Goal: Information Seeking & Learning: Check status

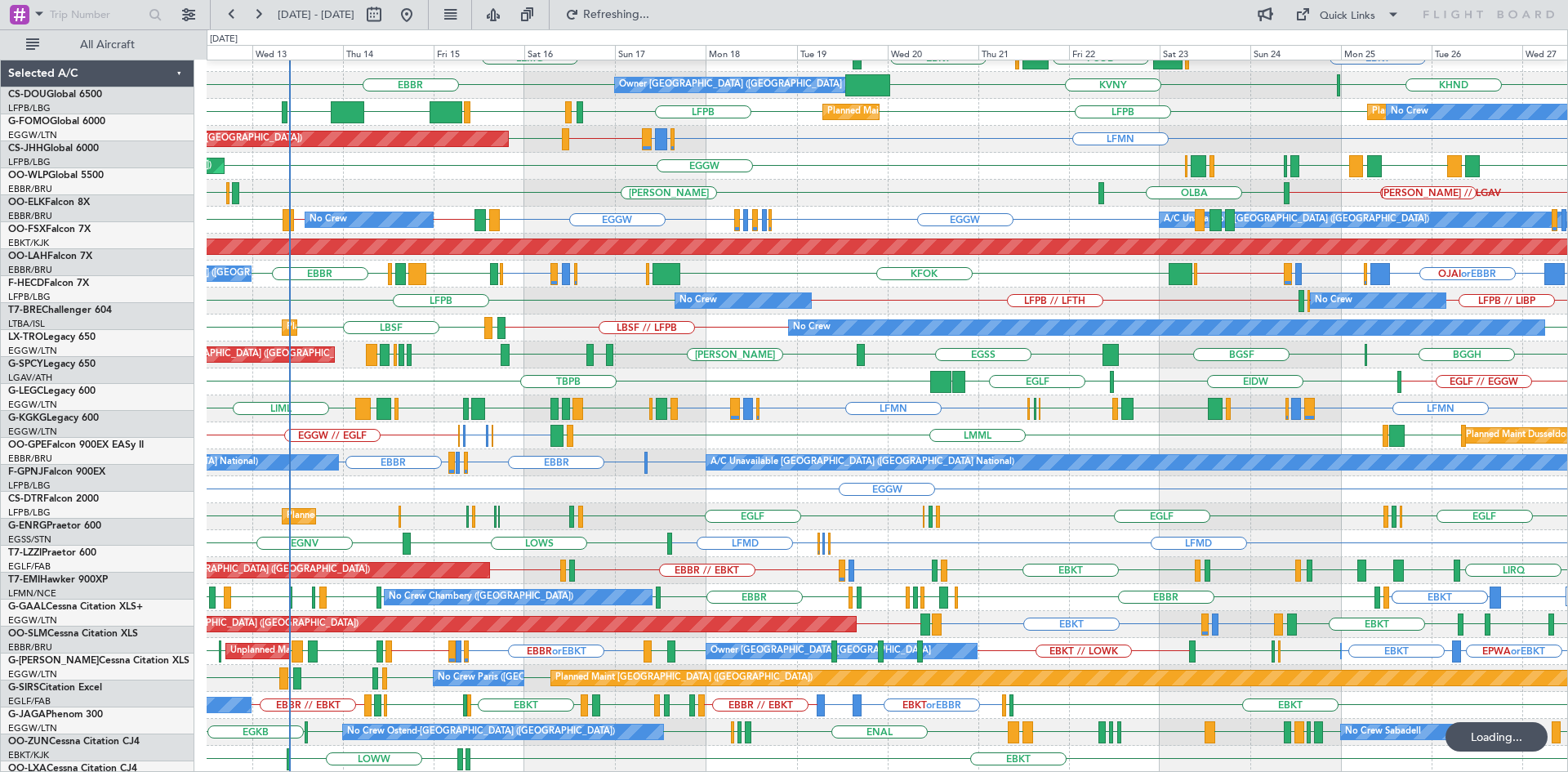
scroll to position [177, 0]
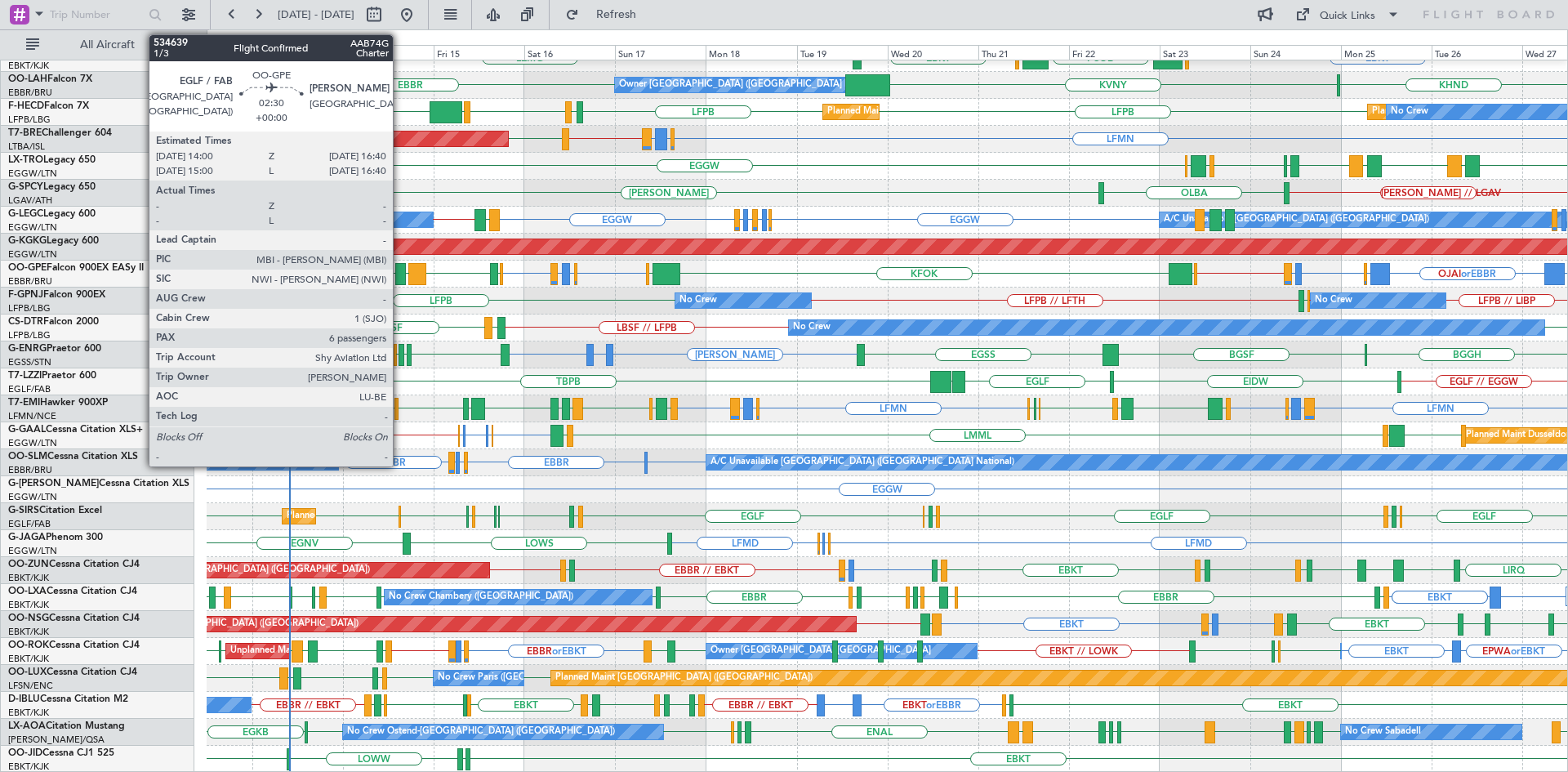
click at [400, 275] on div at bounding box center [400, 274] width 11 height 22
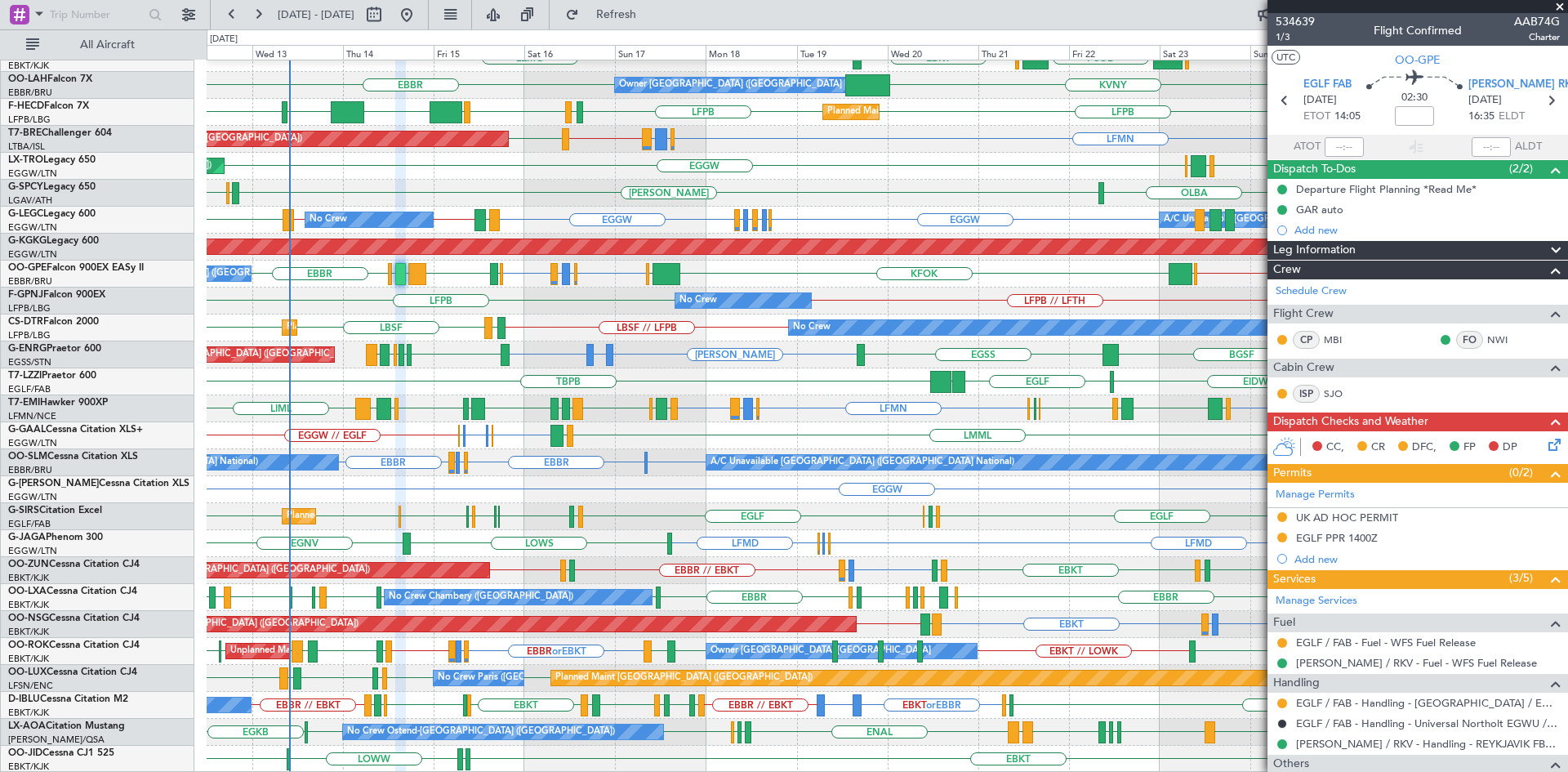
drag, startPoint x: 1556, startPoint y: 8, endPoint x: 595, endPoint y: 0, distance: 961.0
click at [1556, 8] on span at bounding box center [1560, 7] width 16 height 15
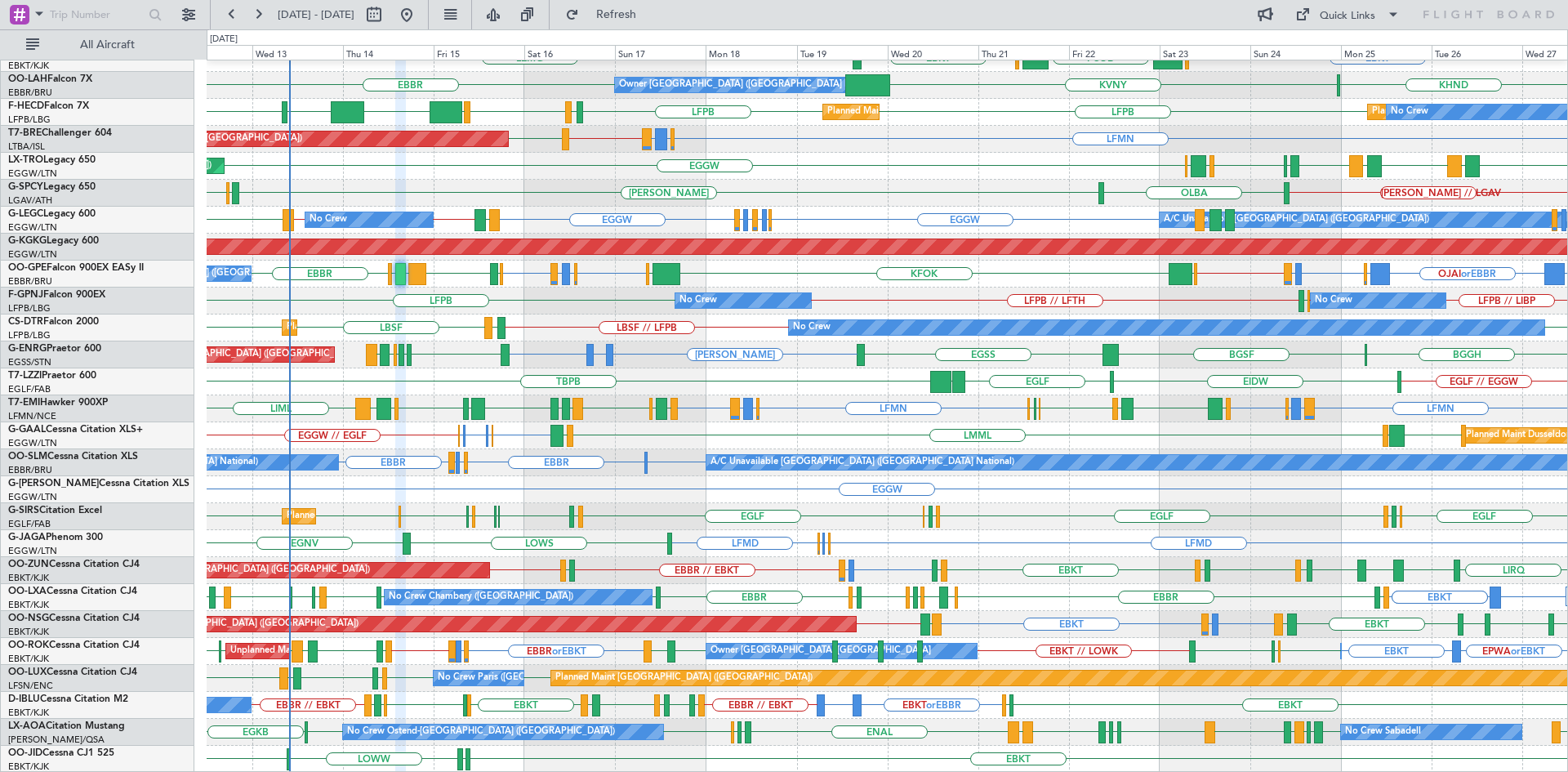
type input "0"
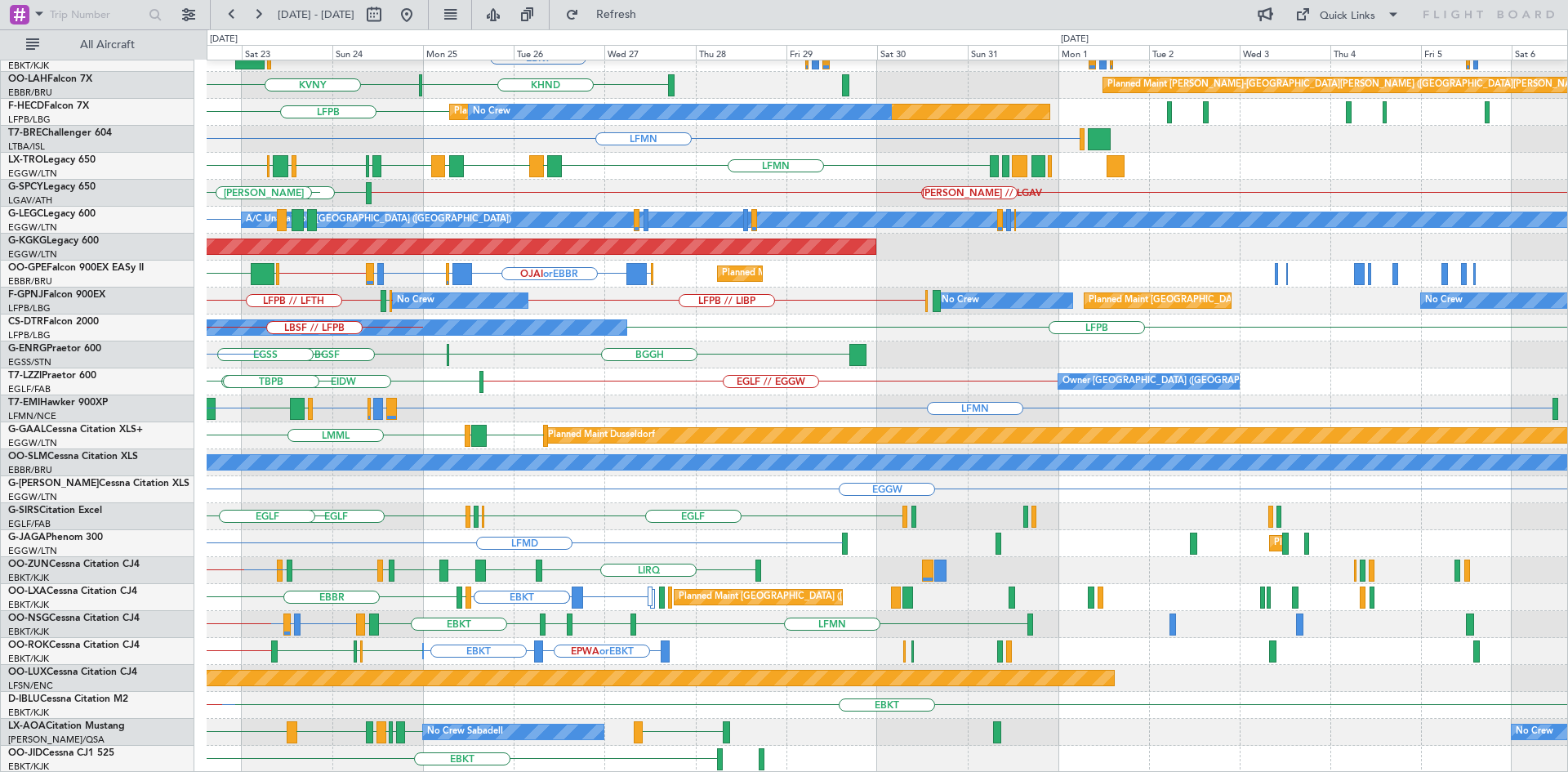
click at [33, 143] on div "LEPA EBBR Planned Maint Kortrijk-Wevelgem EBKT EGGW FCOD LSGG EBKT Planned Main…" at bounding box center [784, 401] width 1568 height 742
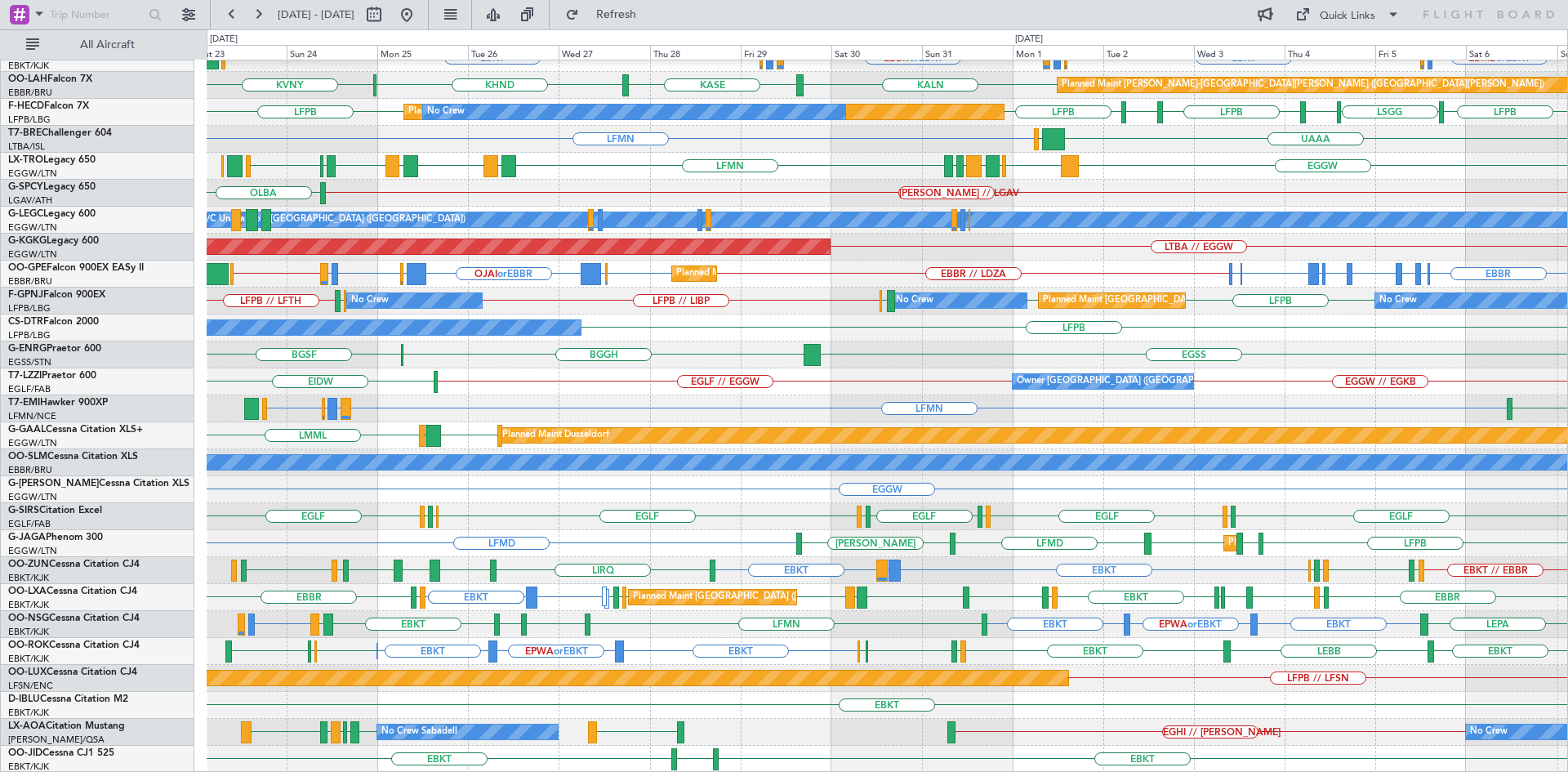
click at [672, 505] on div "LFMN EBBR LEPA EBBR EBBR // EBKT Planned Maint Kortrijk-Wevelgem EBMB or EBKT L…" at bounding box center [887, 327] width 1361 height 889
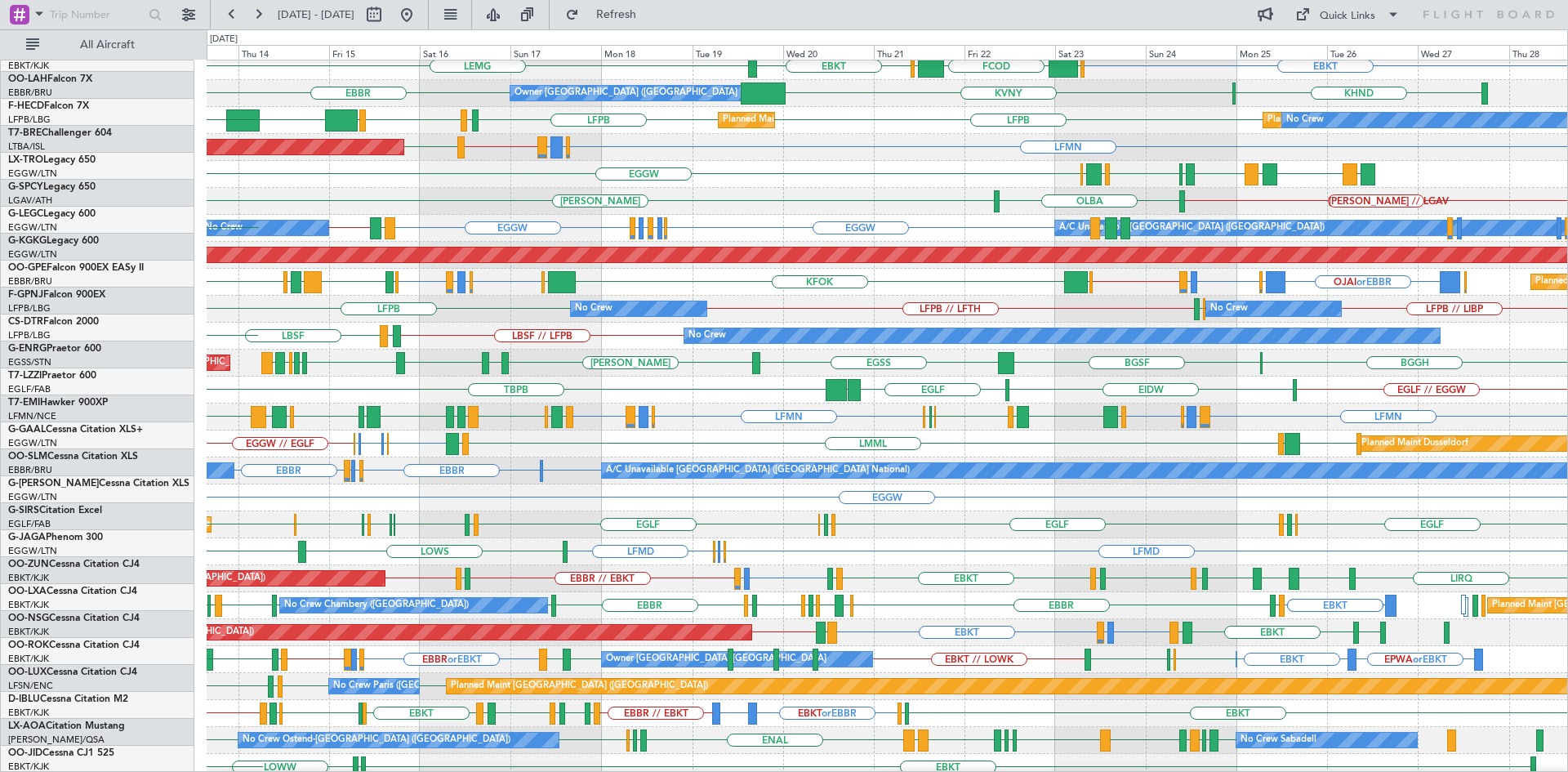
scroll to position [166, 0]
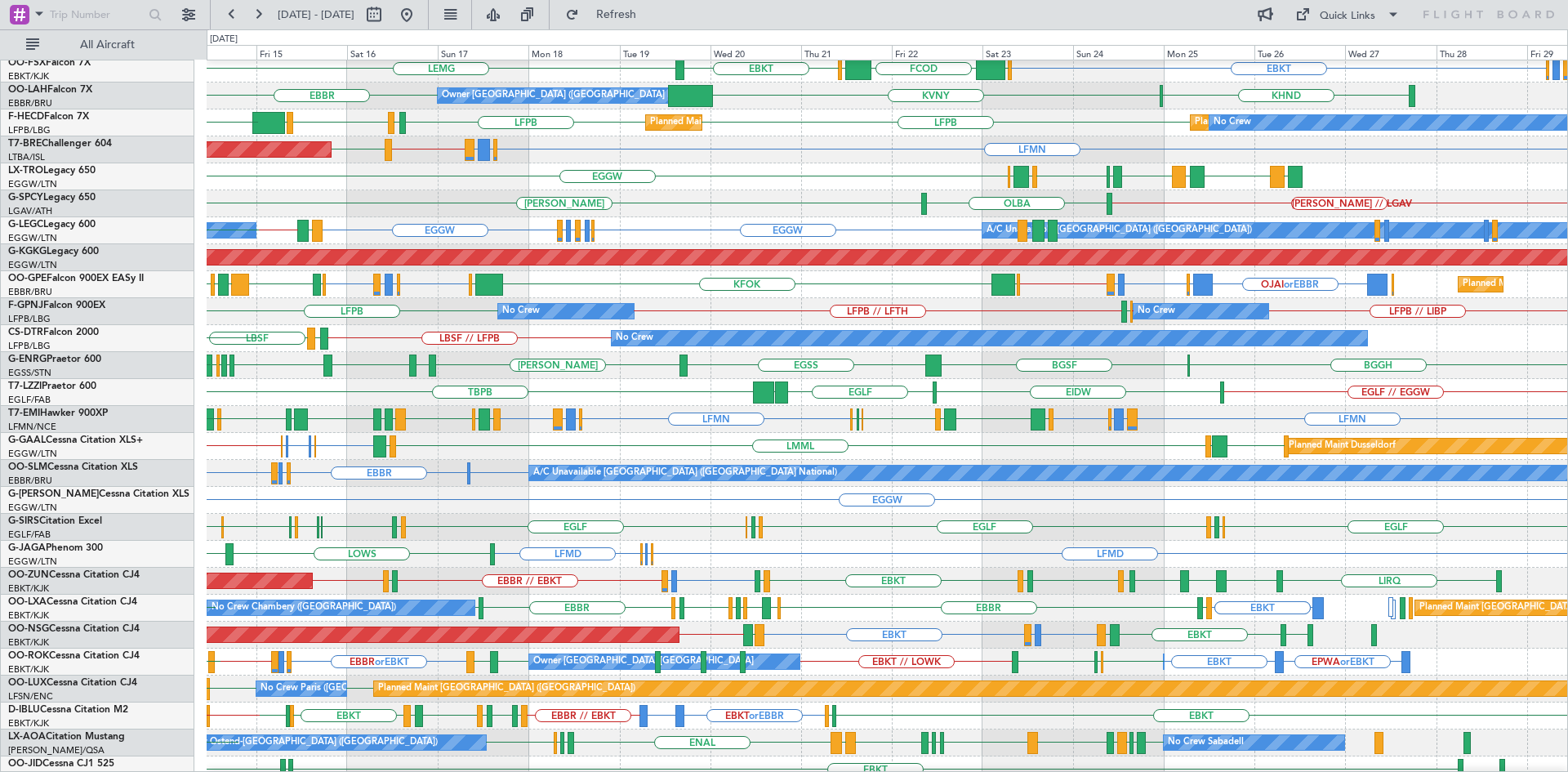
click at [824, 447] on div "EGGW // EGLF EGGW EGWU or EGGW EGSH or EGGW EGWU or EGGW EGGW LGKL LMML LGAV Pl…" at bounding box center [887, 446] width 1361 height 27
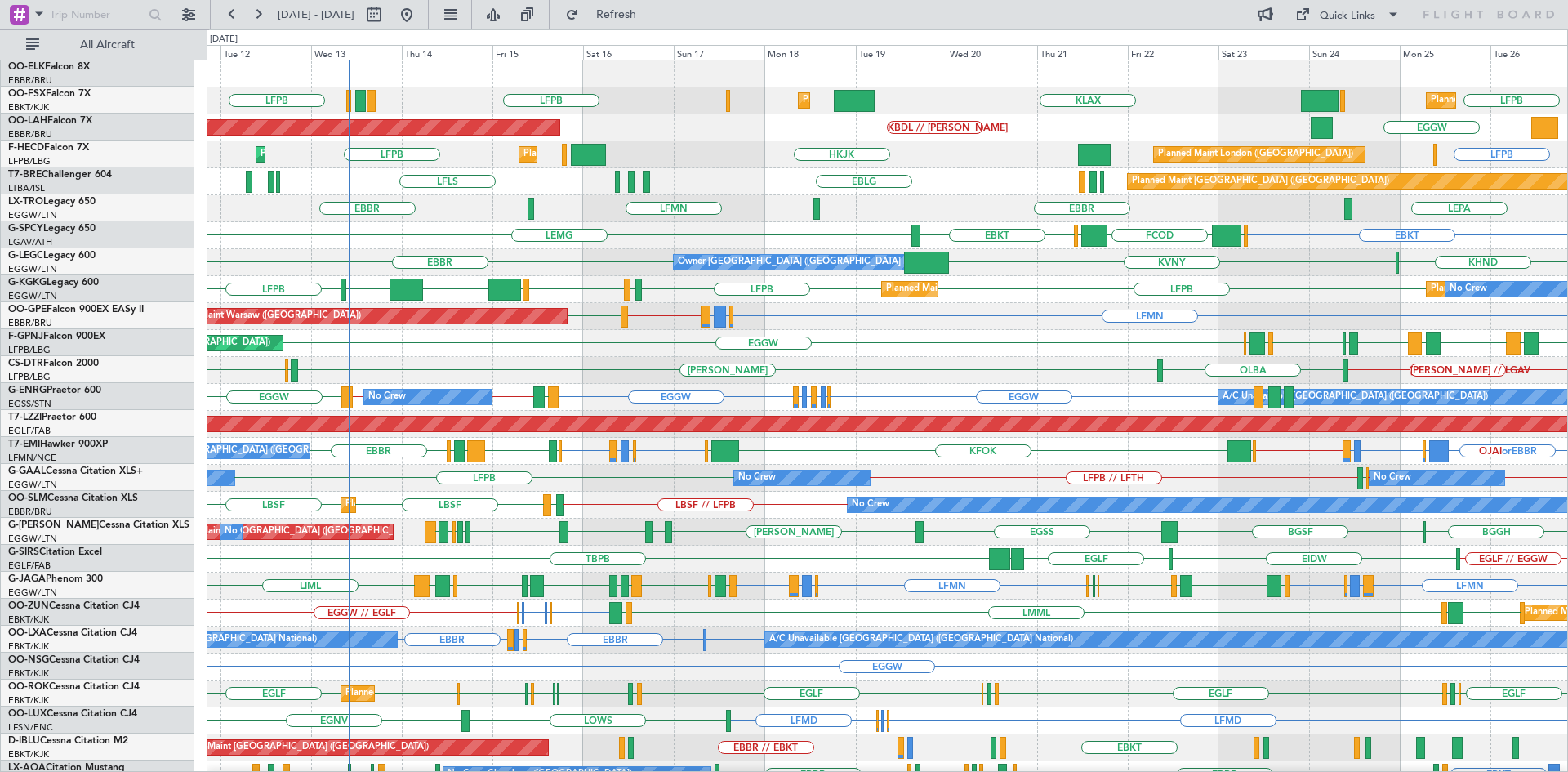
scroll to position [0, 0]
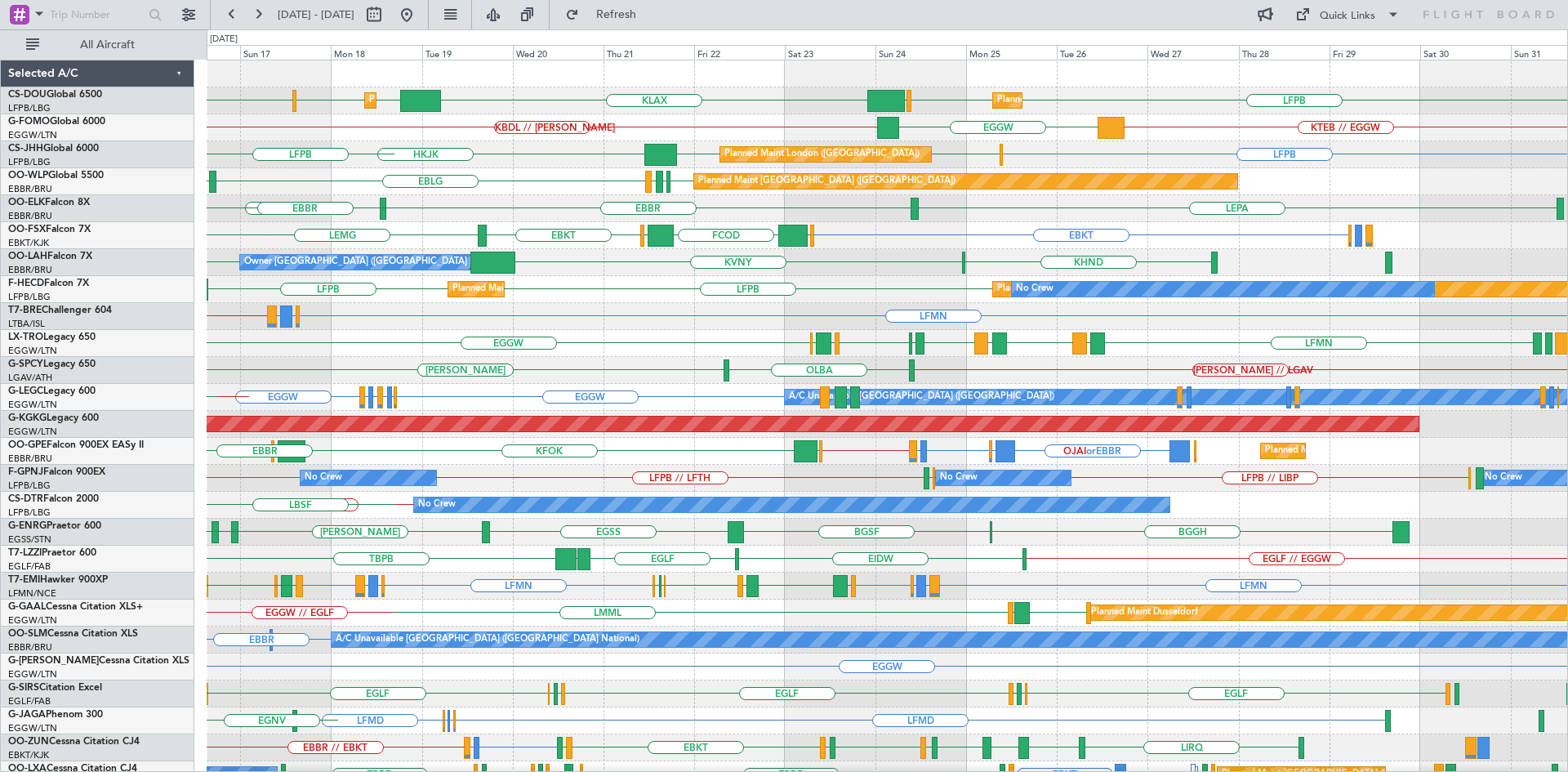
click at [890, 358] on div "Planned Maint Paris (Le Bourget) Planned Maint London (Luton) LFPB LFPB EGGW KL…" at bounding box center [887, 505] width 1361 height 889
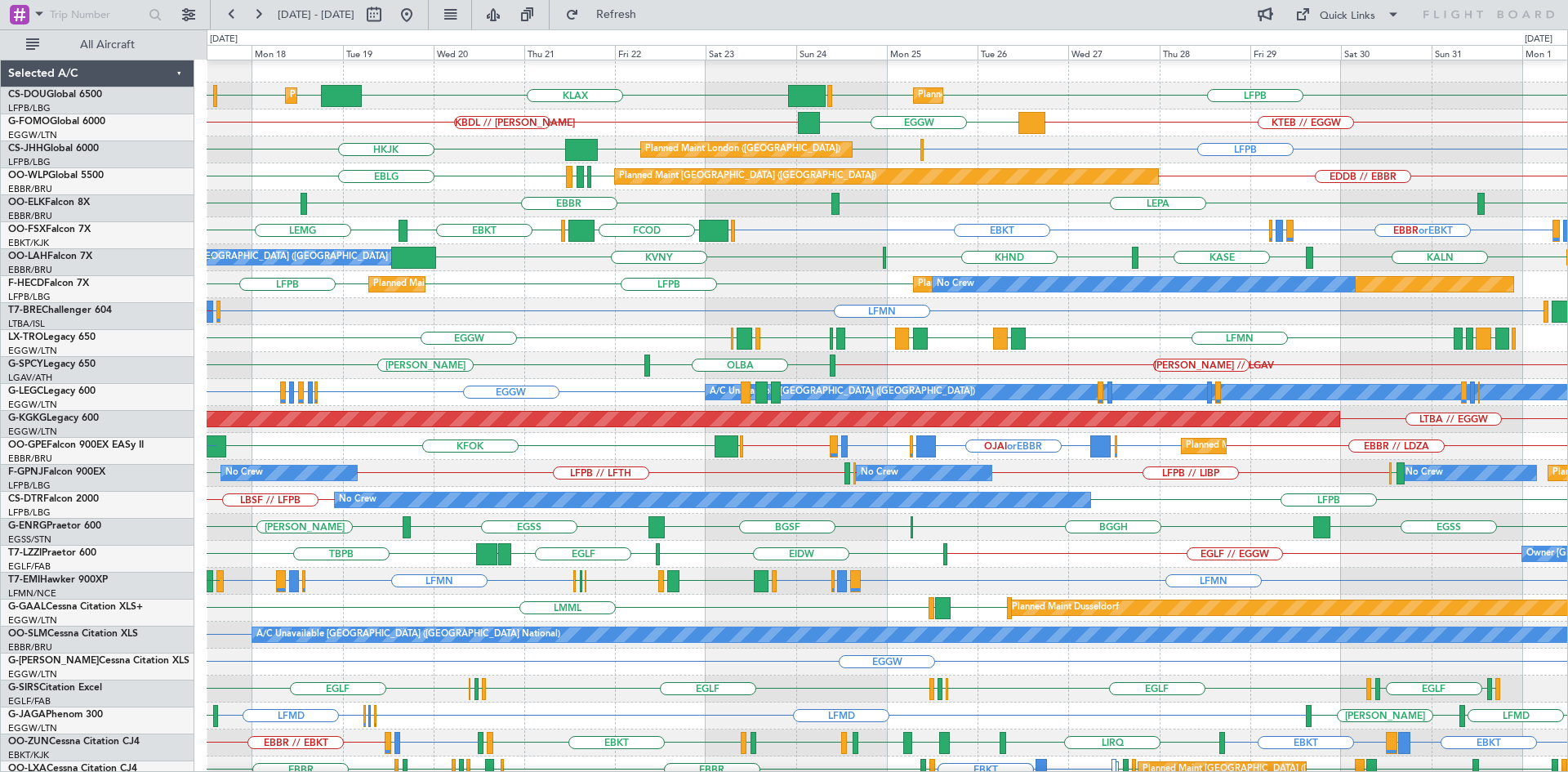
scroll to position [5, 0]
click at [1183, 224] on div "EBBR or EBKT LIRZ or EBKT EBBR or EBKT EBKT EGGW FCOD LSGG EBKT LEMG" at bounding box center [887, 230] width 1361 height 27
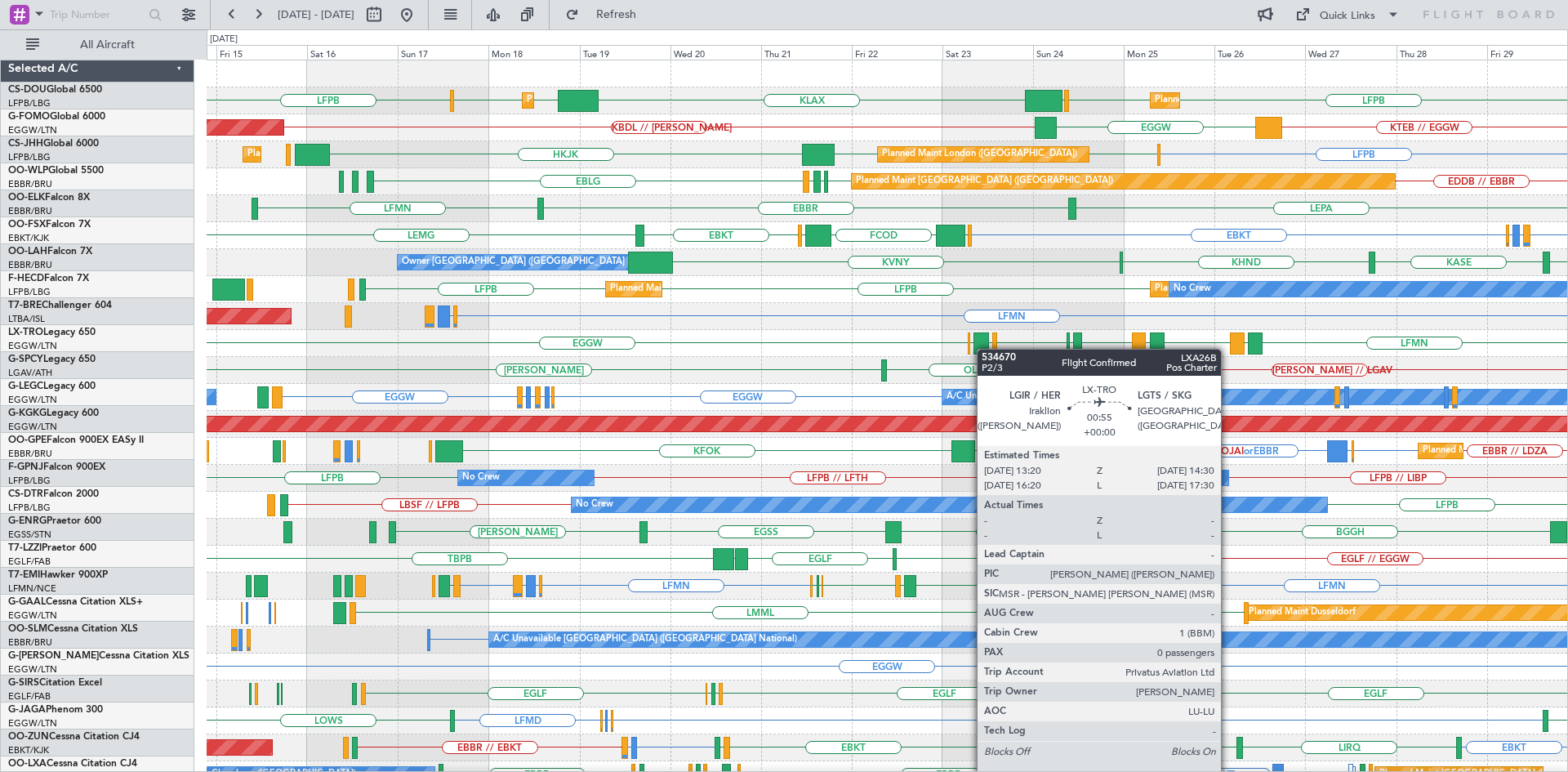
scroll to position [0, 0]
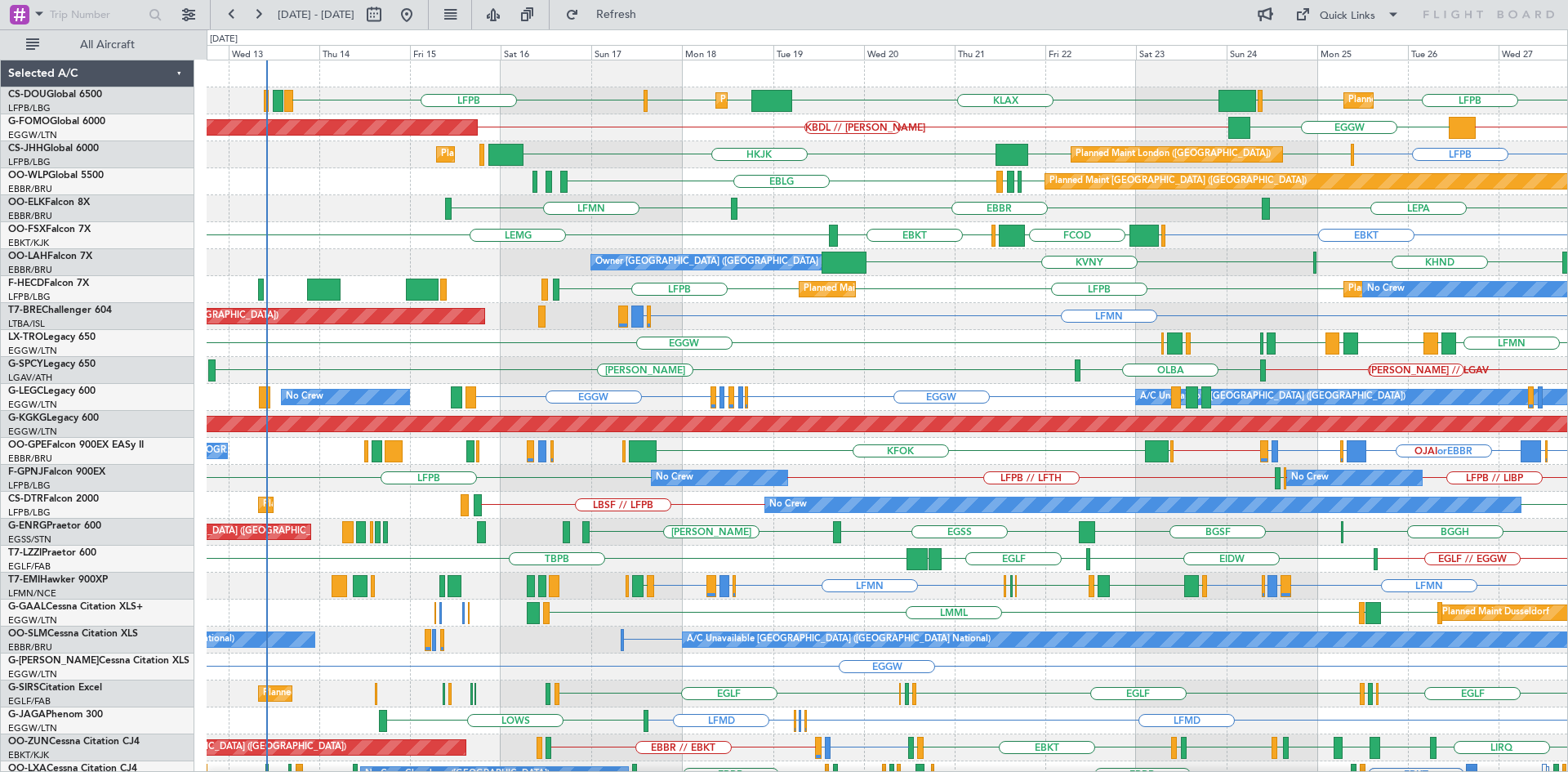
click at [1179, 374] on div "Planned Maint Paris (Le Bourget) Planned Maint London (Luton) LFPB LFPB EGGW KL…" at bounding box center [887, 505] width 1361 height 889
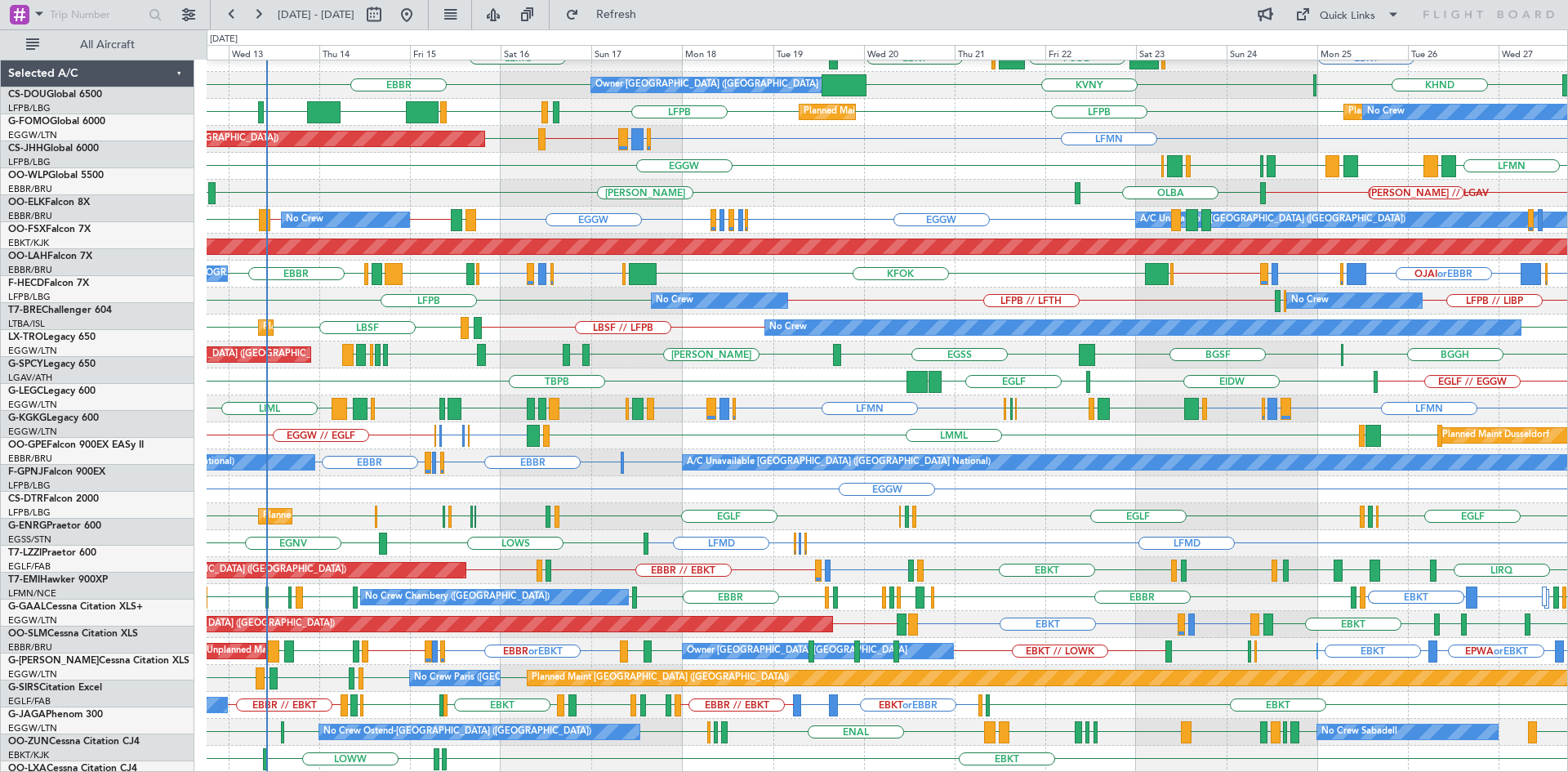
scroll to position [177, 0]
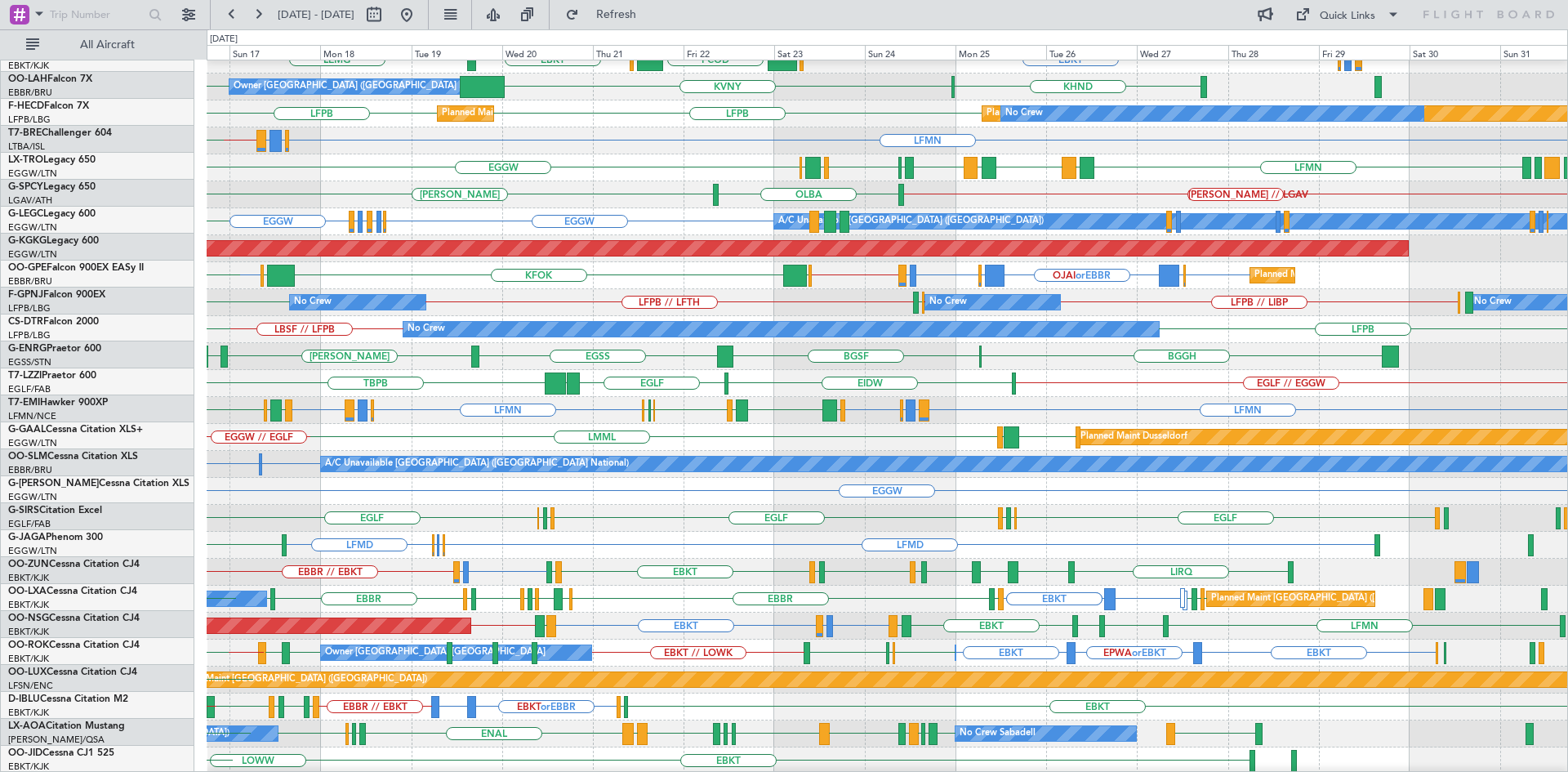
click at [745, 424] on div "Planned Maint Dusseldorf EGGW LGKL LMML EGWU or EGGW EGSH or EGGW EGWU or EGGW …" at bounding box center [887, 437] width 1361 height 27
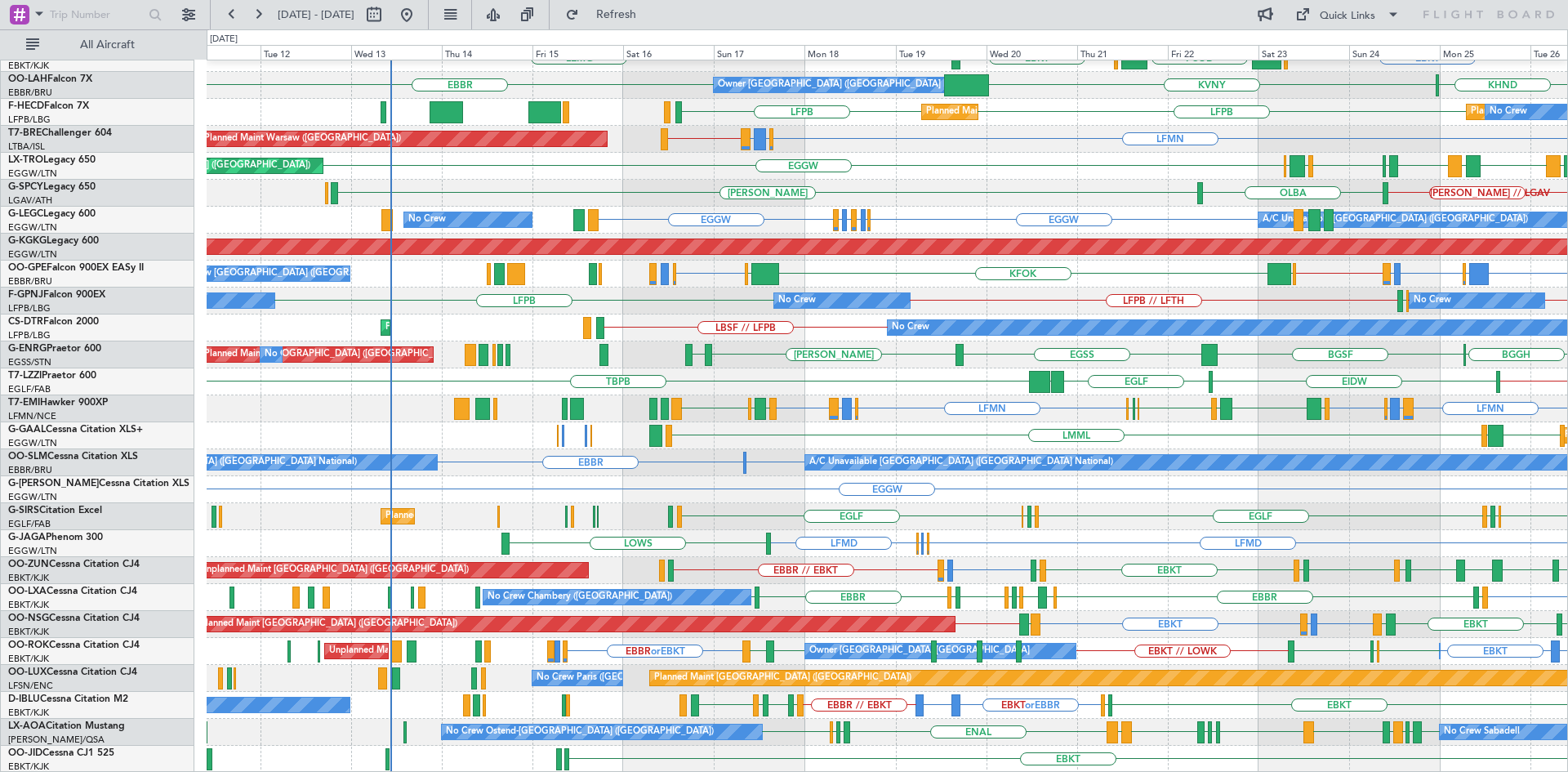
click at [1191, 558] on div "LEPA EBBR LFMN EBKT EGGW FCOD LSGG EBKT LEMG EBBR or EBKT LIRZ or EBKT EBBR or …" at bounding box center [887, 327] width 1361 height 889
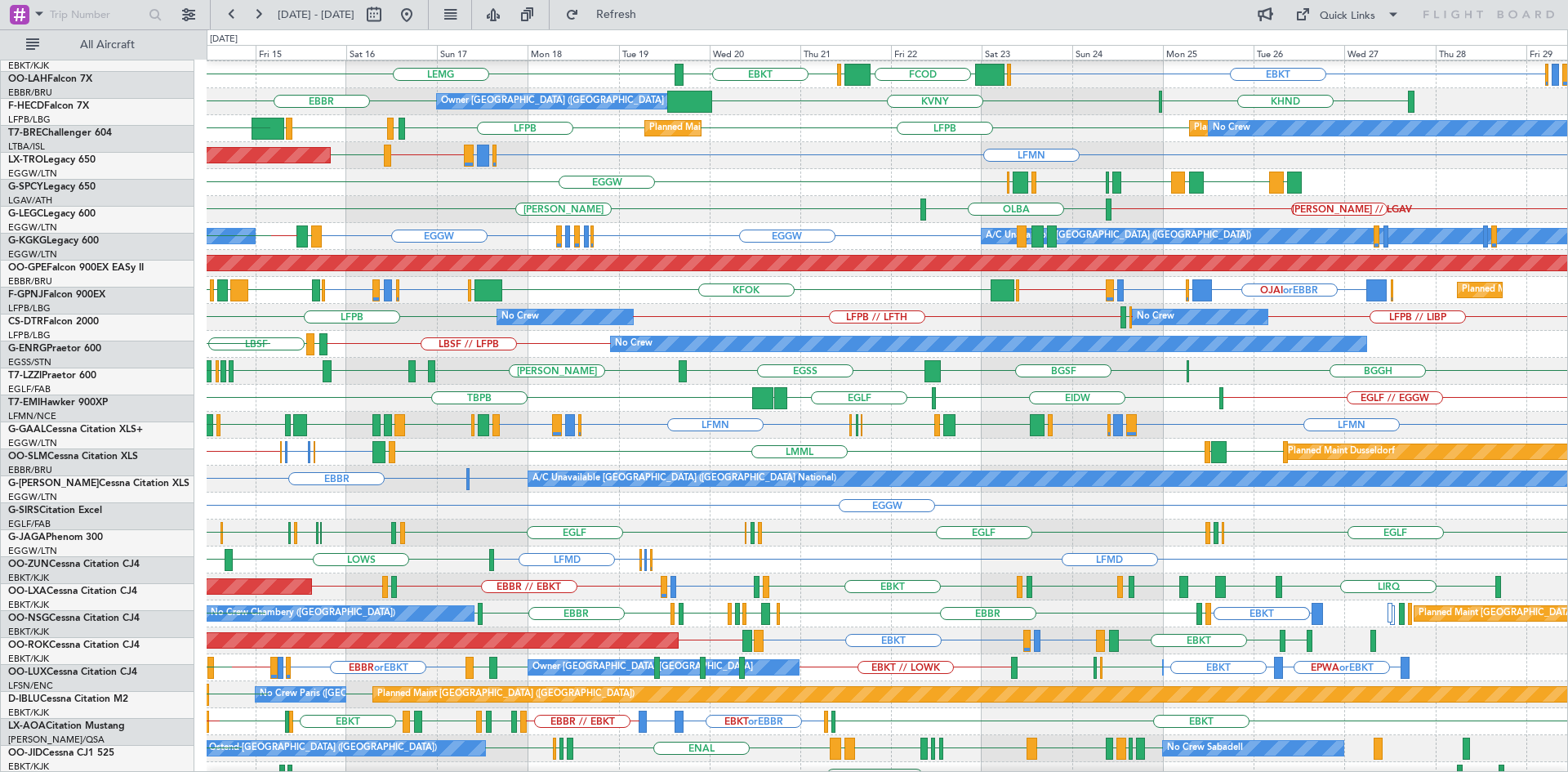
scroll to position [160, 0]
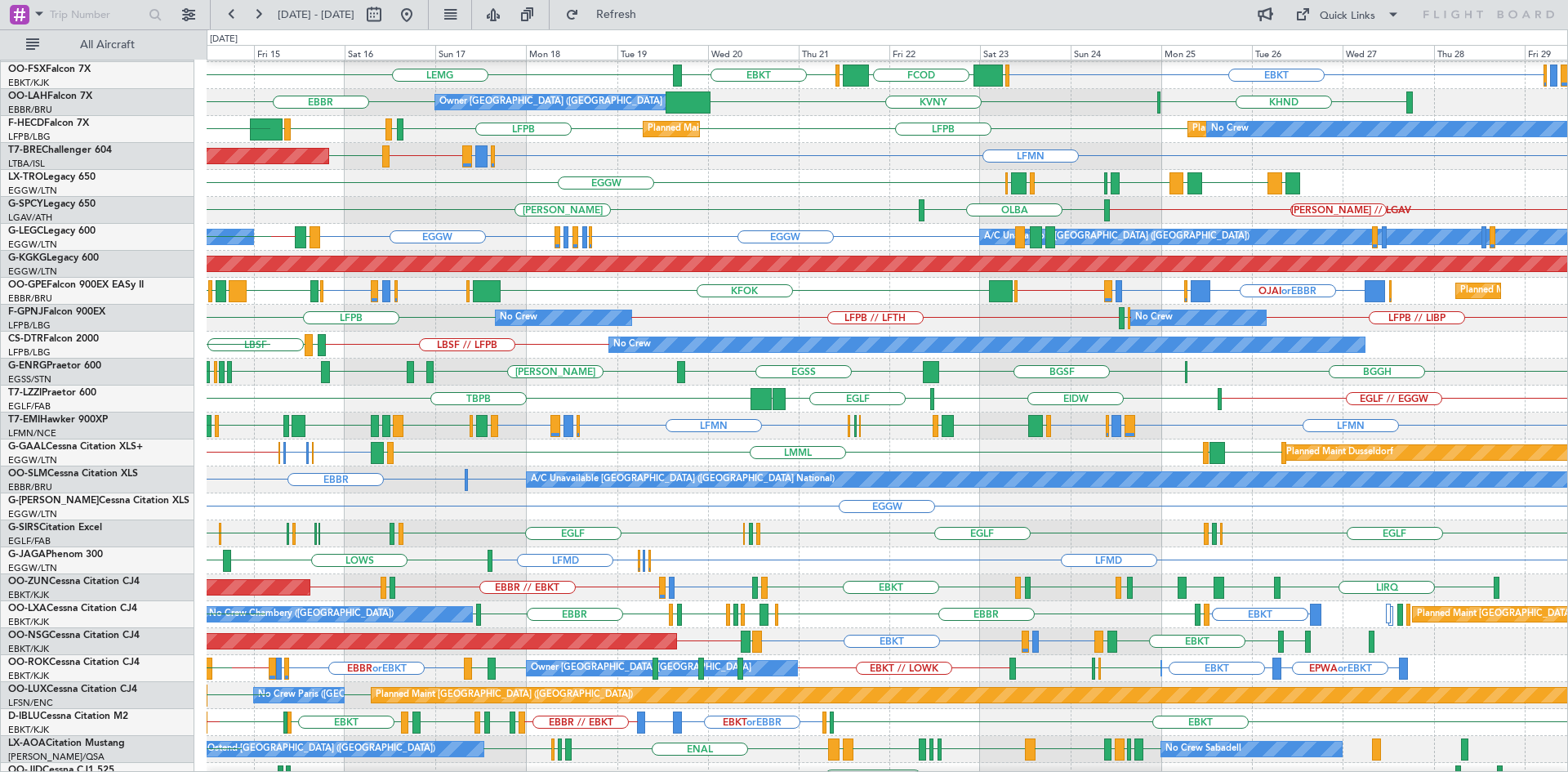
click at [845, 618] on div "No Crew Chambery (Aix-les-bains) EBKT EBKT EIDW EBBR EHAM LFKF LIRS LFSD EBKT L…" at bounding box center [887, 614] width 1361 height 27
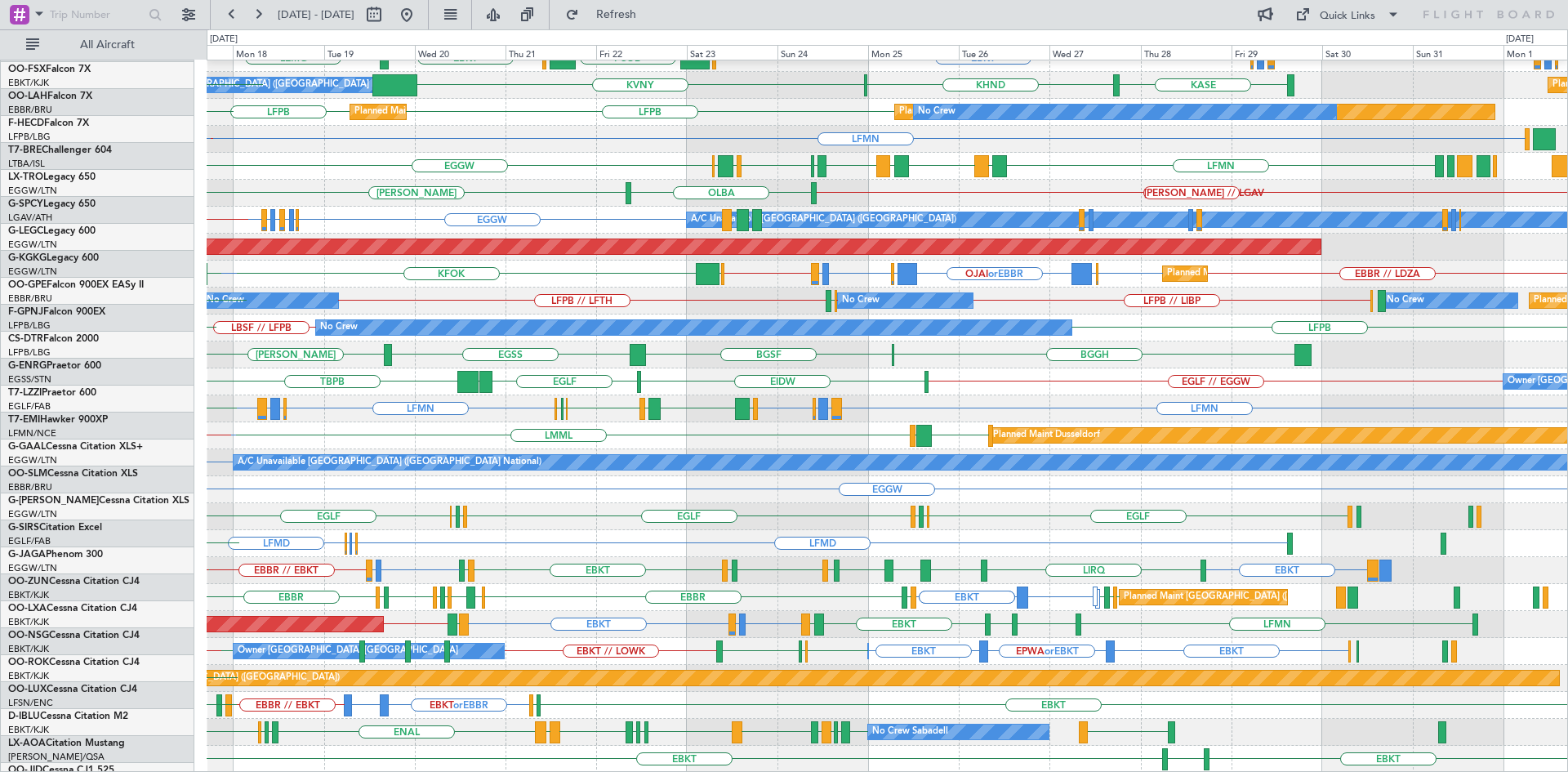
scroll to position [177, 0]
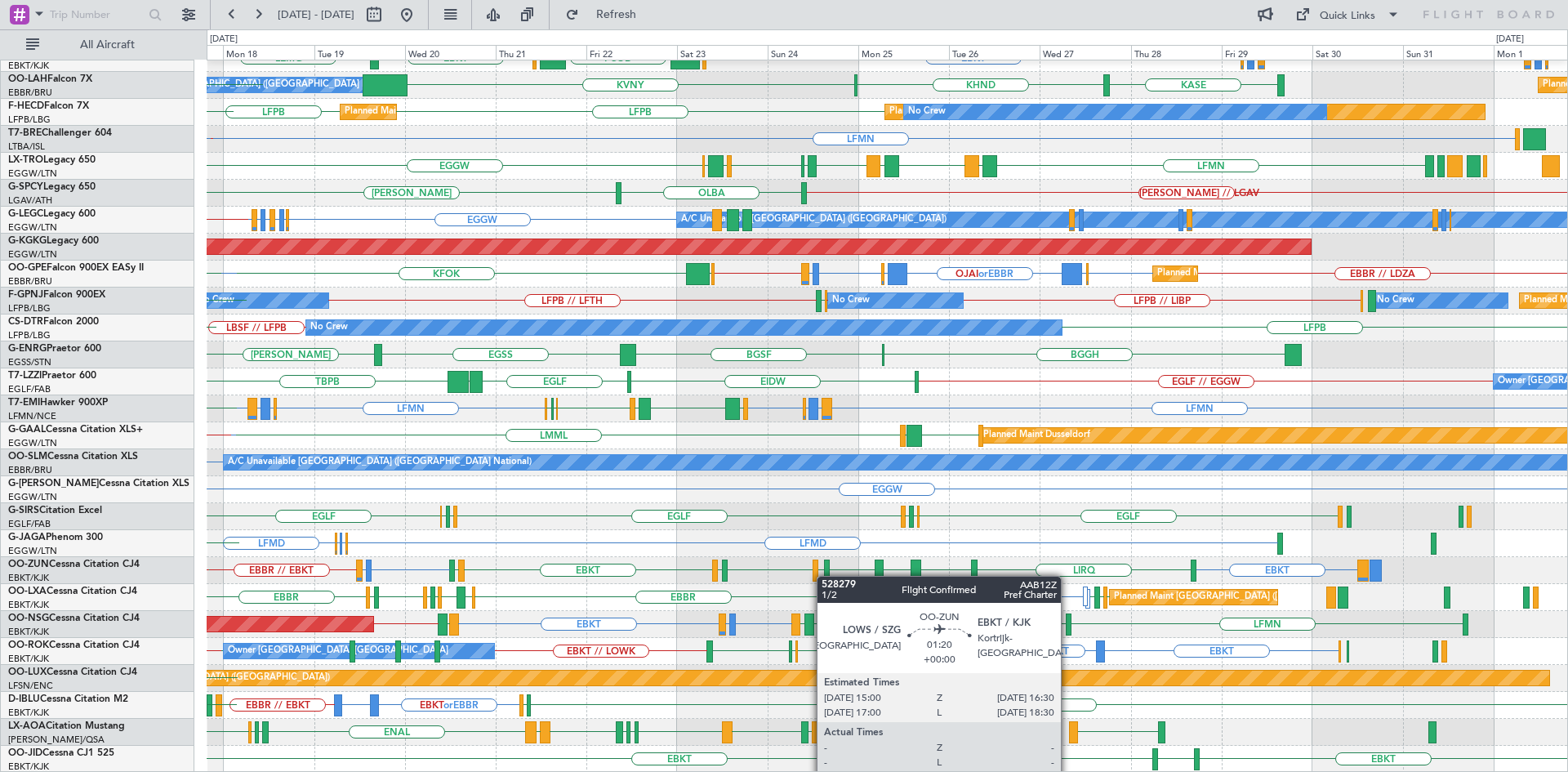
click at [825, 576] on div "LEPA EBBR LFMN EBBR LIRZ or EBKT EBBR or EBKT EBKT EGGW FCOD LSGG EBKT LEMG Own…" at bounding box center [887, 327] width 1361 height 889
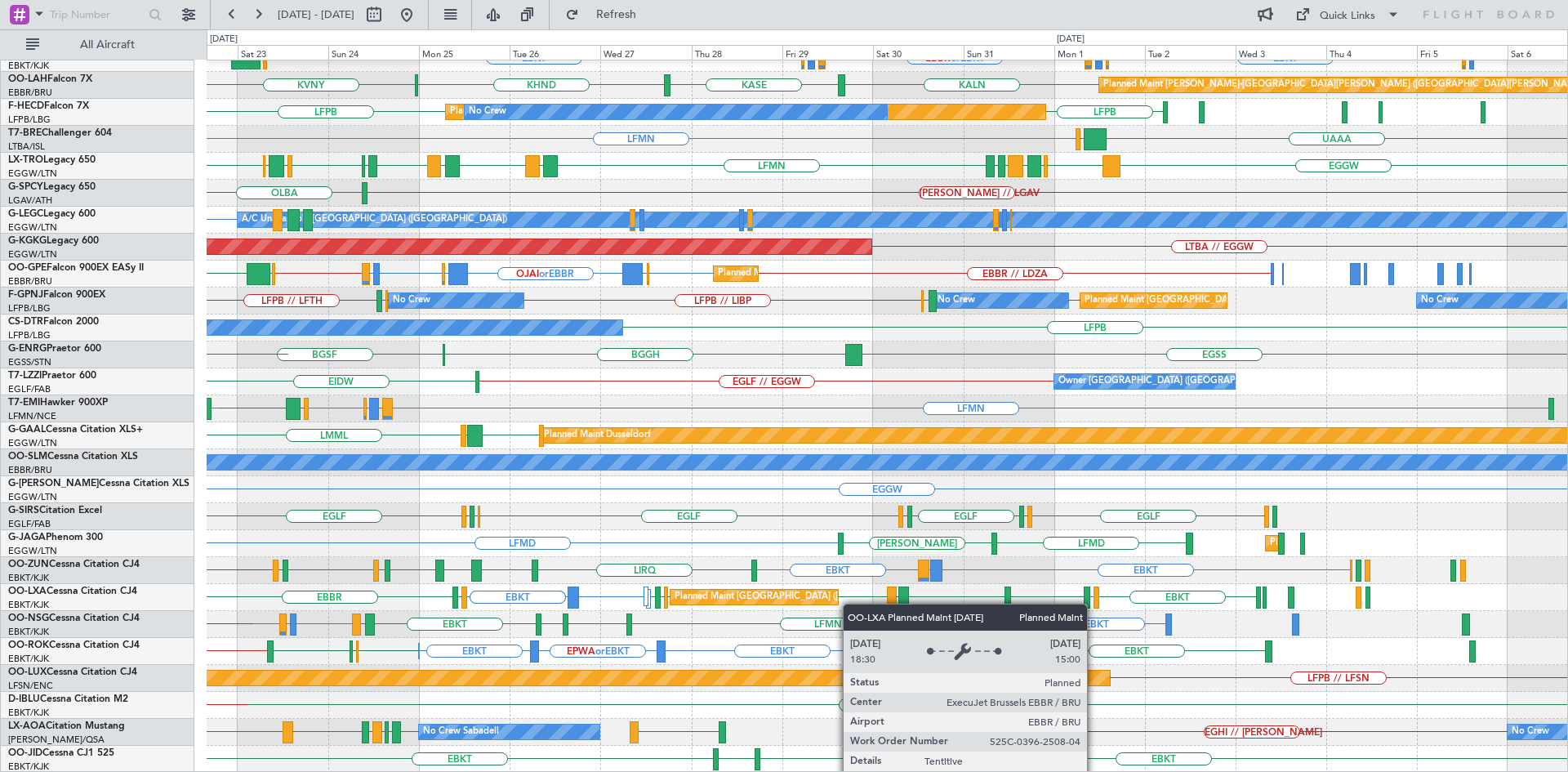
click at [832, 588] on div "EBBR LEPA EBBR Planned Maint Kortrijk-Wevelgem EBKT EBBR or EBKT LIRZ or EBKT E…" at bounding box center [887, 327] width 1361 height 889
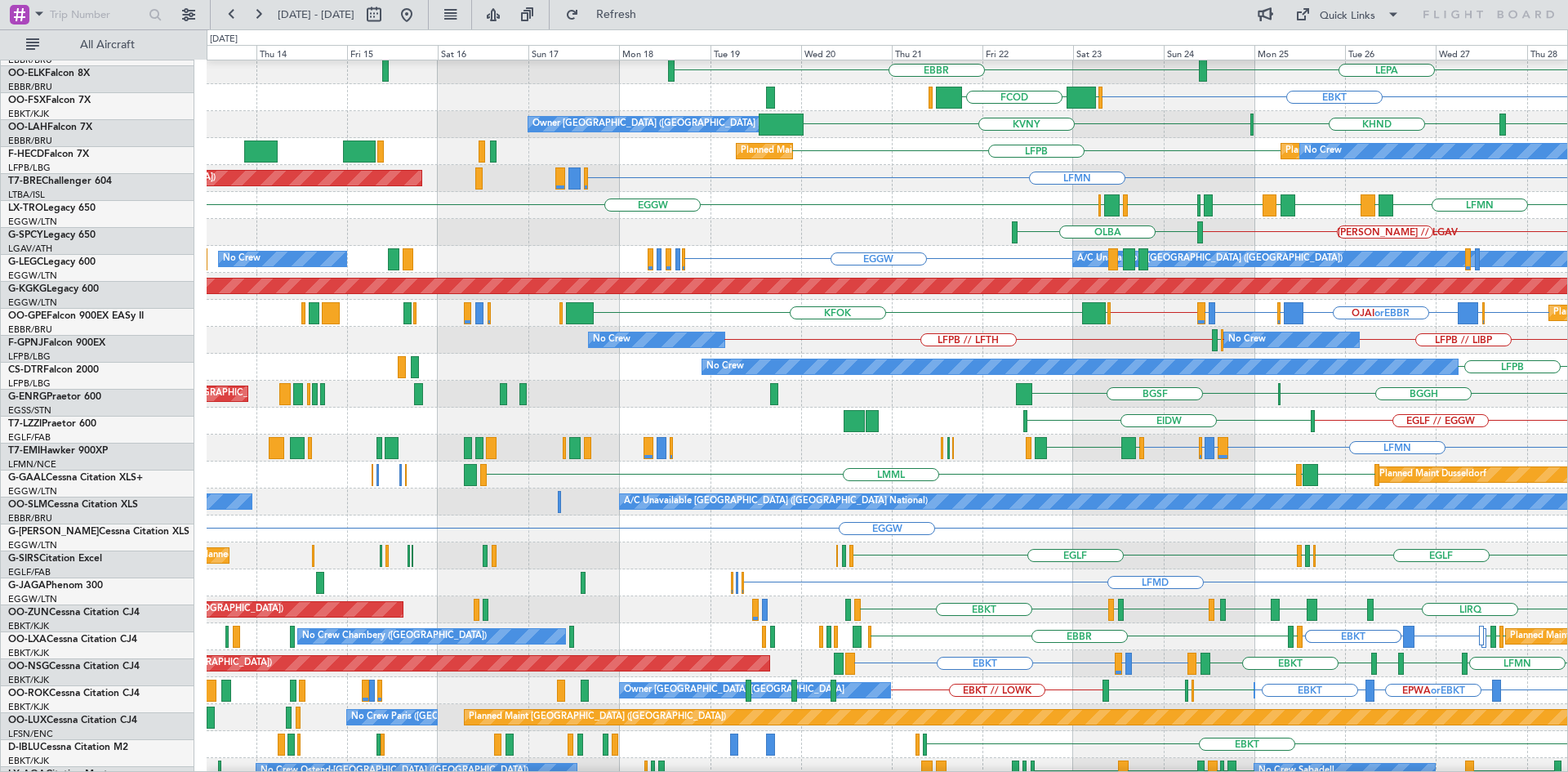
scroll to position [146, 0]
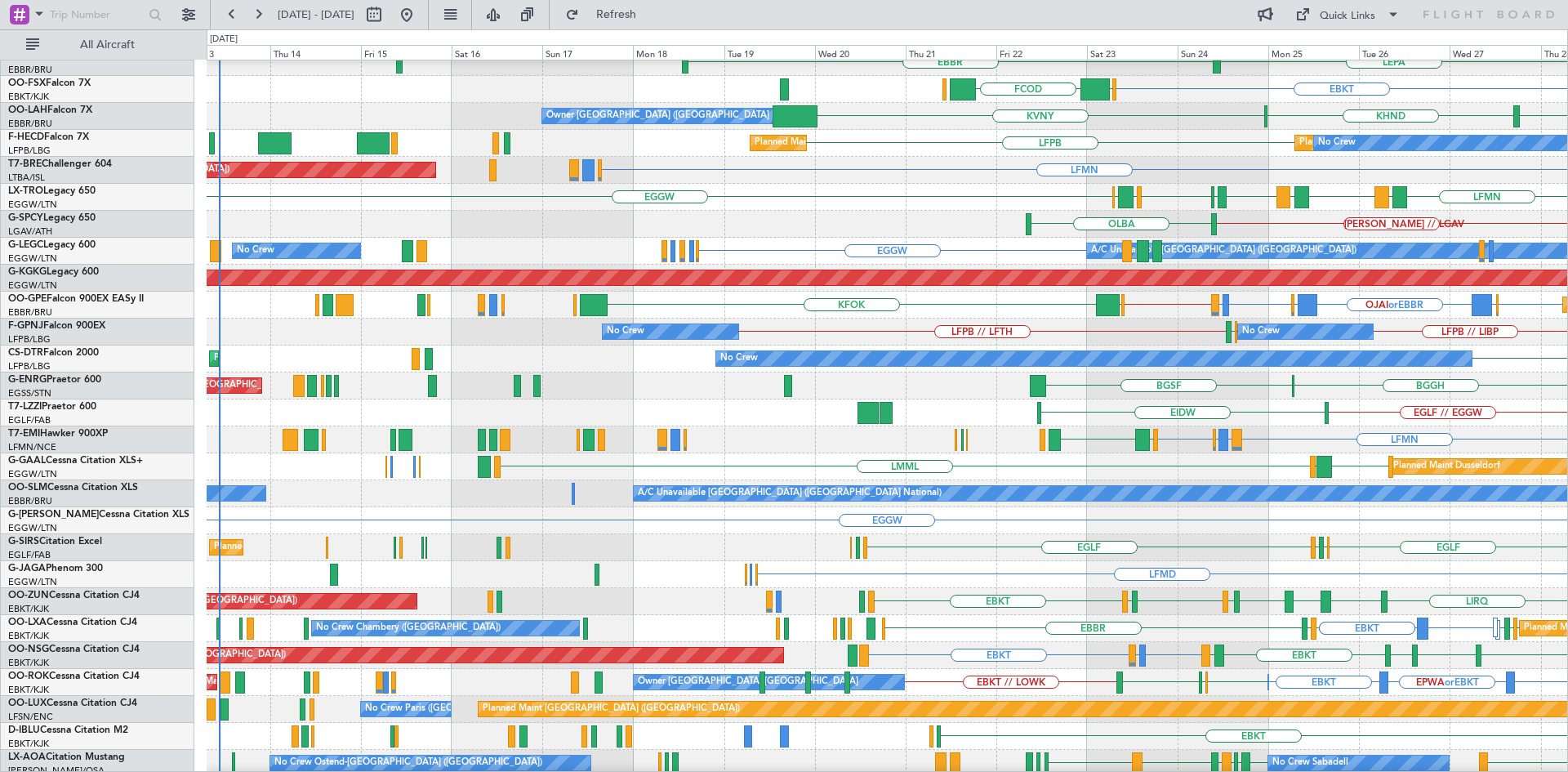
click at [1331, 375] on div "BGGH BGSF Planned Maint London (Stansted) No Crew EGSS" at bounding box center [887, 385] width 1361 height 27
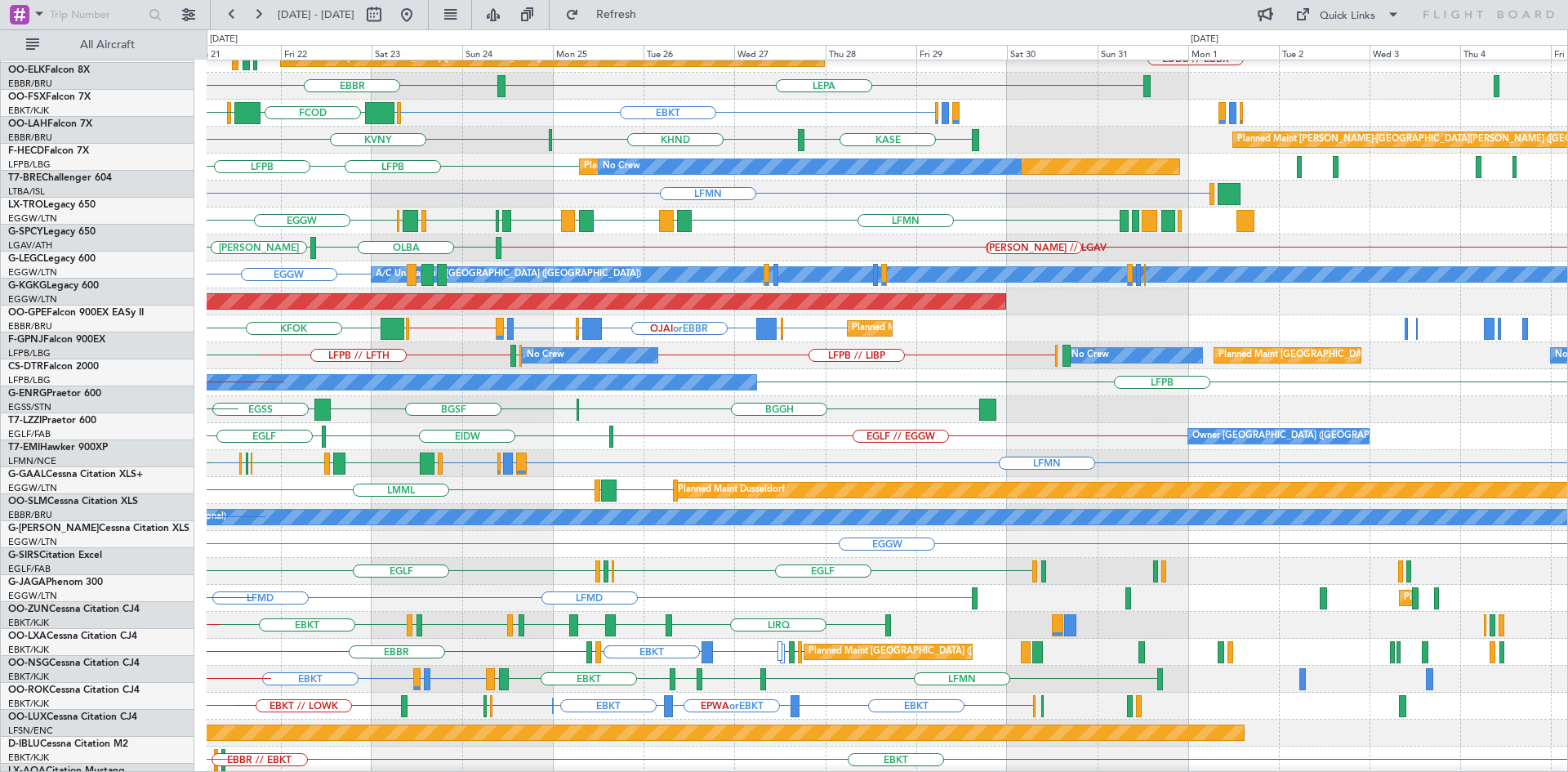
scroll to position [113, 0]
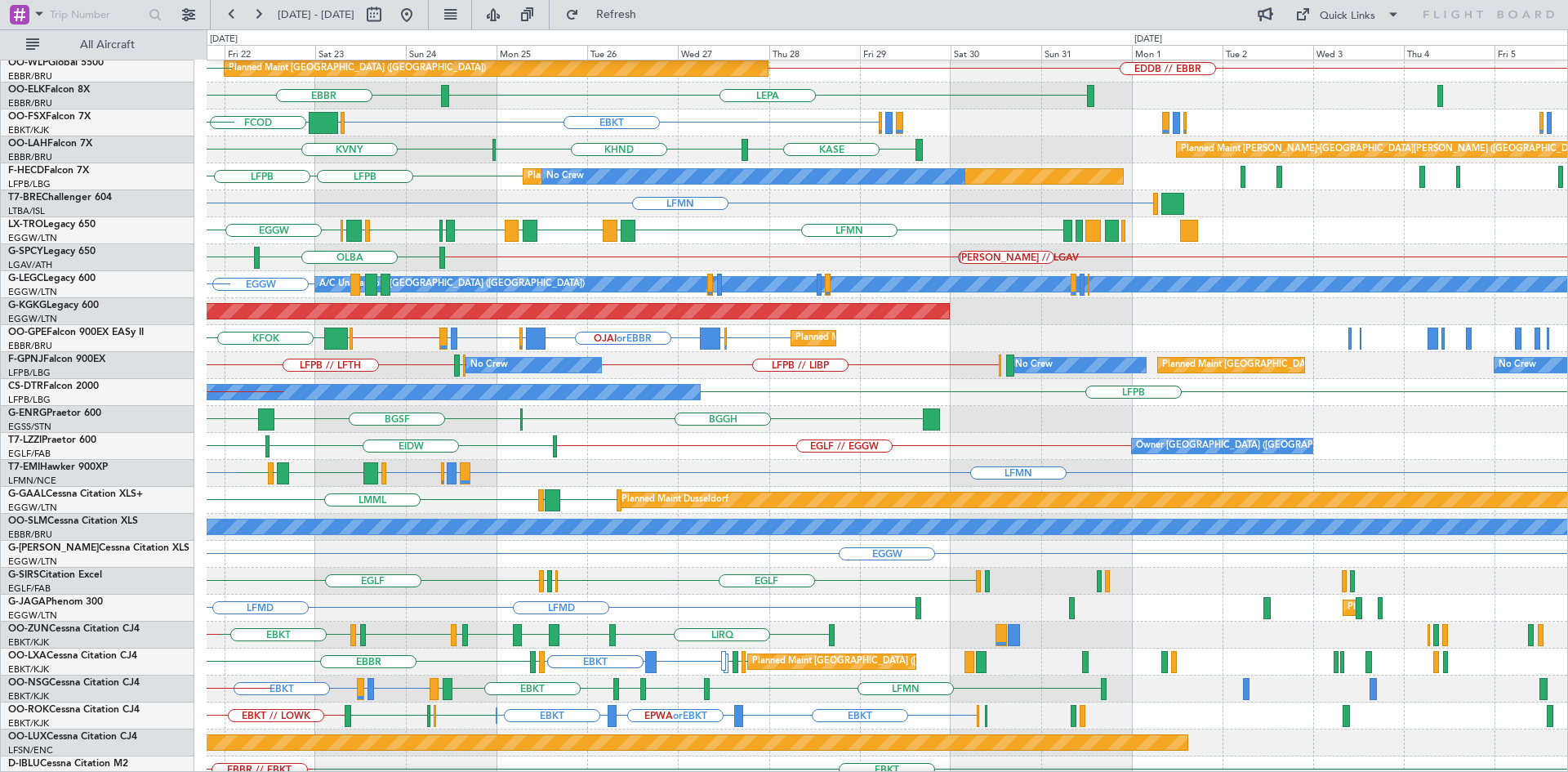
click at [596, 582] on div "EGLF EGHH EHGG EGLF EHGG EGHH EGLF" at bounding box center [887, 581] width 1361 height 27
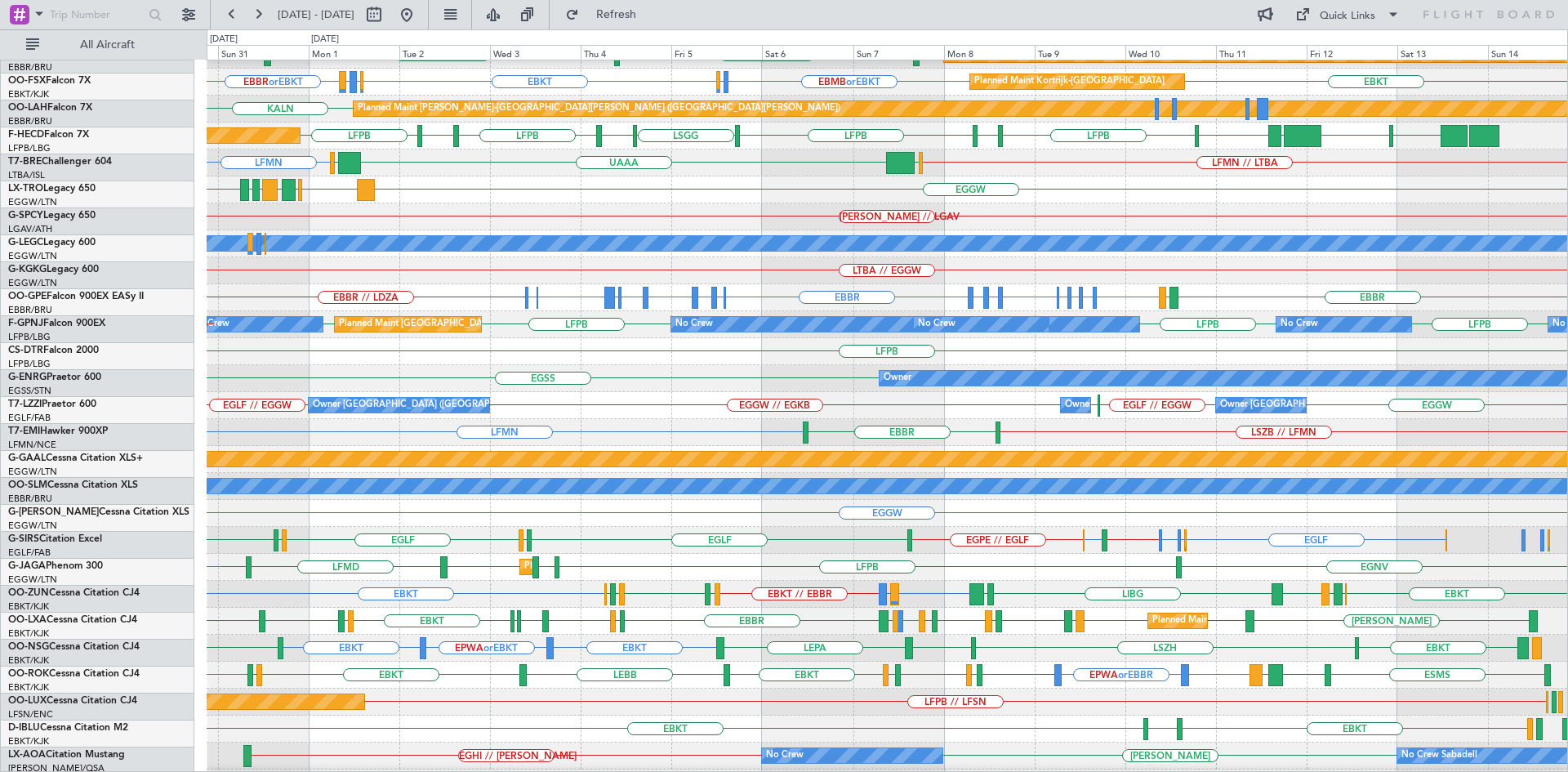
scroll to position [149, 0]
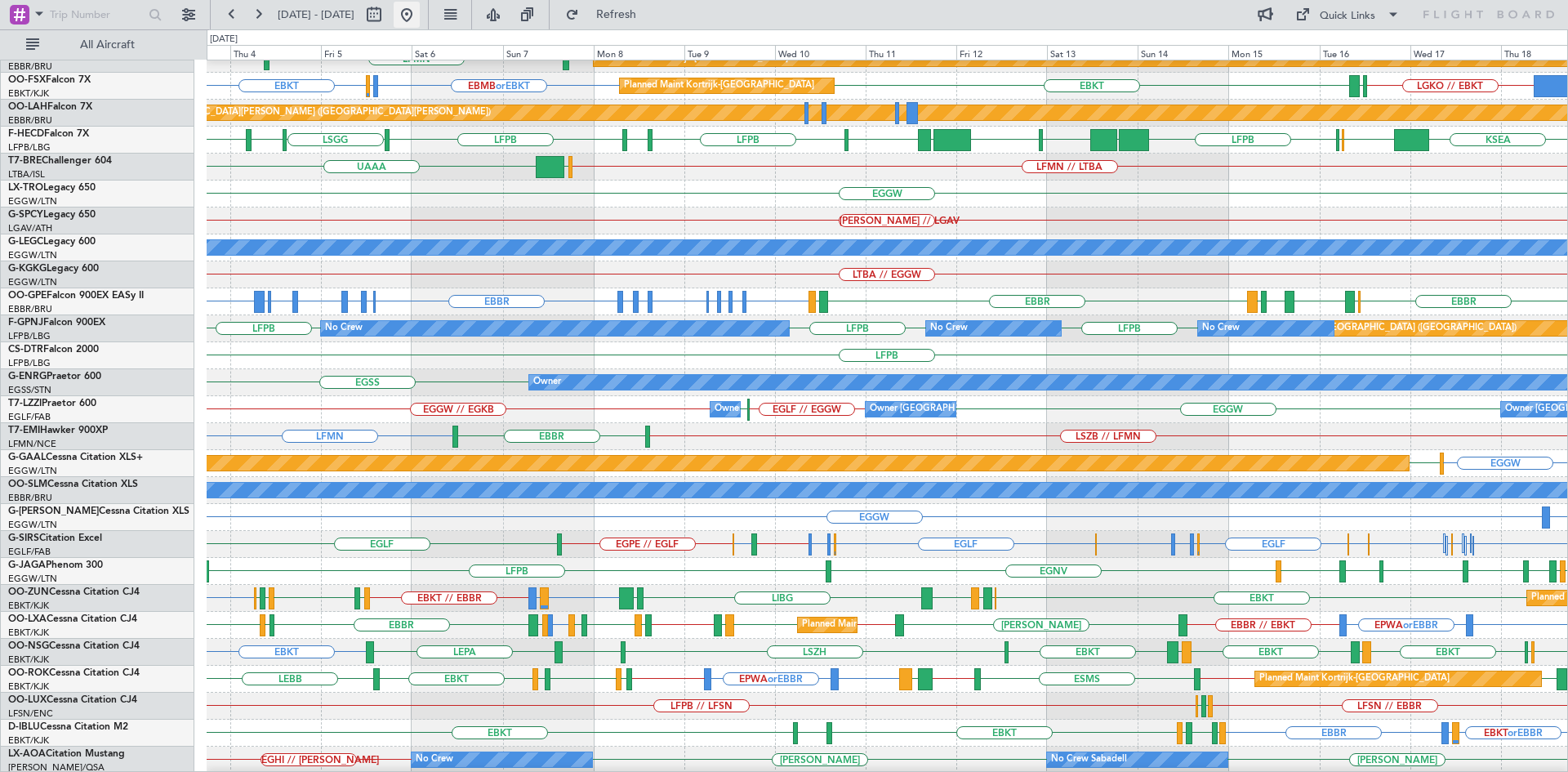
click at [420, 9] on button at bounding box center [407, 15] width 26 height 26
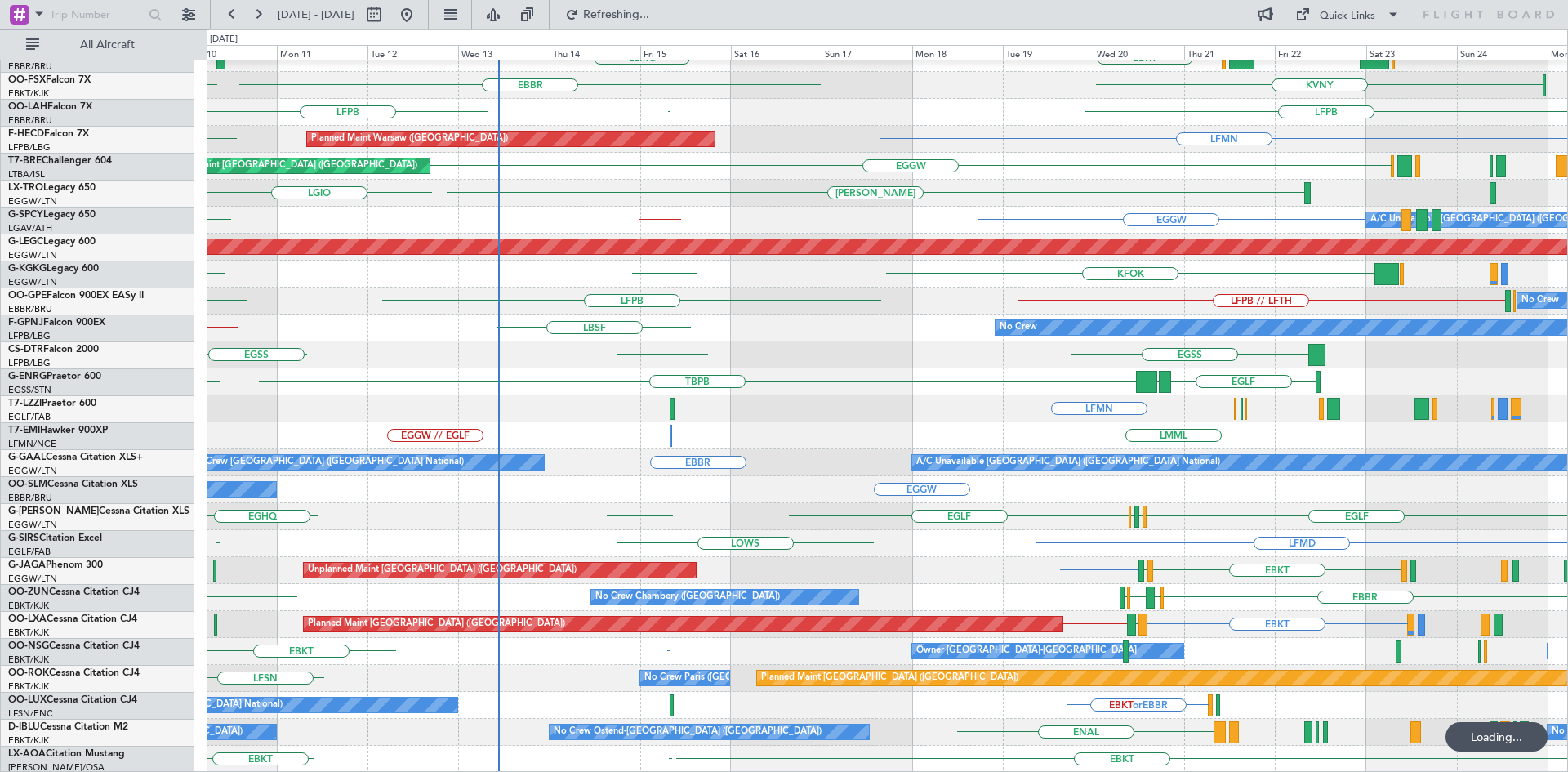
scroll to position [177, 0]
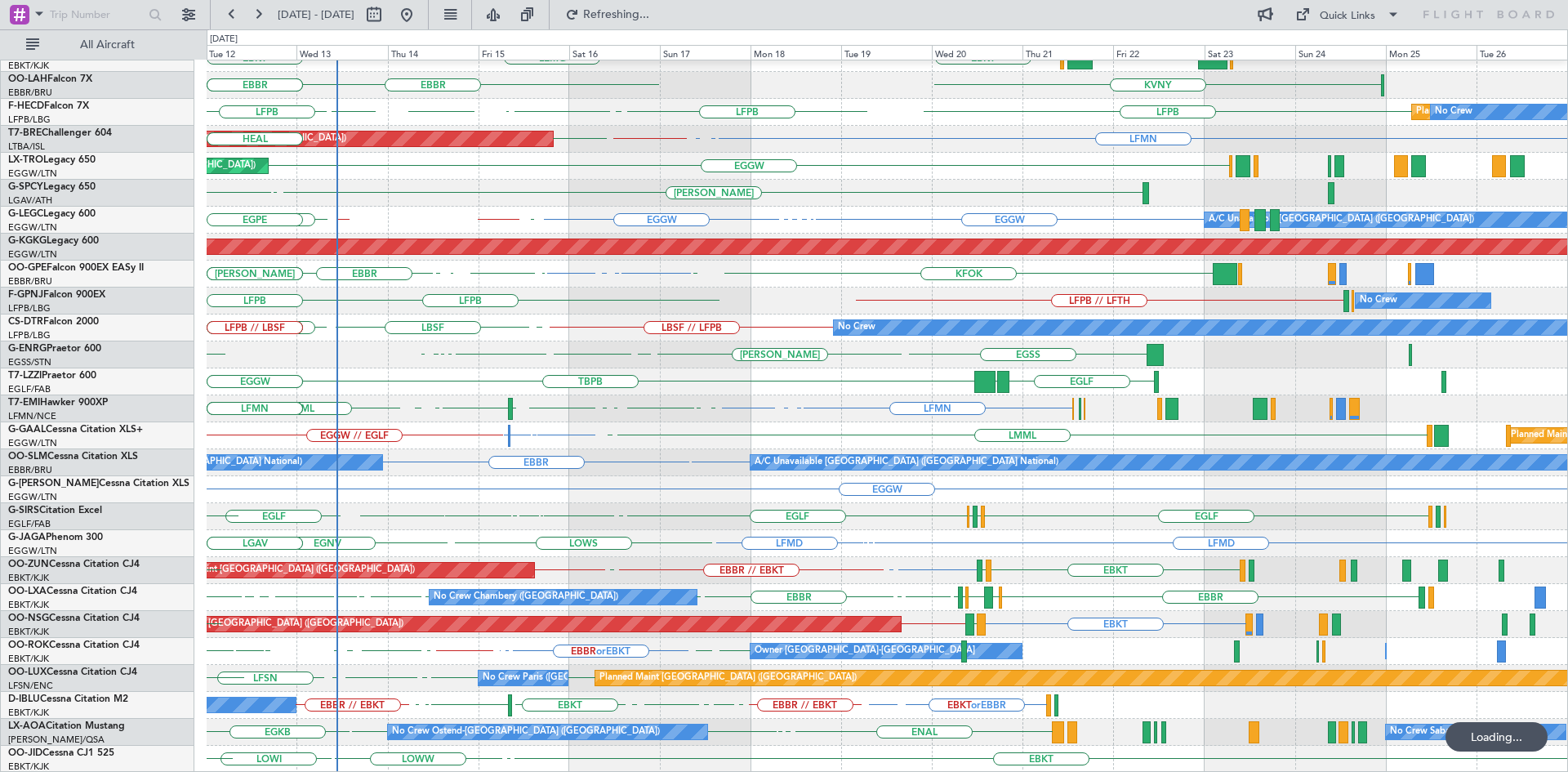
click at [618, 488] on div "EGGW Owner" at bounding box center [887, 489] width 1361 height 27
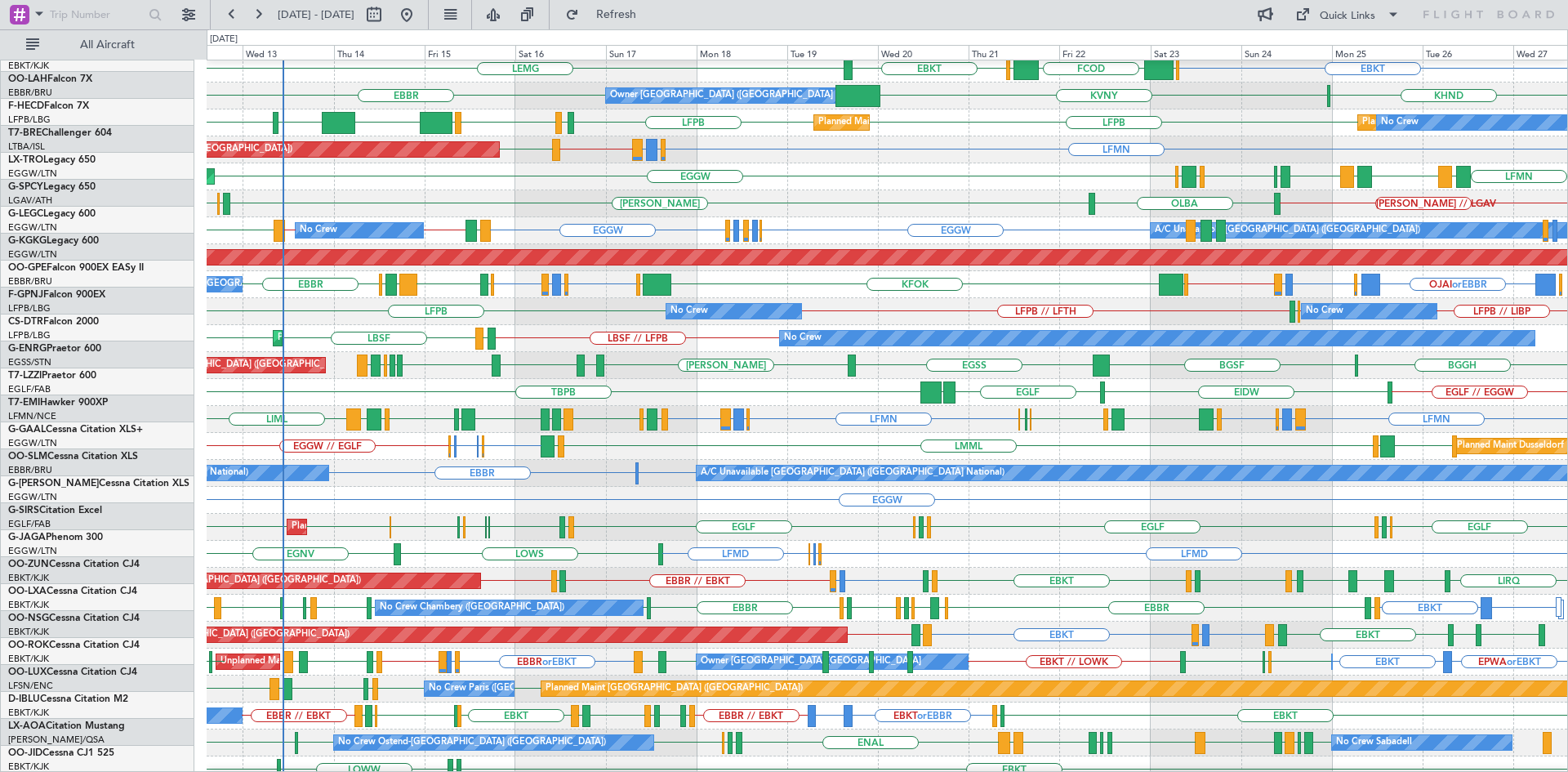
scroll to position [166, 0]
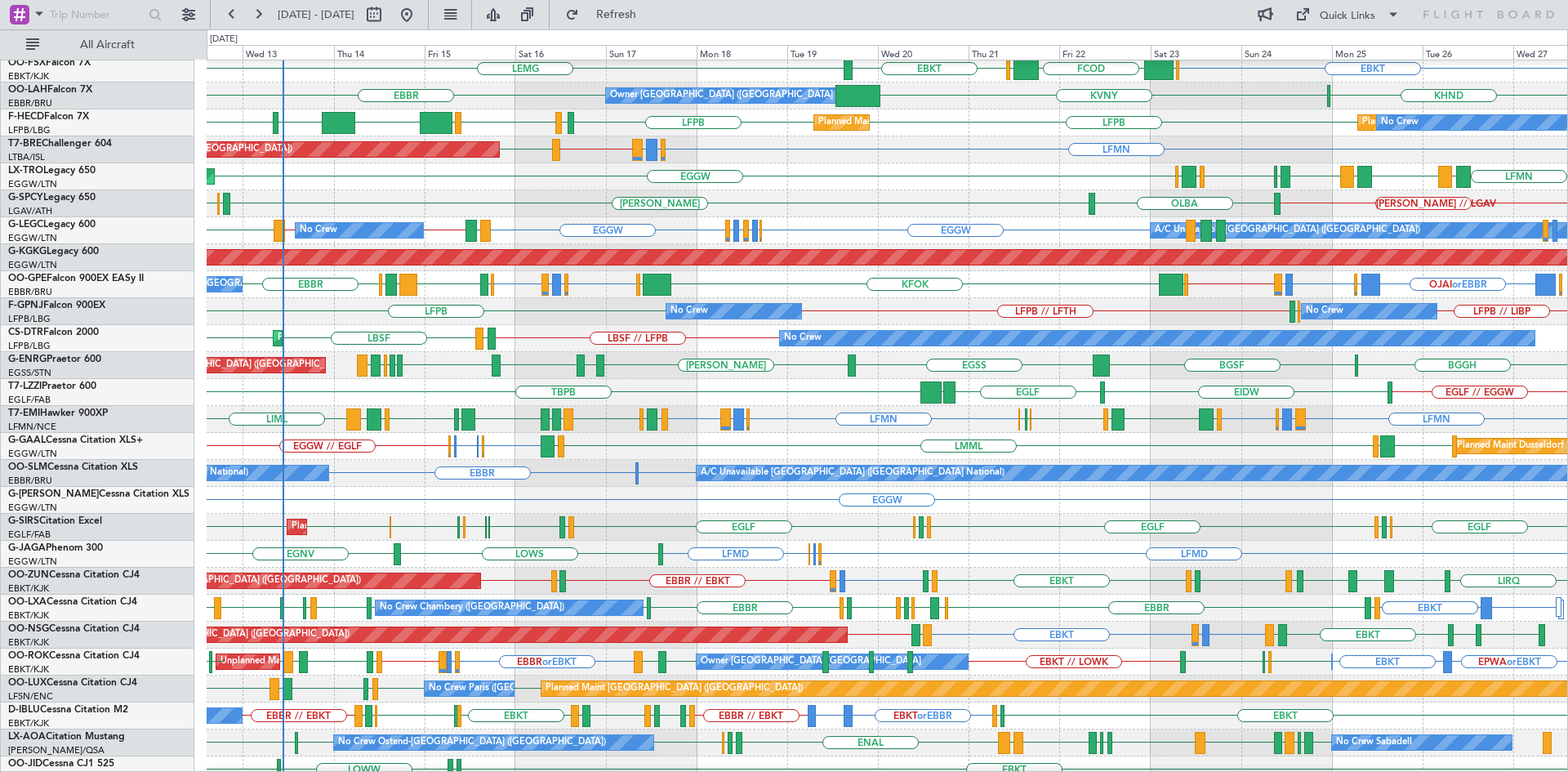
click at [957, 294] on div "OJAI or EBBR EGLF or EBBR EBLG or EBBR LIRA or EBBR EBBR // EGLF EBBR EDDH or E…" at bounding box center [887, 284] width 1361 height 27
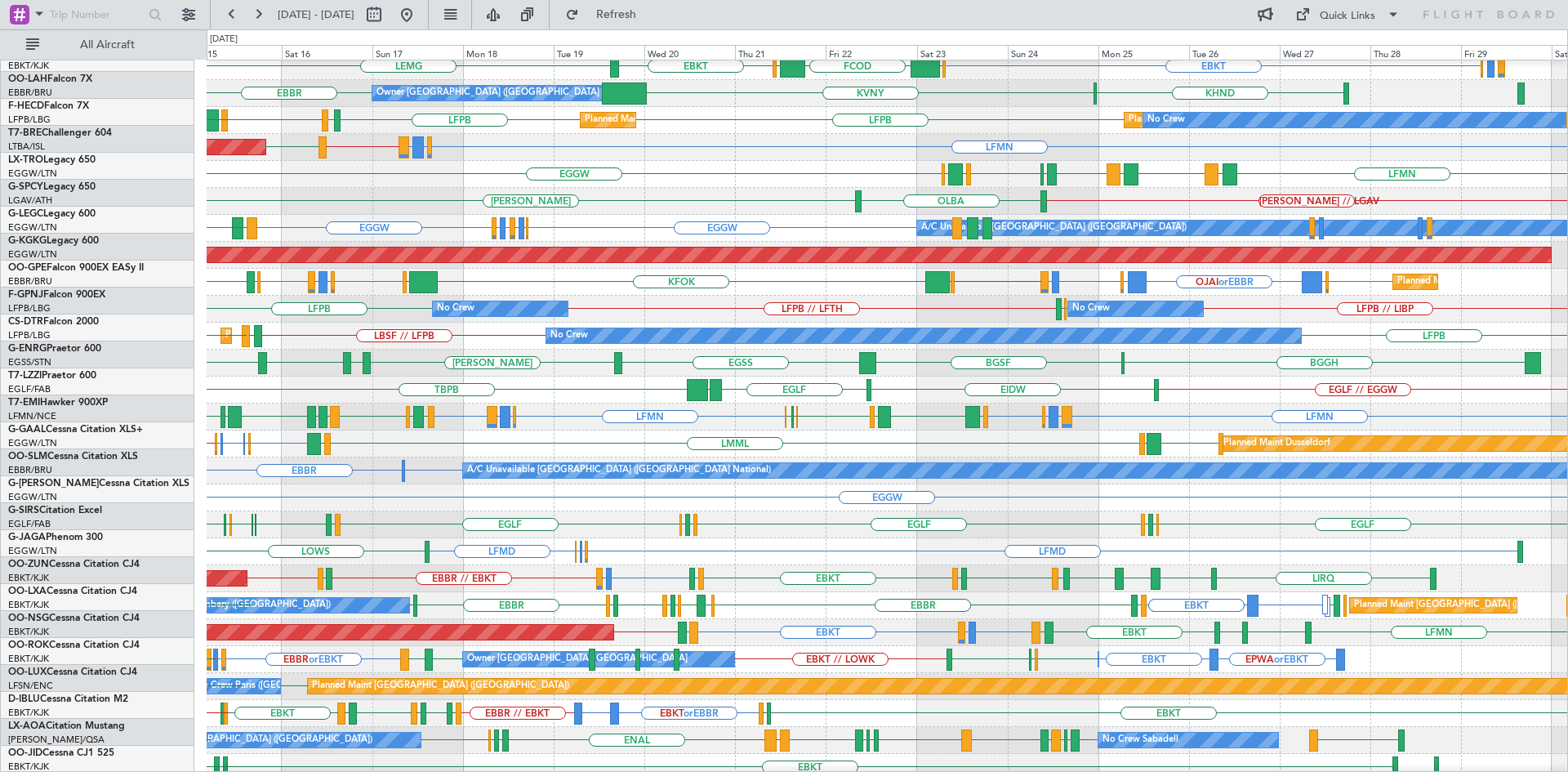
scroll to position [169, 0]
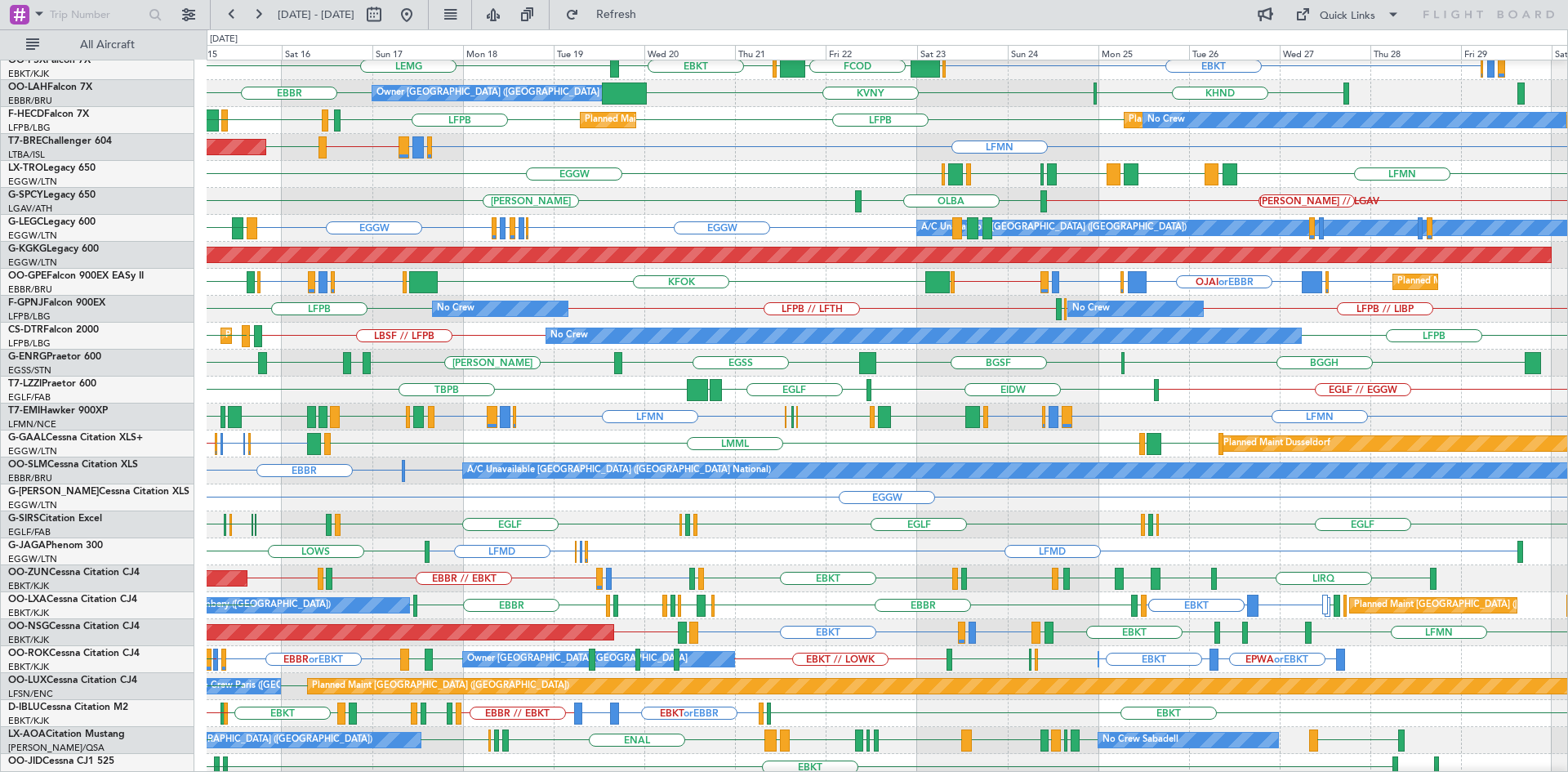
click at [547, 278] on div "EBBR EGLF or EBBR OJAI or EBBR EGLF or EBBR EBLG or EBBR LIRA or EBBR EBBR // E…" at bounding box center [887, 282] width 1361 height 27
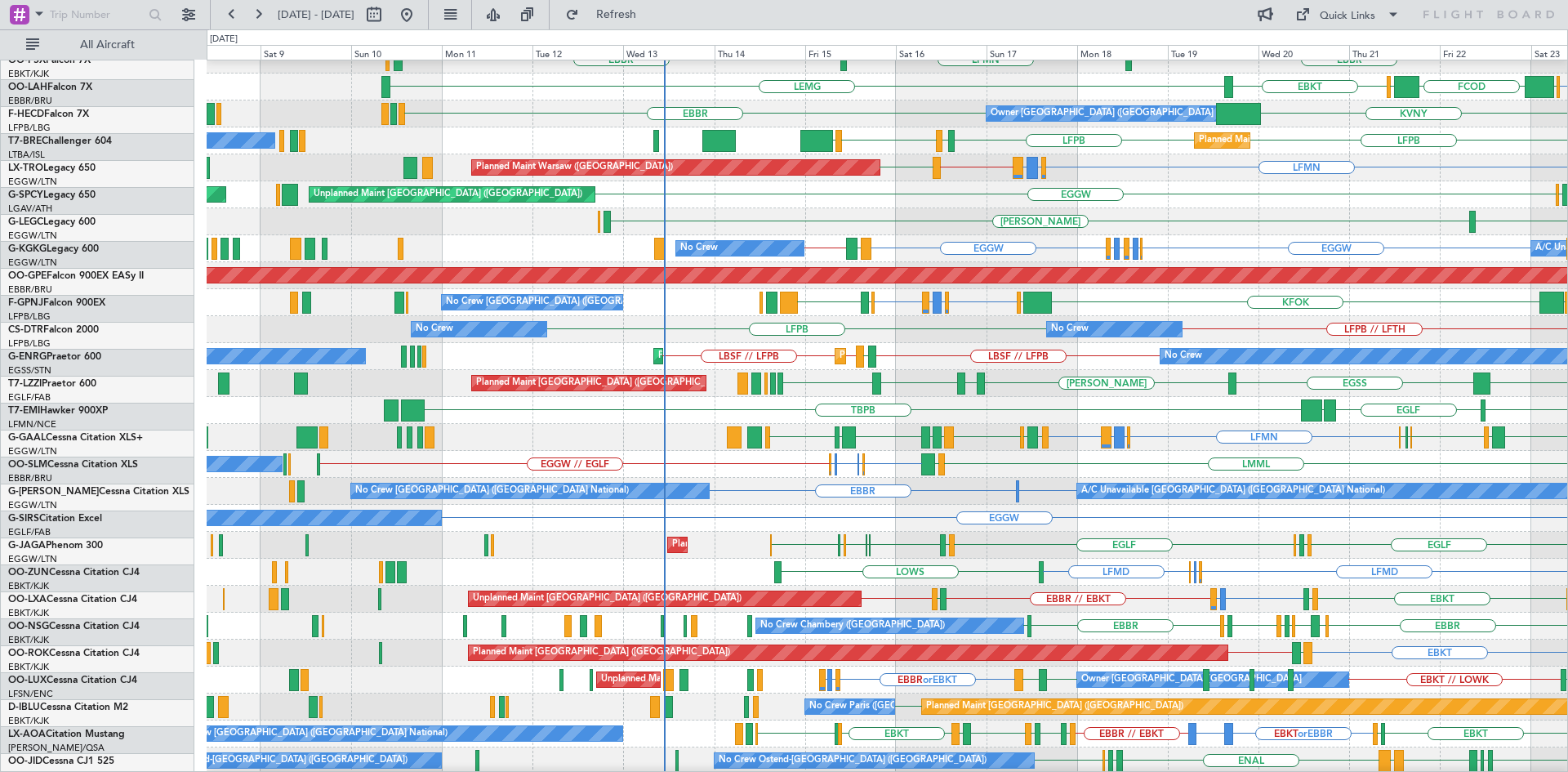
click at [1116, 524] on div "EGGW Owner" at bounding box center [887, 518] width 1361 height 27
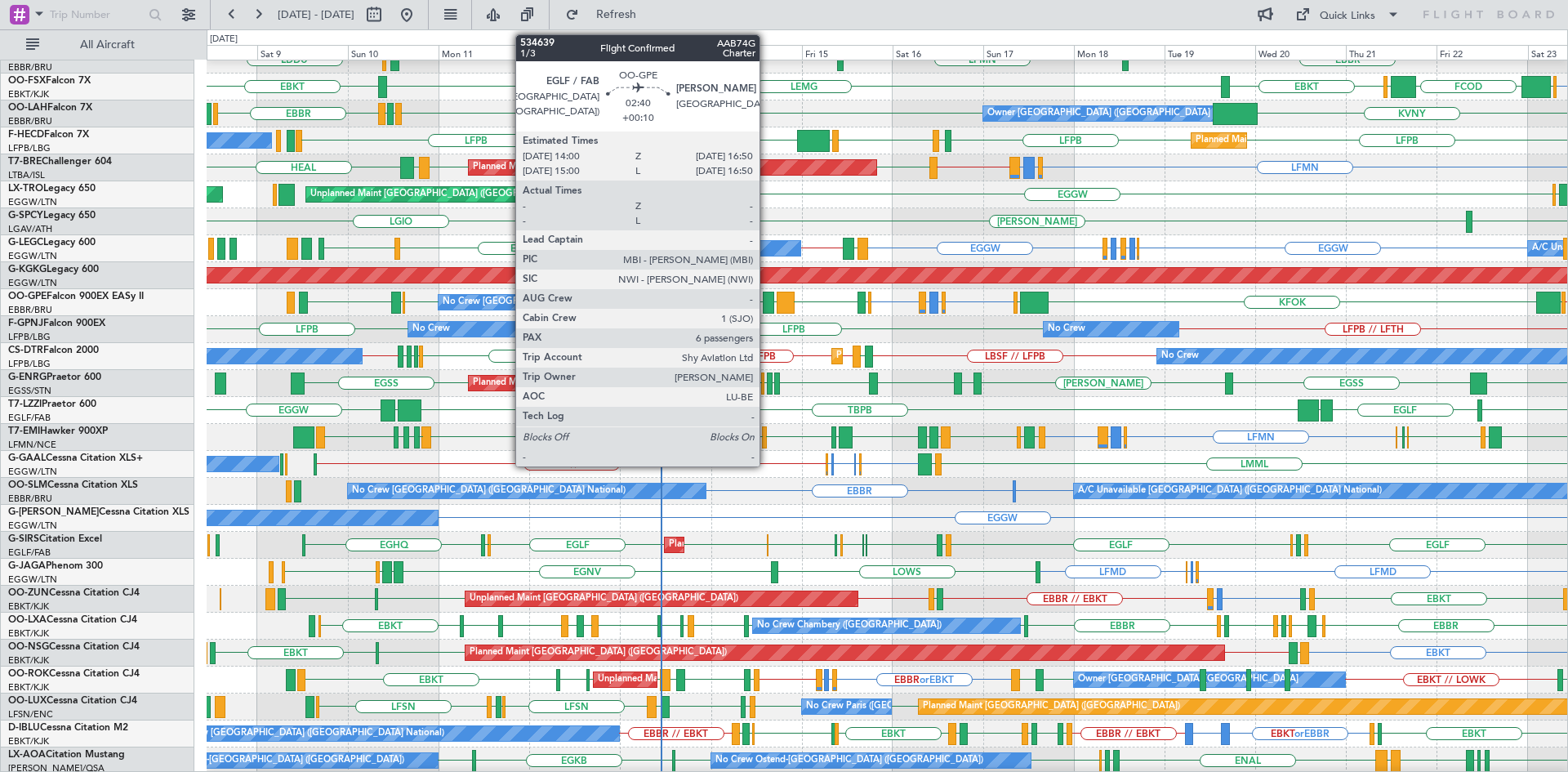
click at [767, 302] on div at bounding box center [769, 302] width 11 height 22
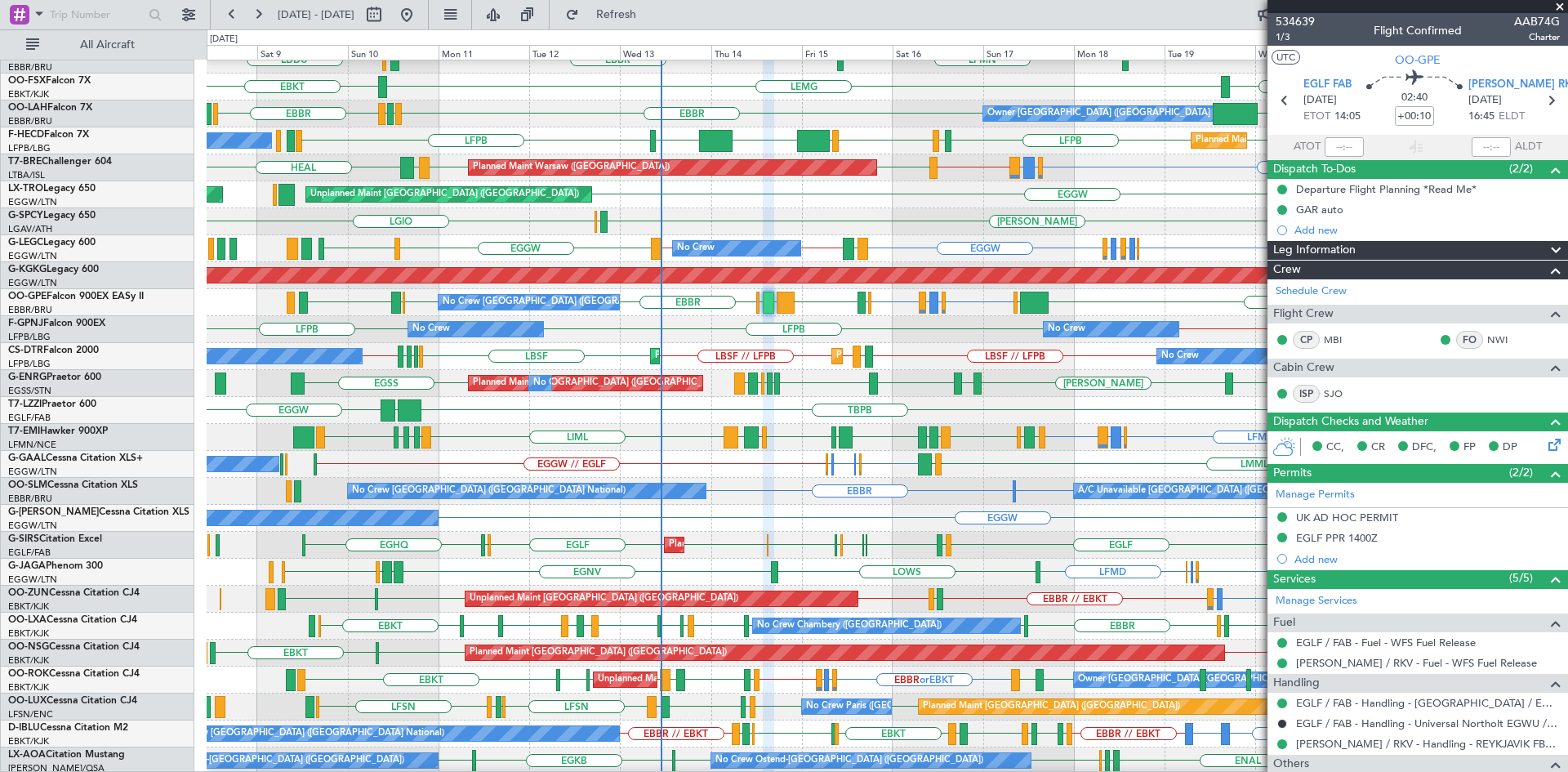
click at [1557, 6] on span at bounding box center [1560, 7] width 16 height 15
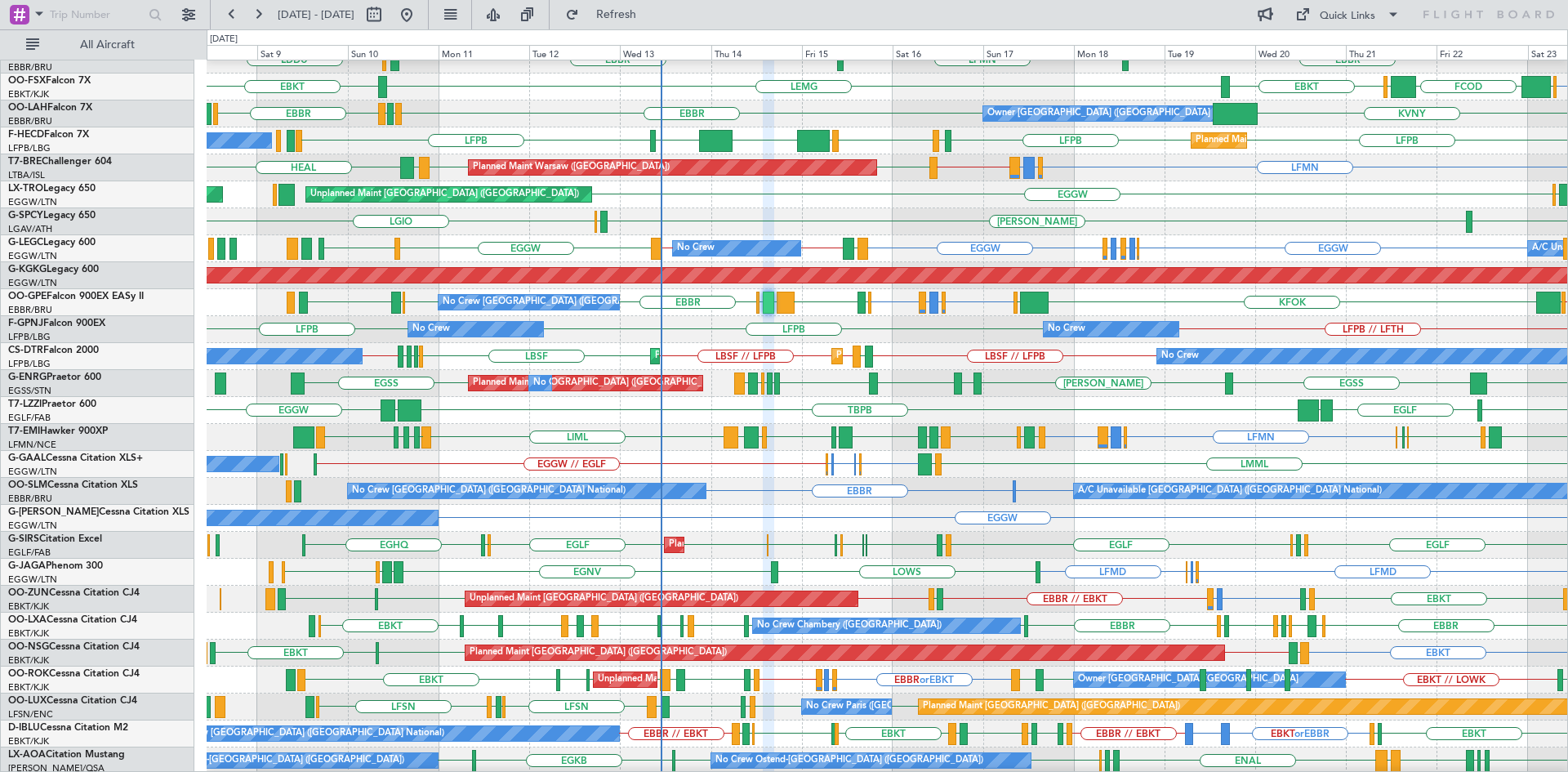
type input "0"
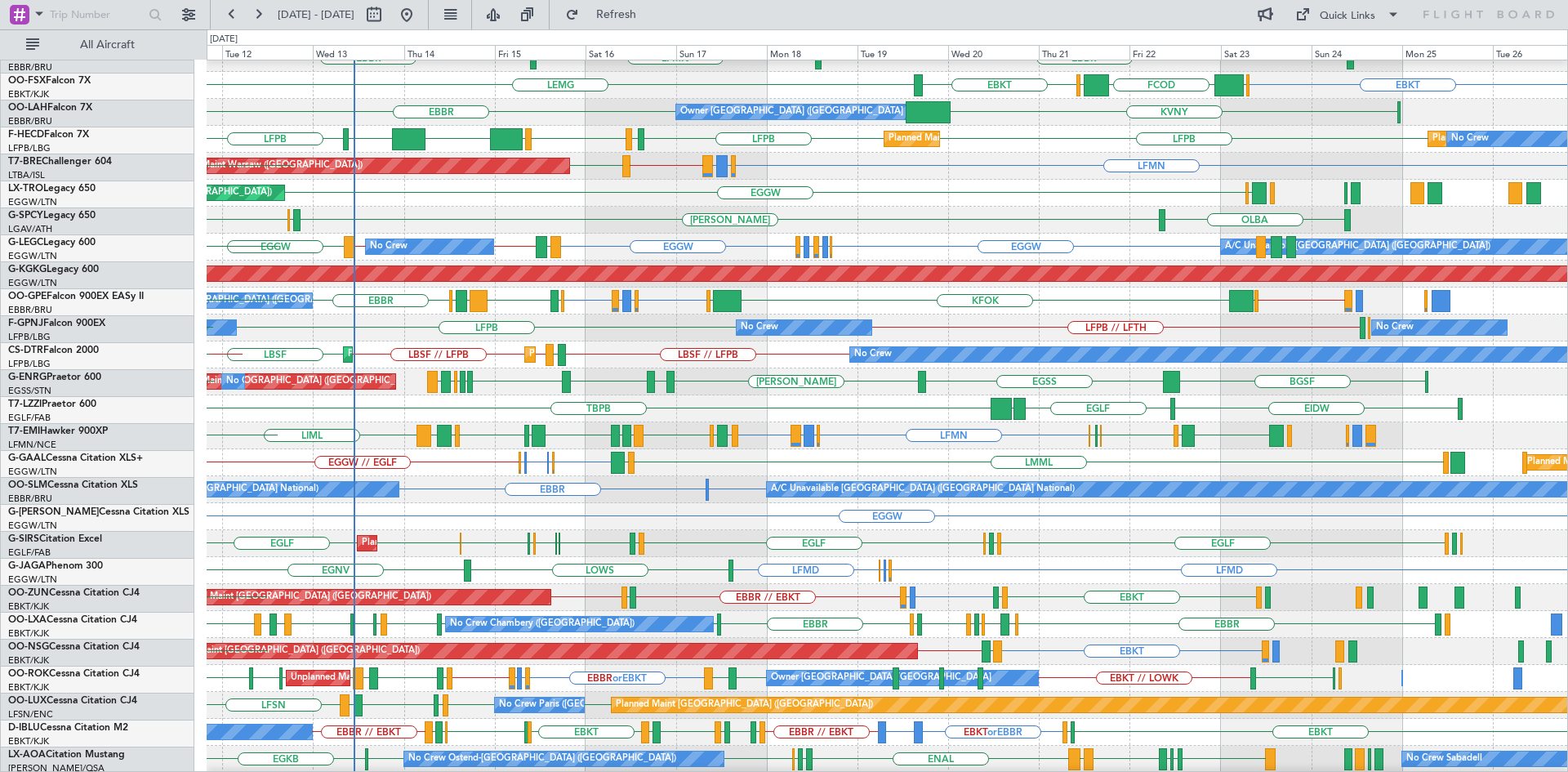
scroll to position [150, 0]
click at [579, 429] on div "LFMN LIRQ or LFMN ENGM or LFMN LFMN HEAL LEIB LFMN LFML LFKC LDZD LIMZ BIKF LIM…" at bounding box center [887, 435] width 1361 height 27
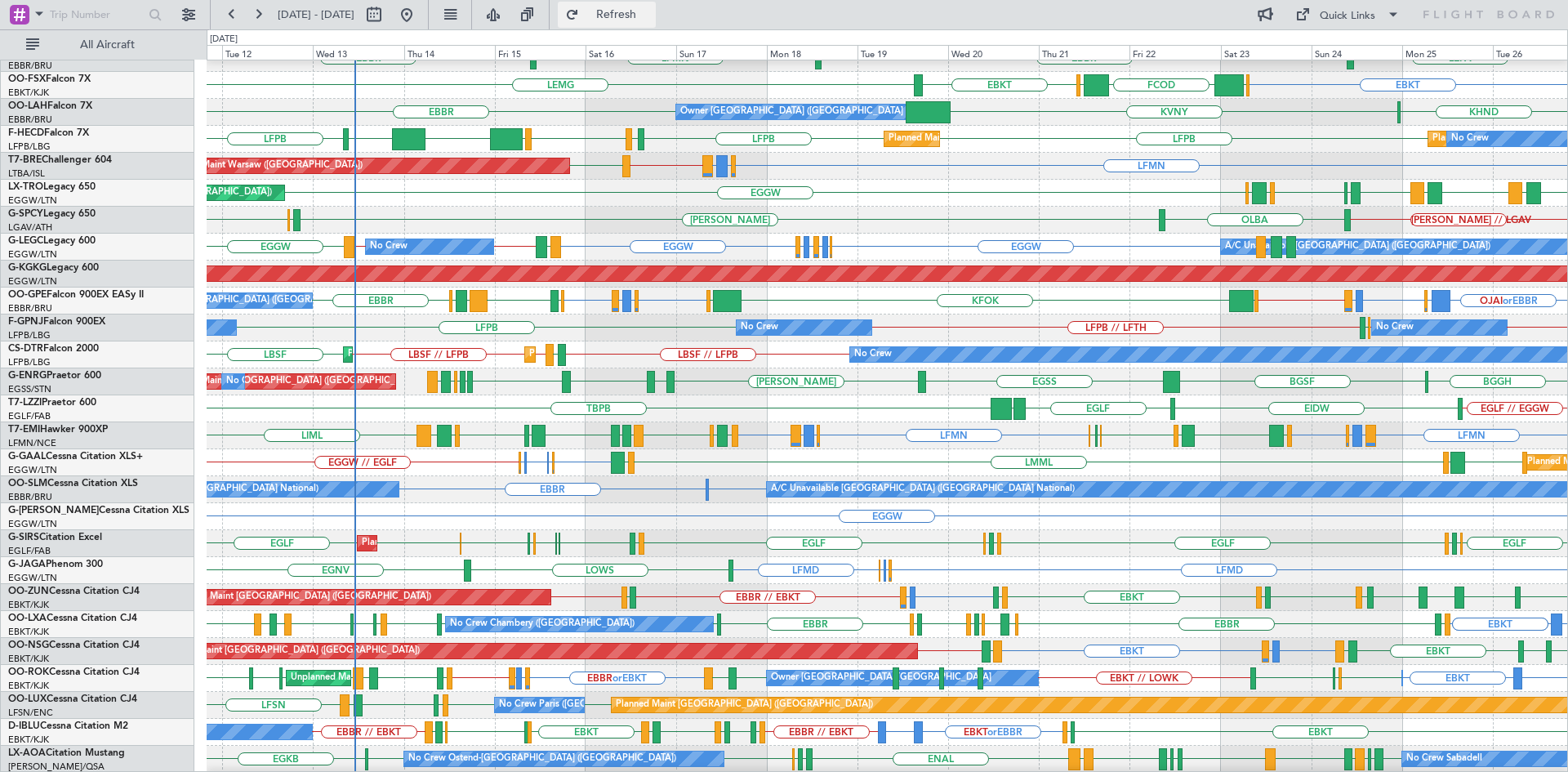
click at [651, 12] on span "Refresh" at bounding box center [617, 15] width 69 height 11
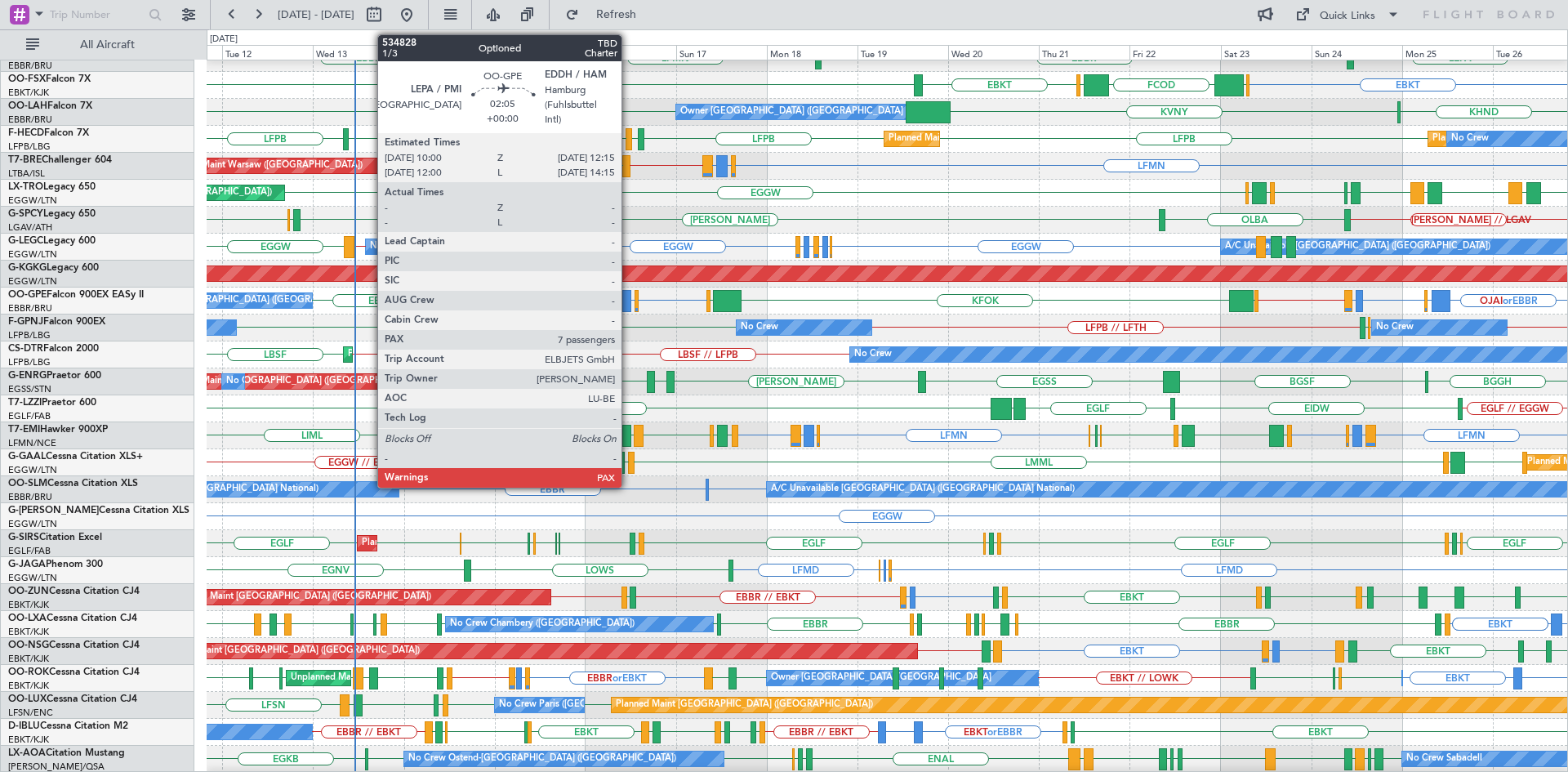
click at [629, 304] on div at bounding box center [626, 301] width 9 height 22
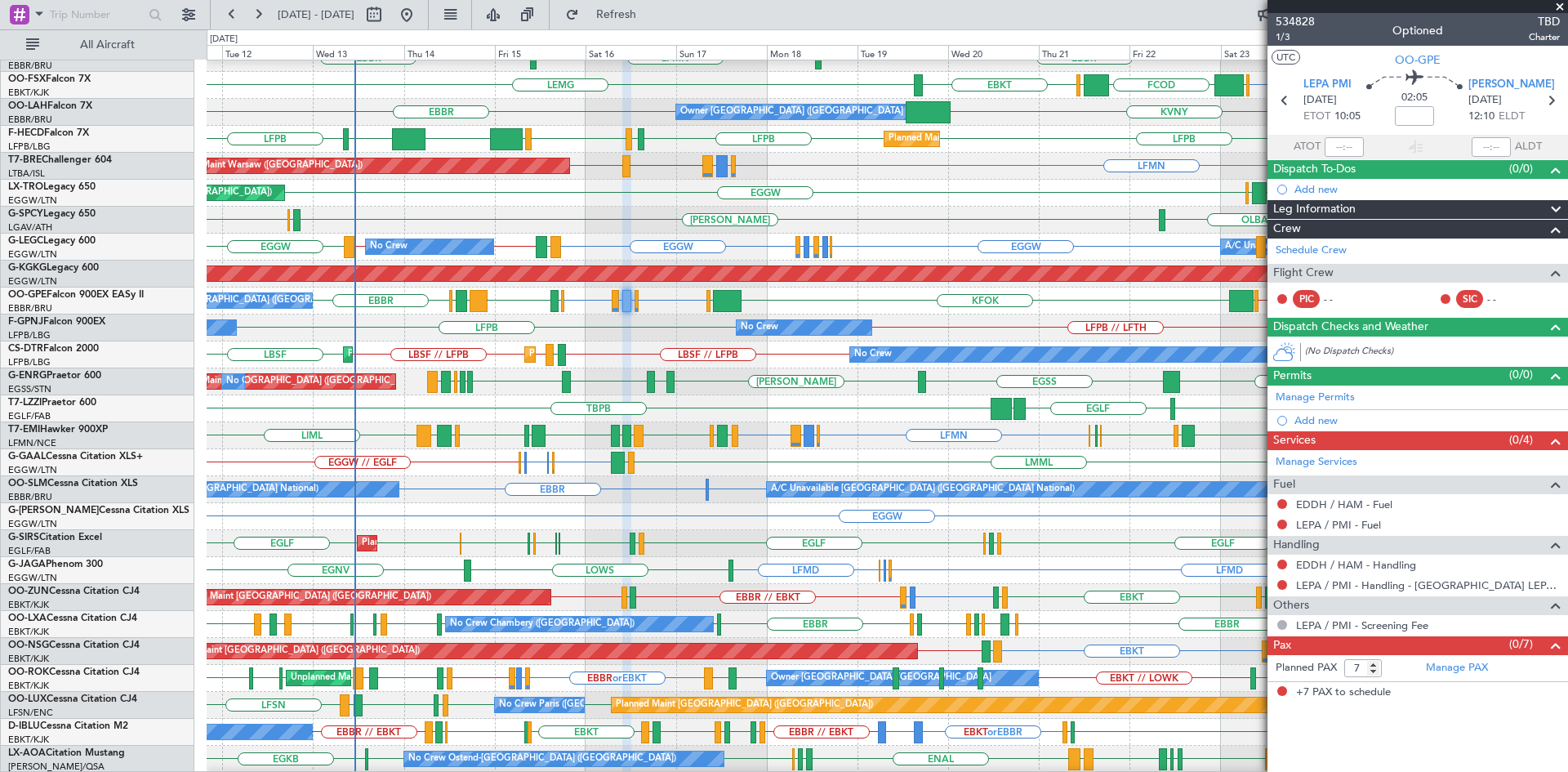
click at [1562, 8] on span at bounding box center [1560, 7] width 16 height 15
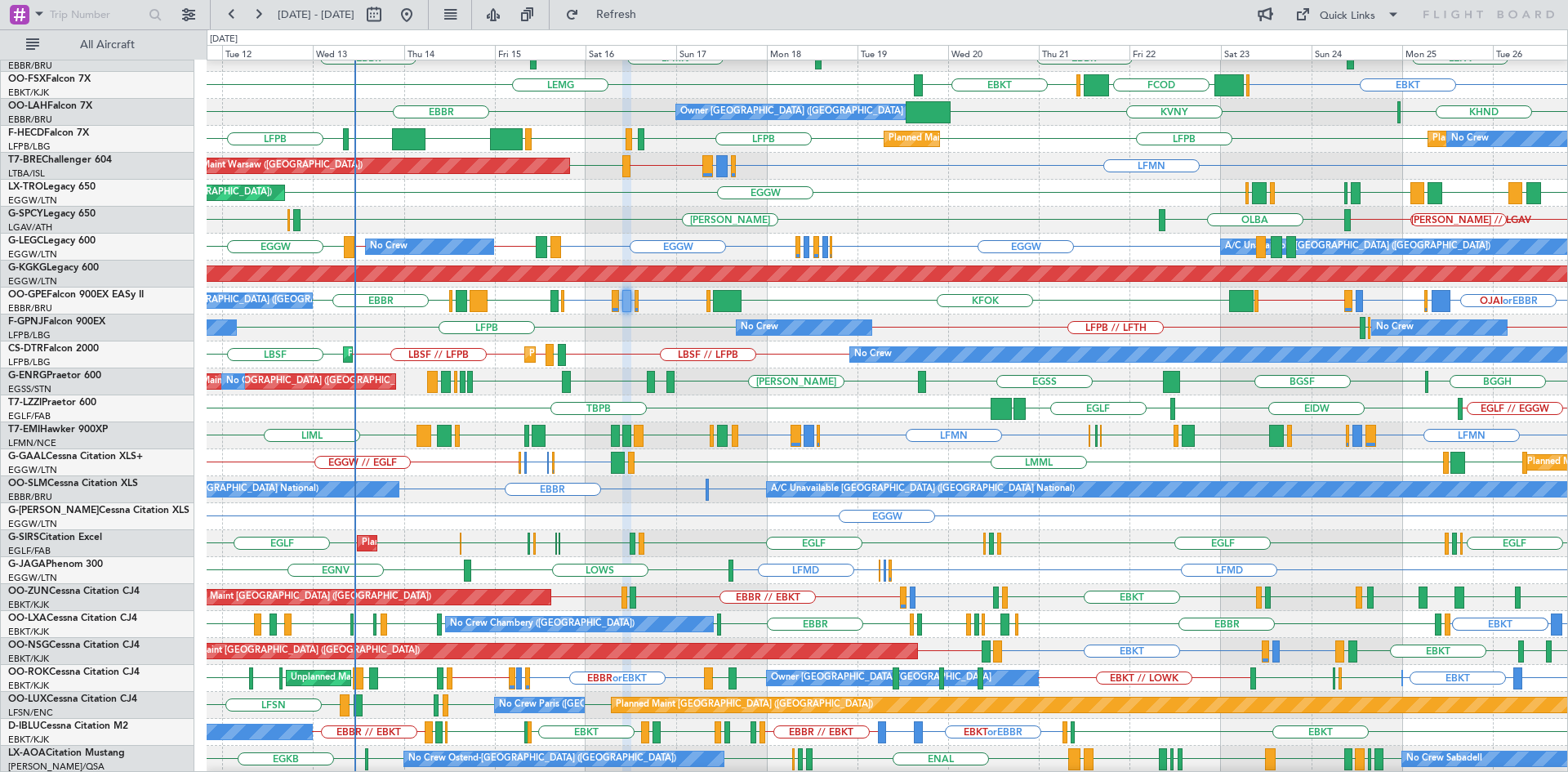
type input "0"
click at [651, 20] on span "Refresh" at bounding box center [617, 15] width 69 height 11
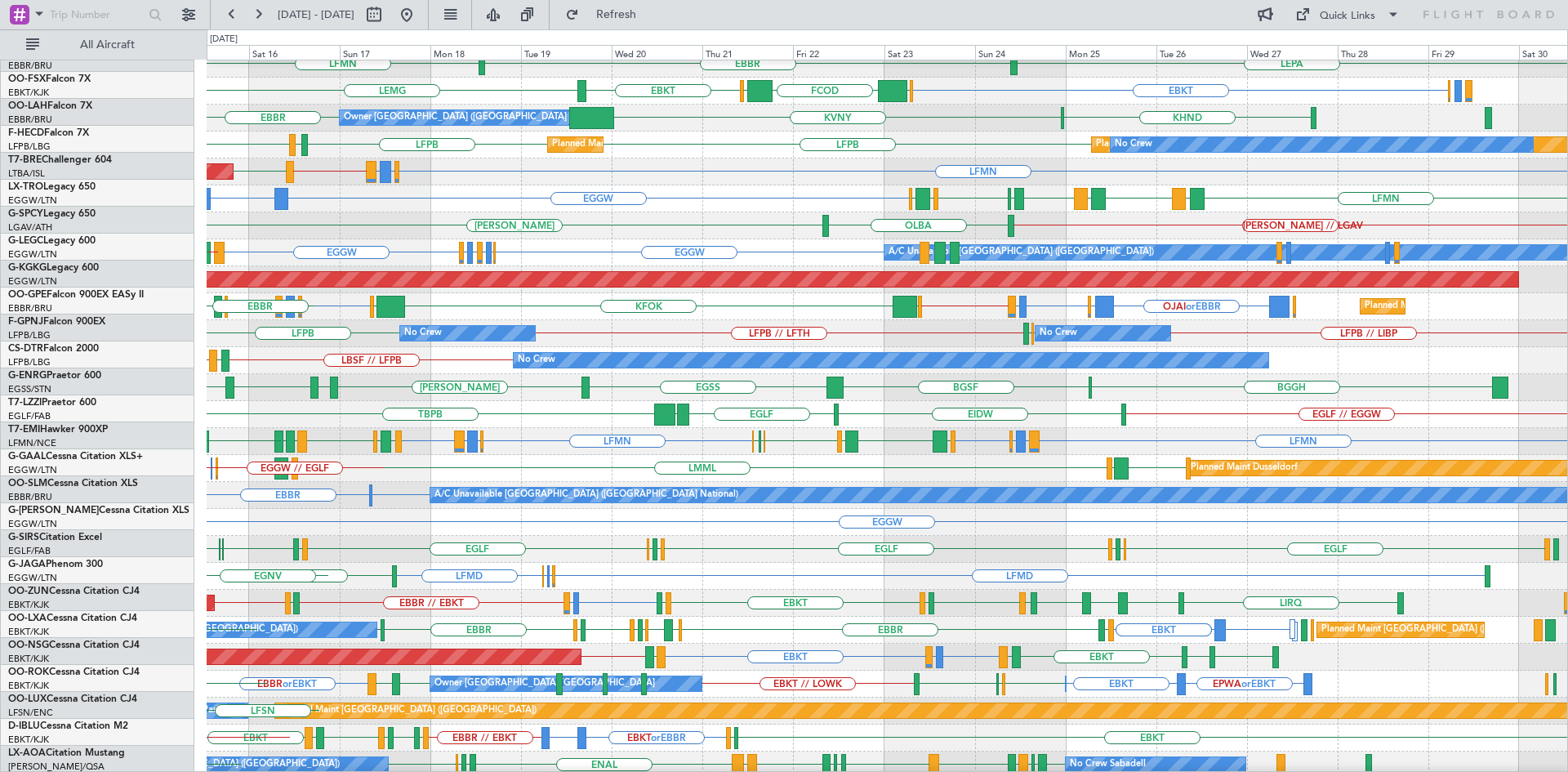
scroll to position [144, 0]
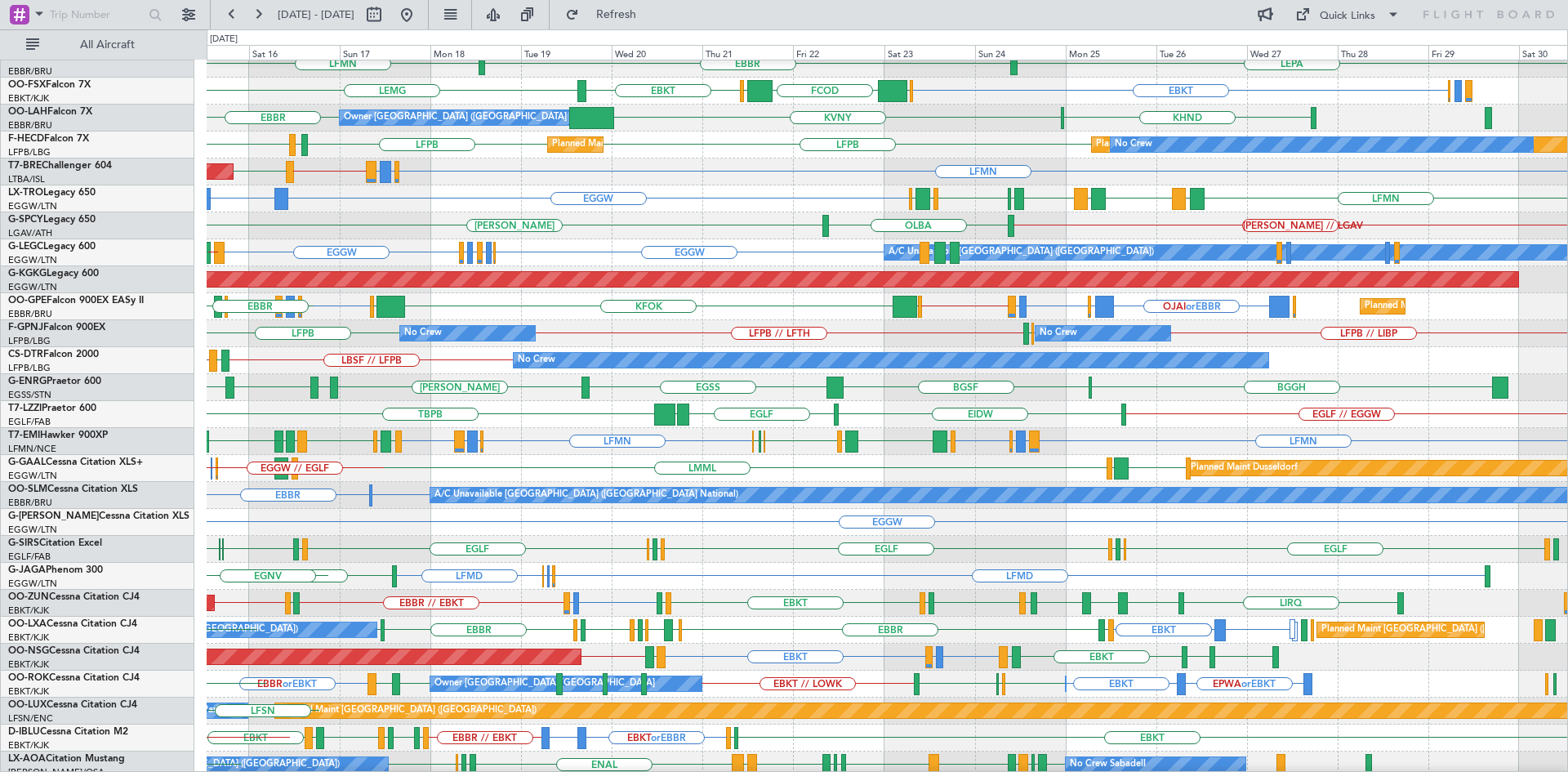
click at [934, 162] on div "LFMN LEIB or LFMN LGKO or LFMN LFMN // EPMO EPMO Planned Maint Warsaw (Modlin)" at bounding box center [887, 171] width 1361 height 27
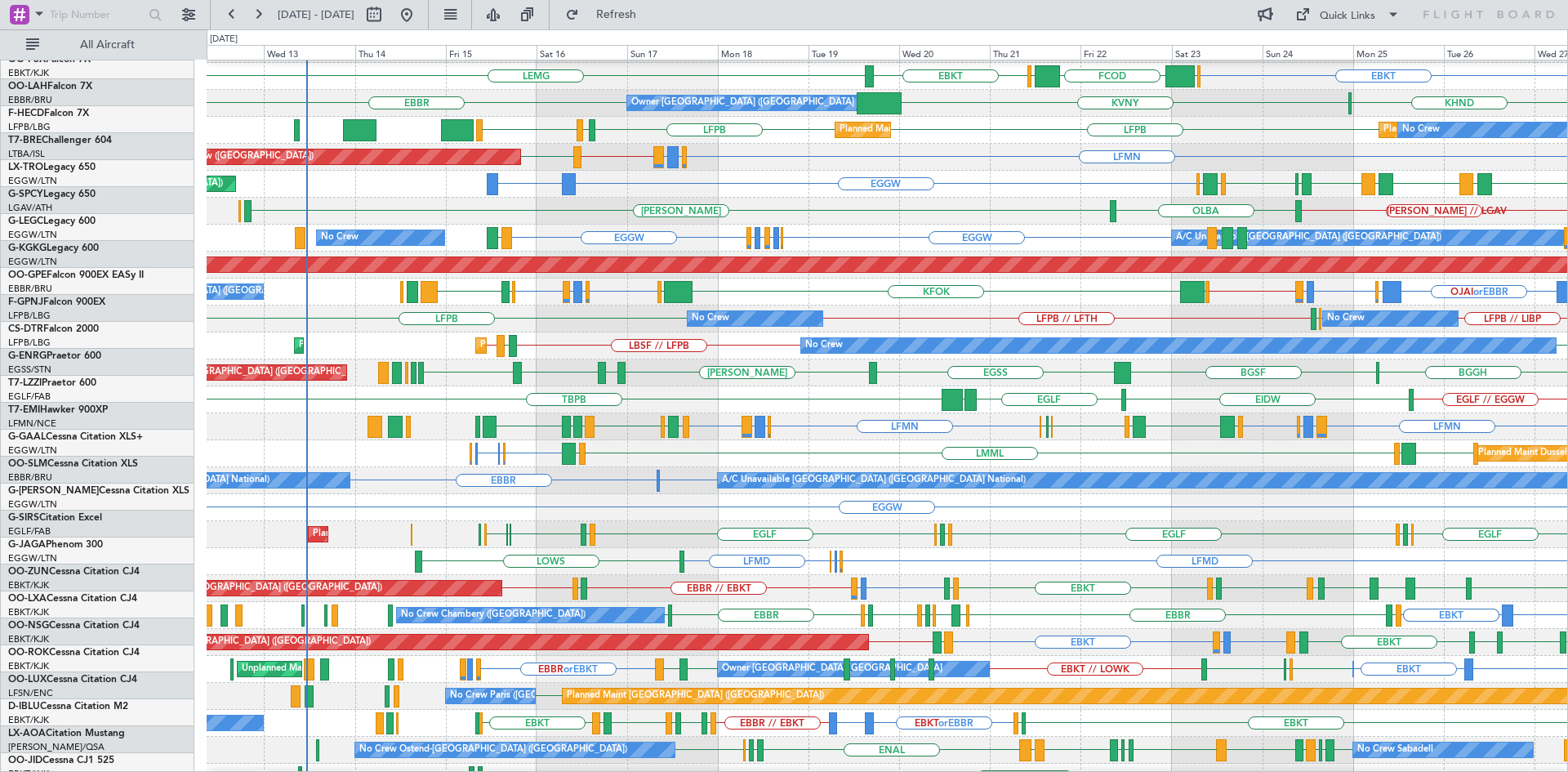
scroll to position [157, 0]
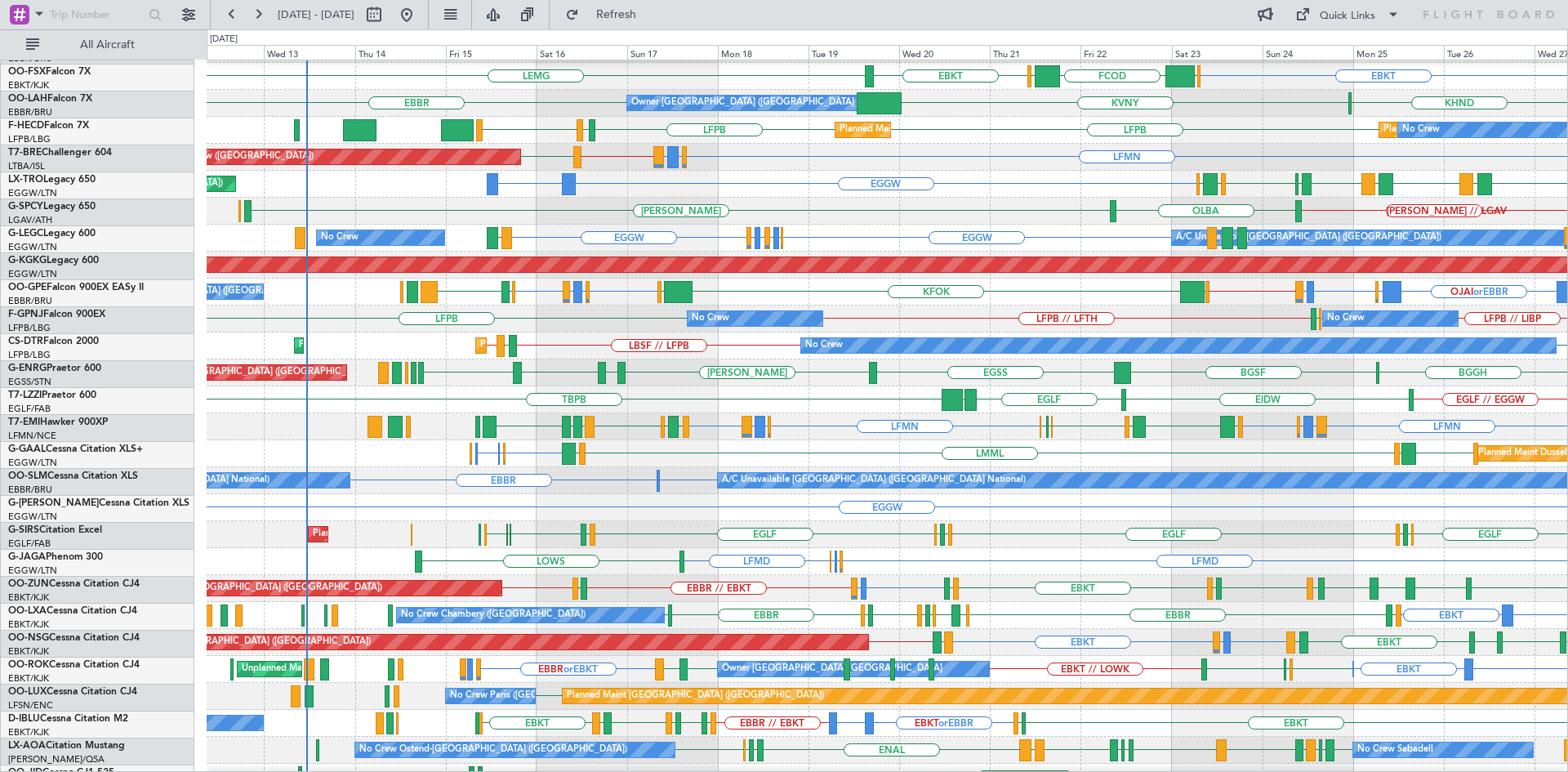
click at [825, 232] on div "EGGW EGLF or EGGW EGPE or EGGW EGLF or EGGW EGPE or EGGW EGGW LDDU A/C Unavaila…" at bounding box center [887, 238] width 1361 height 27
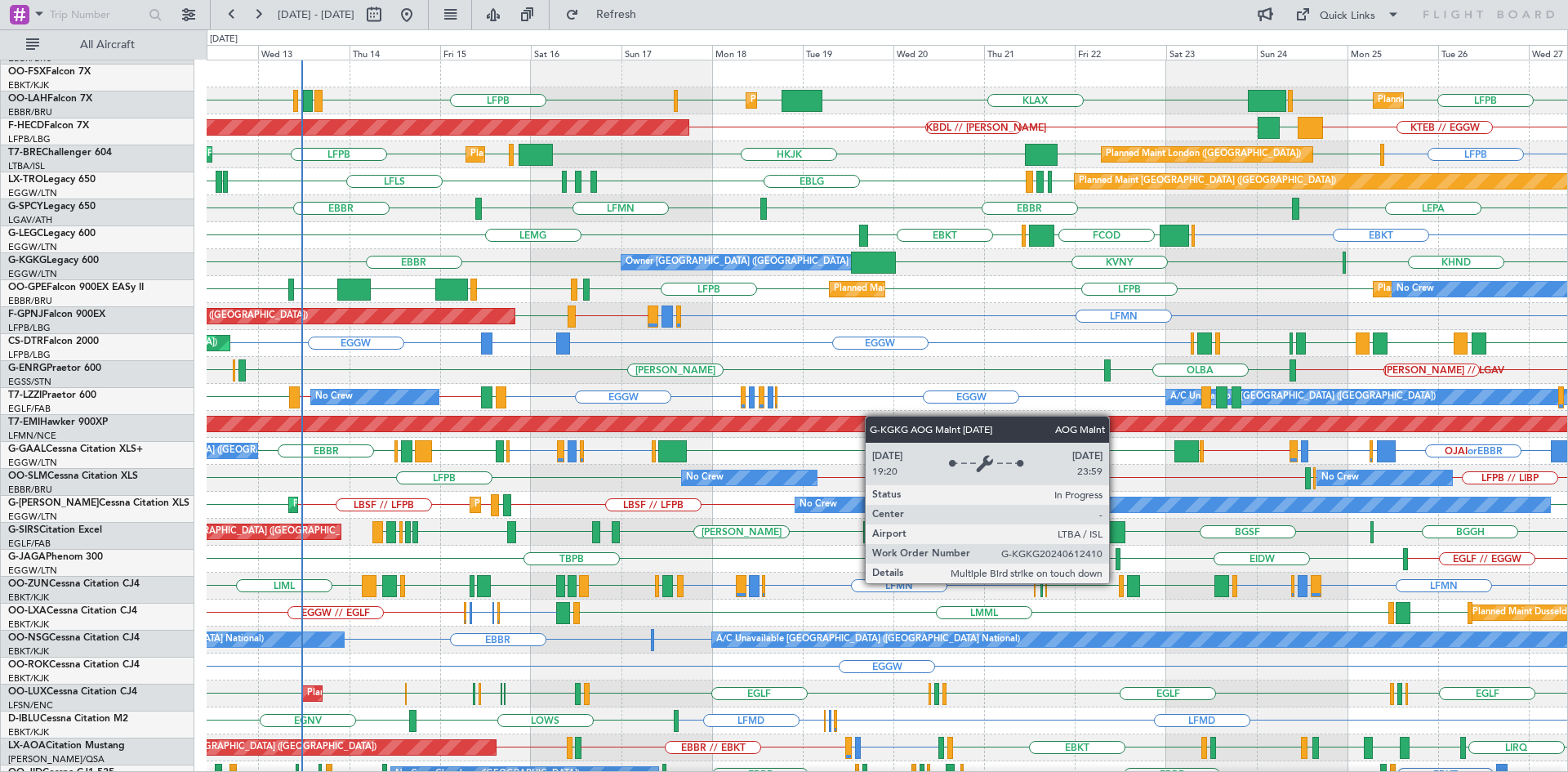
scroll to position [0, 0]
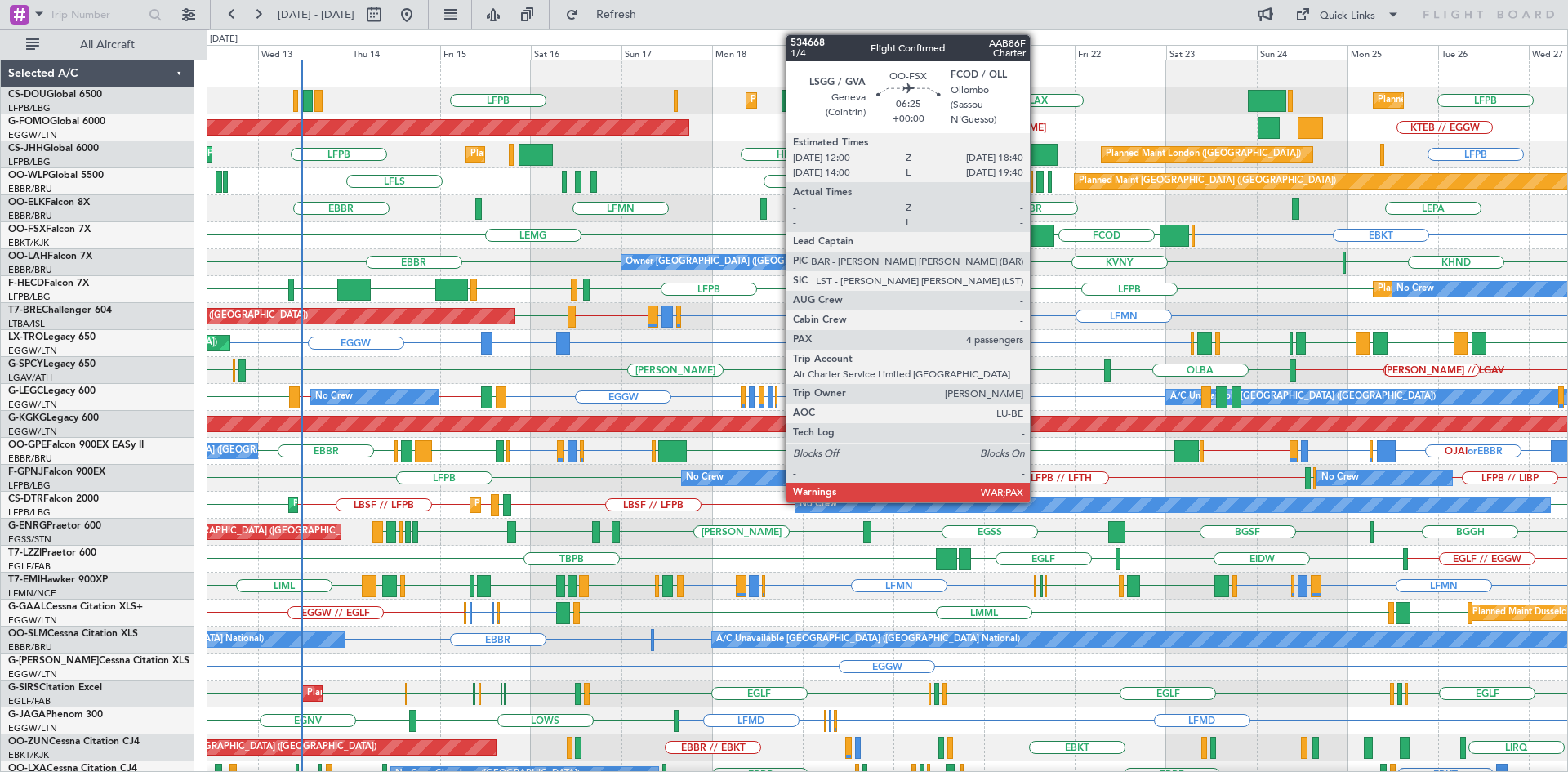
click at [1038, 231] on div at bounding box center [1042, 235] width 25 height 22
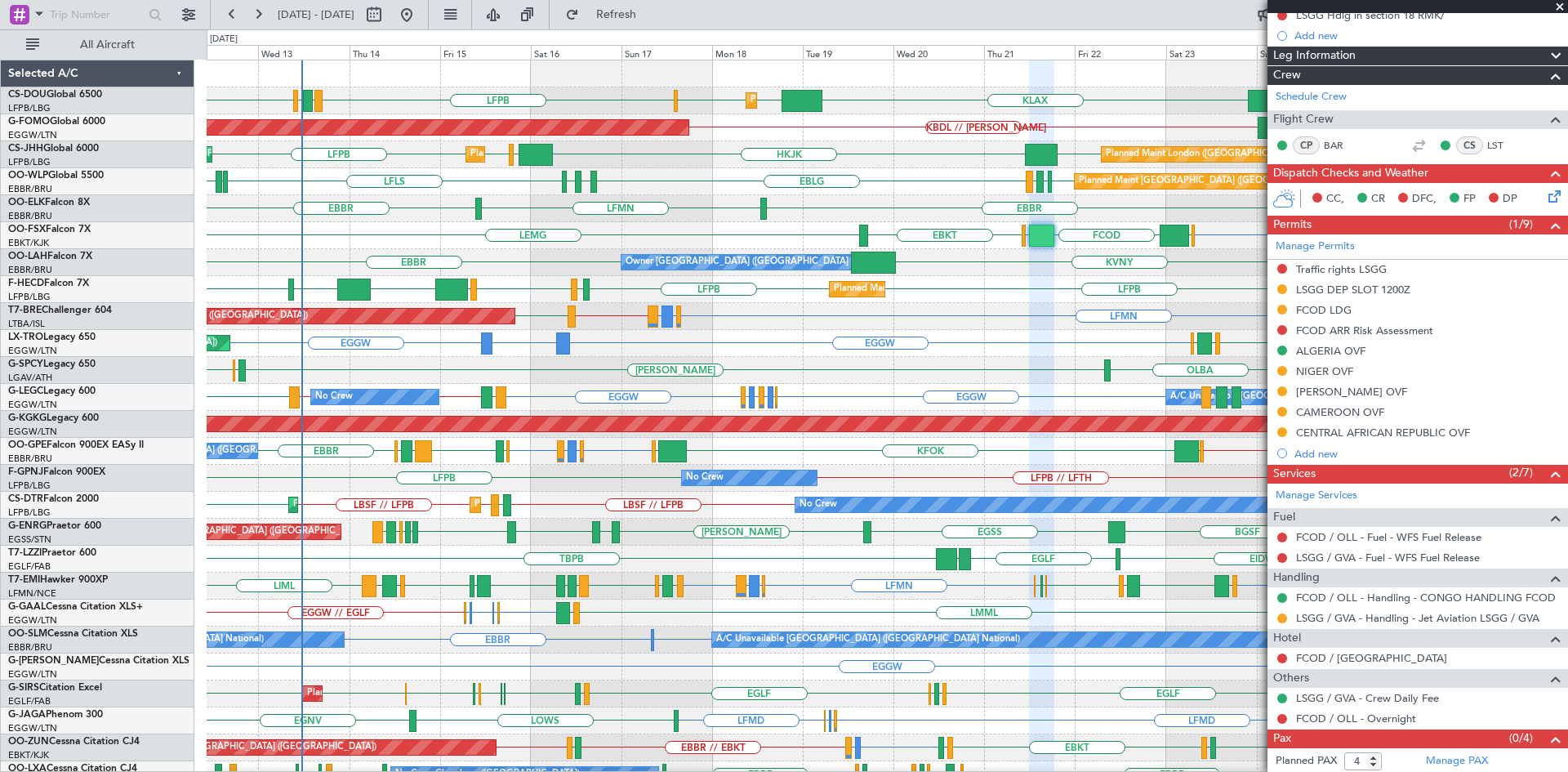
scroll to position [198, 0]
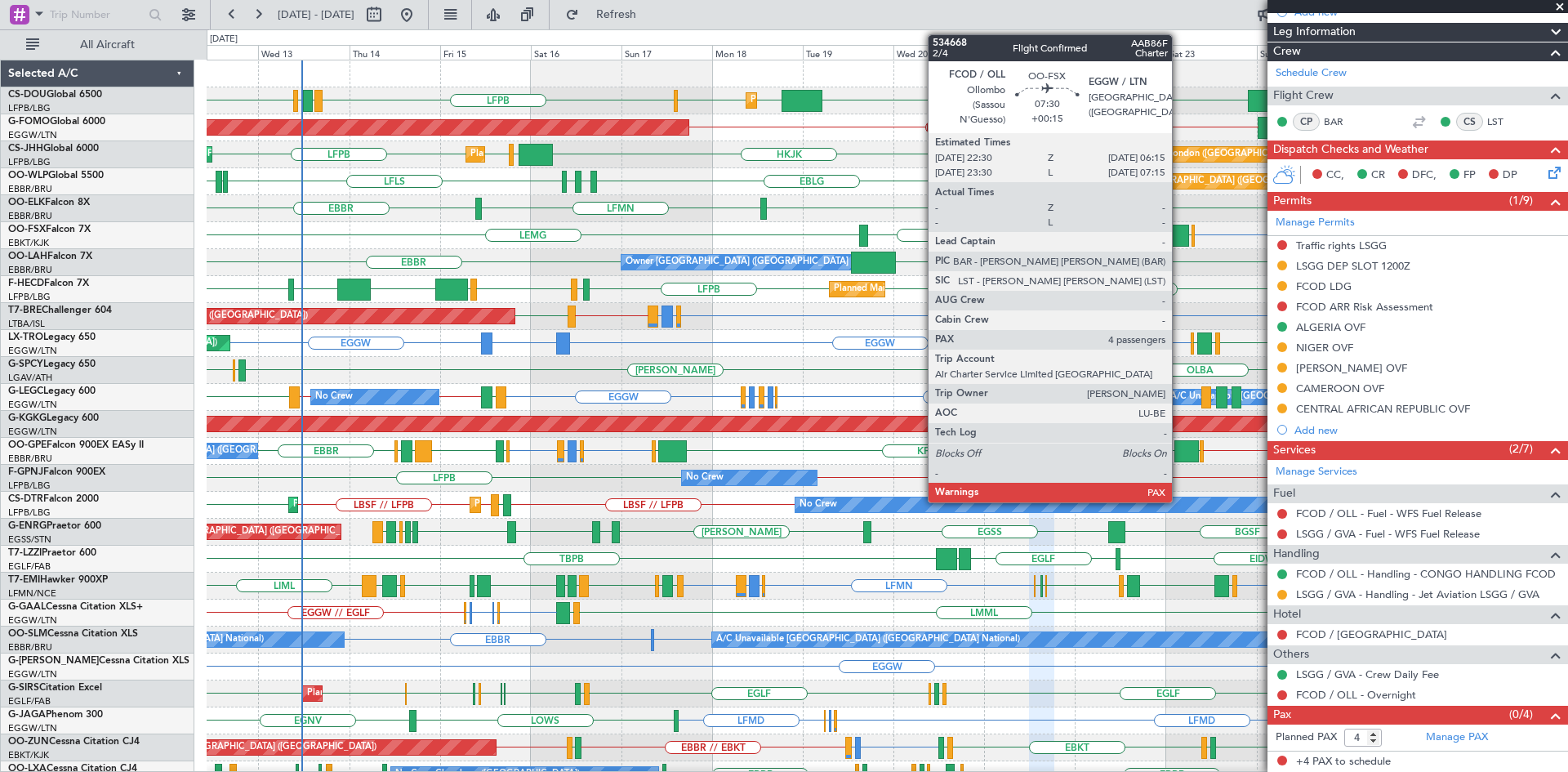
click at [1179, 236] on div at bounding box center [1175, 235] width 30 height 22
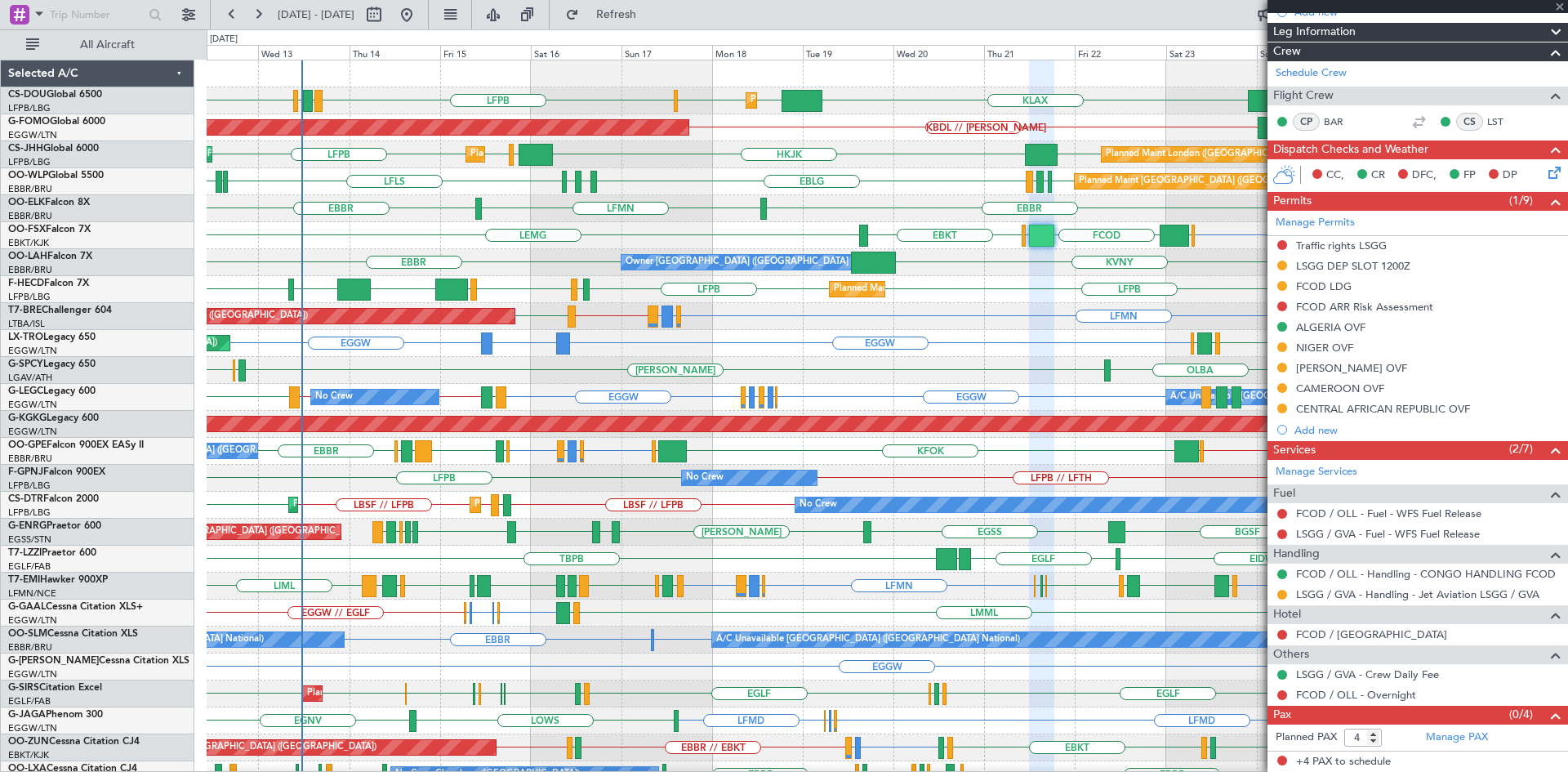
type input "+00:15"
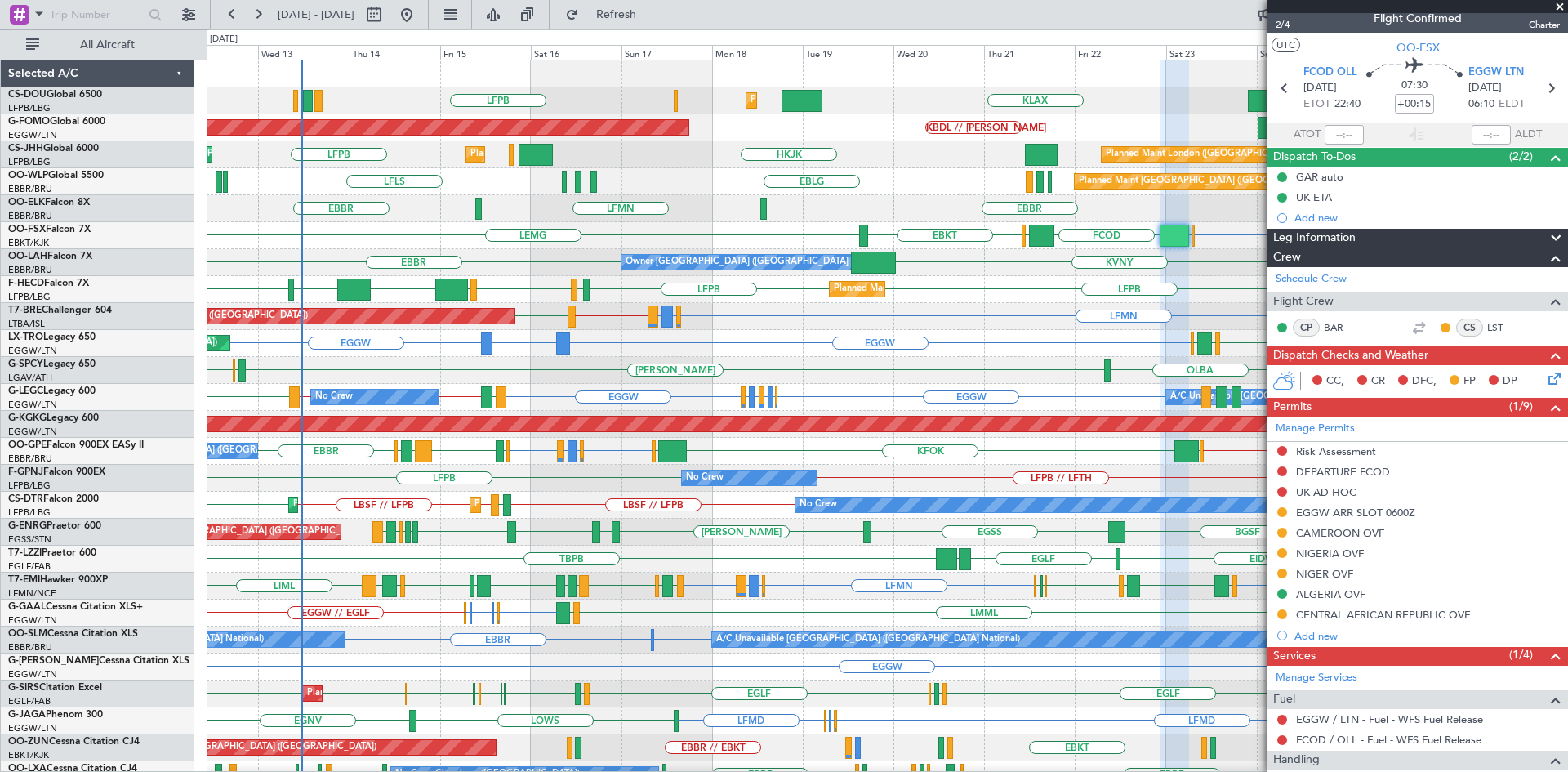
scroll to position [0, 0]
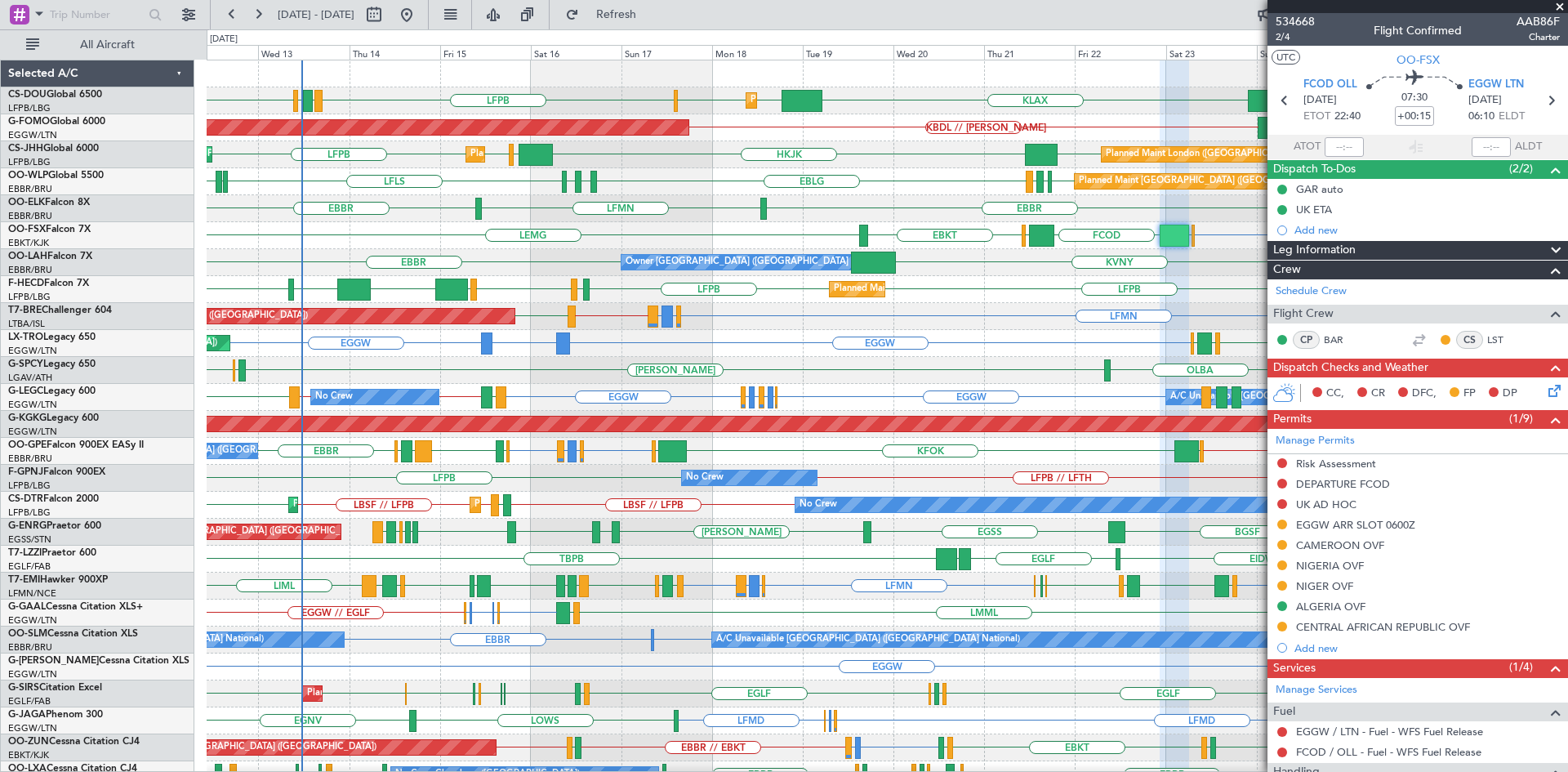
click at [1556, 7] on span at bounding box center [1560, 7] width 16 height 15
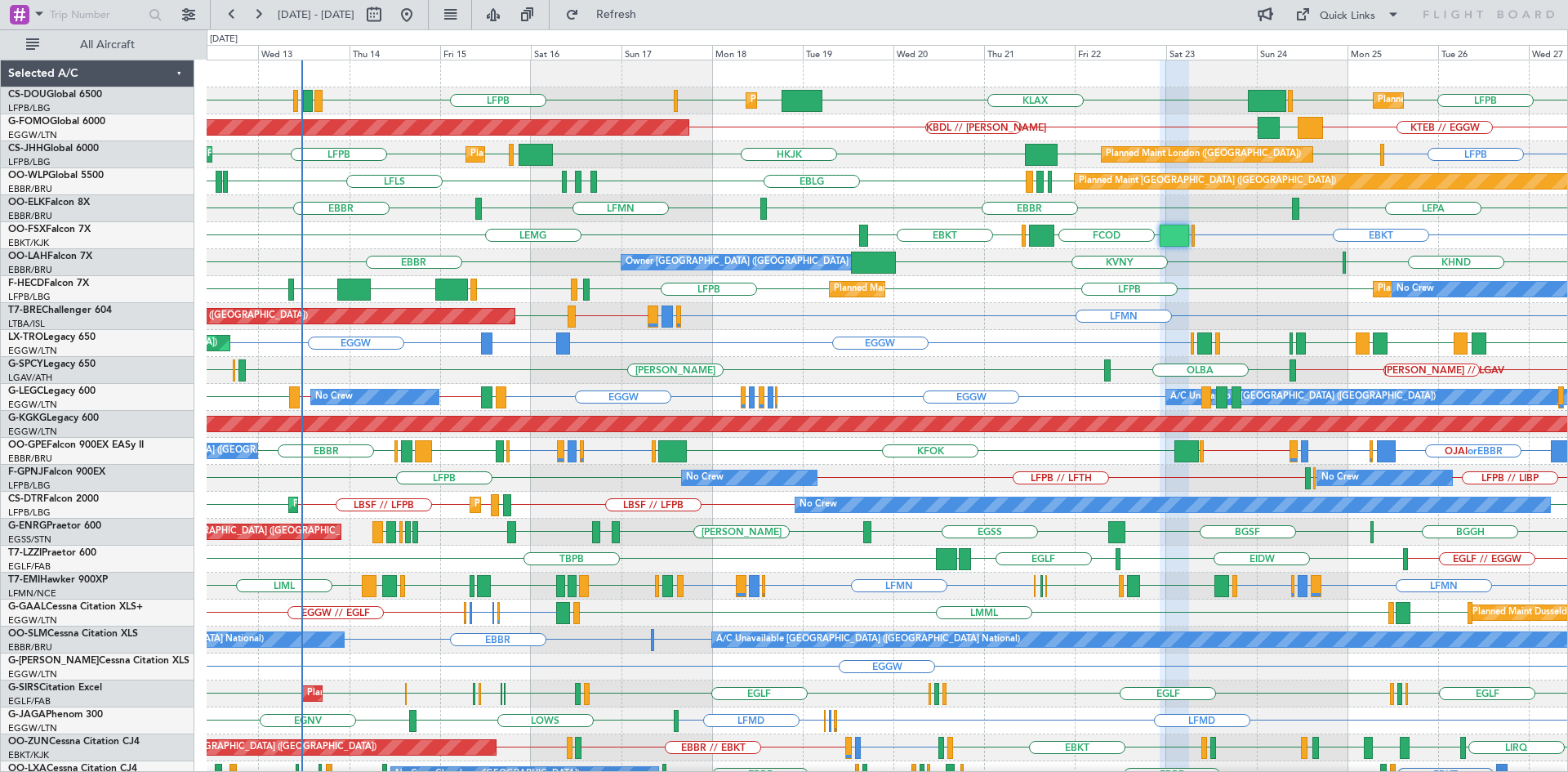
type input "0"
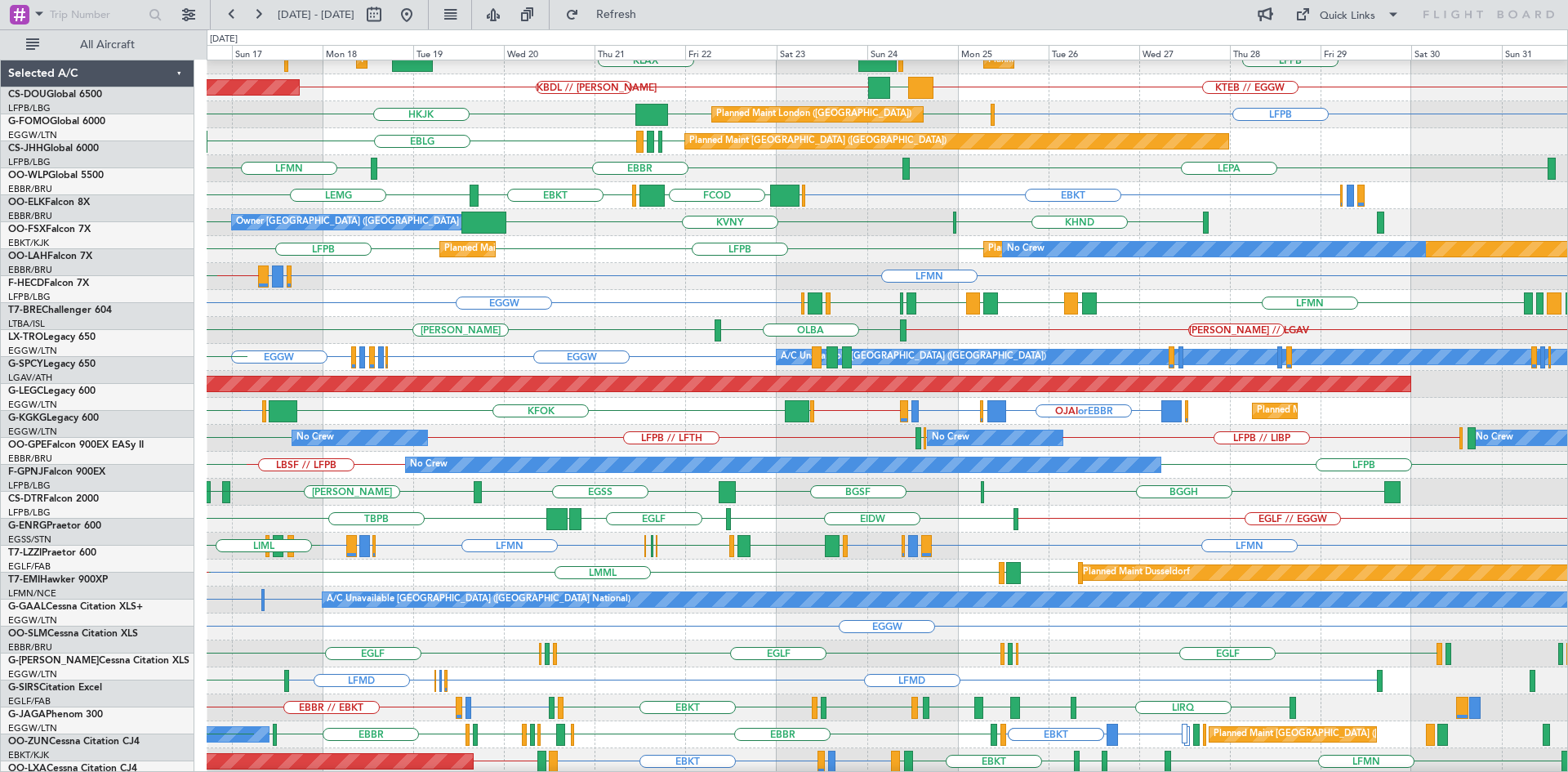
scroll to position [40, 0]
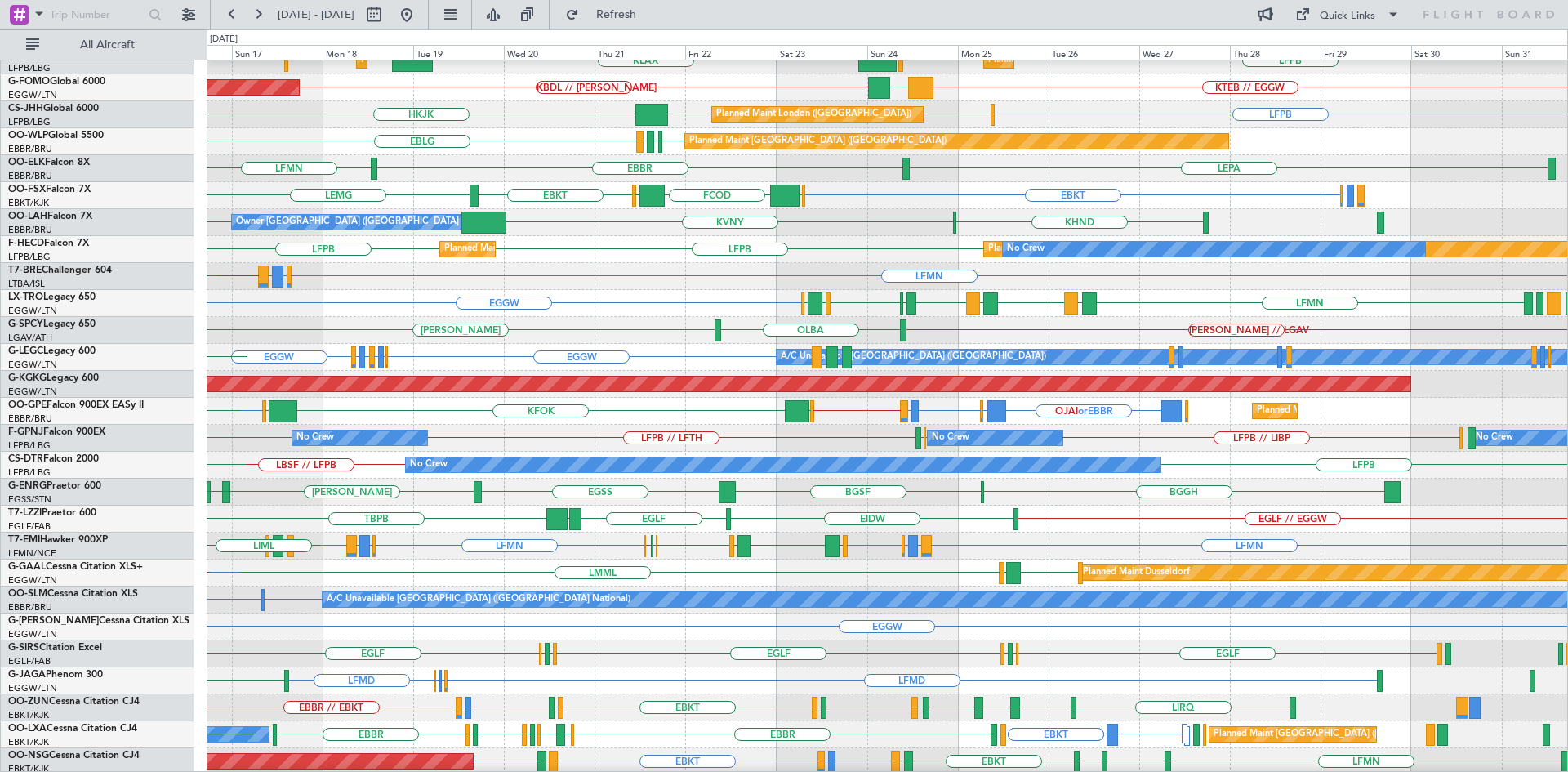
click at [902, 248] on div "LFPB LFPB Planned Maint Paris (Le Bourget) Planned Maint Paris (Le Bourget) No …" at bounding box center [887, 249] width 1361 height 27
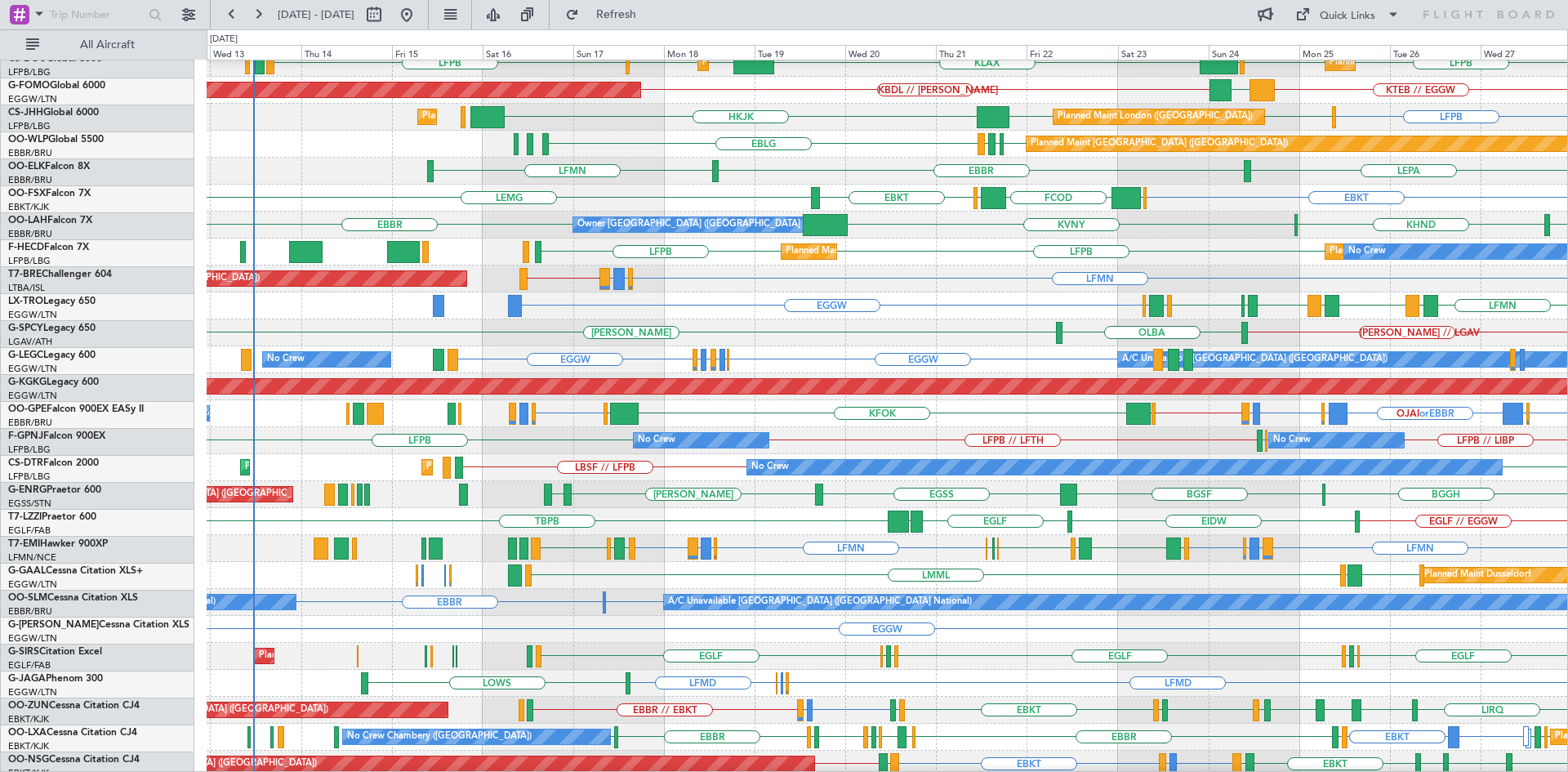
scroll to position [38, 0]
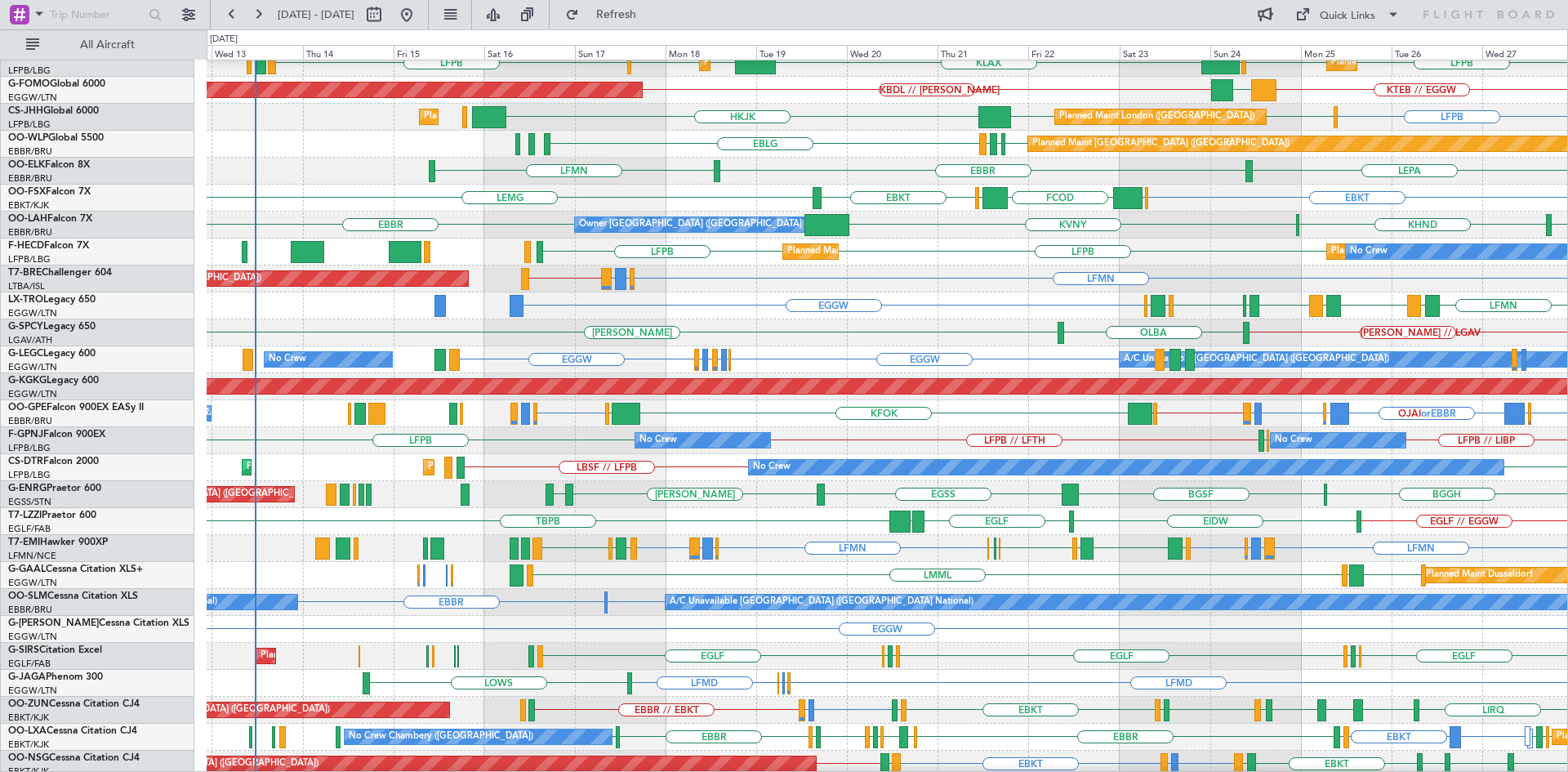
click at [687, 179] on div "EBBR LFMN LEPA EBBR" at bounding box center [887, 170] width 1361 height 27
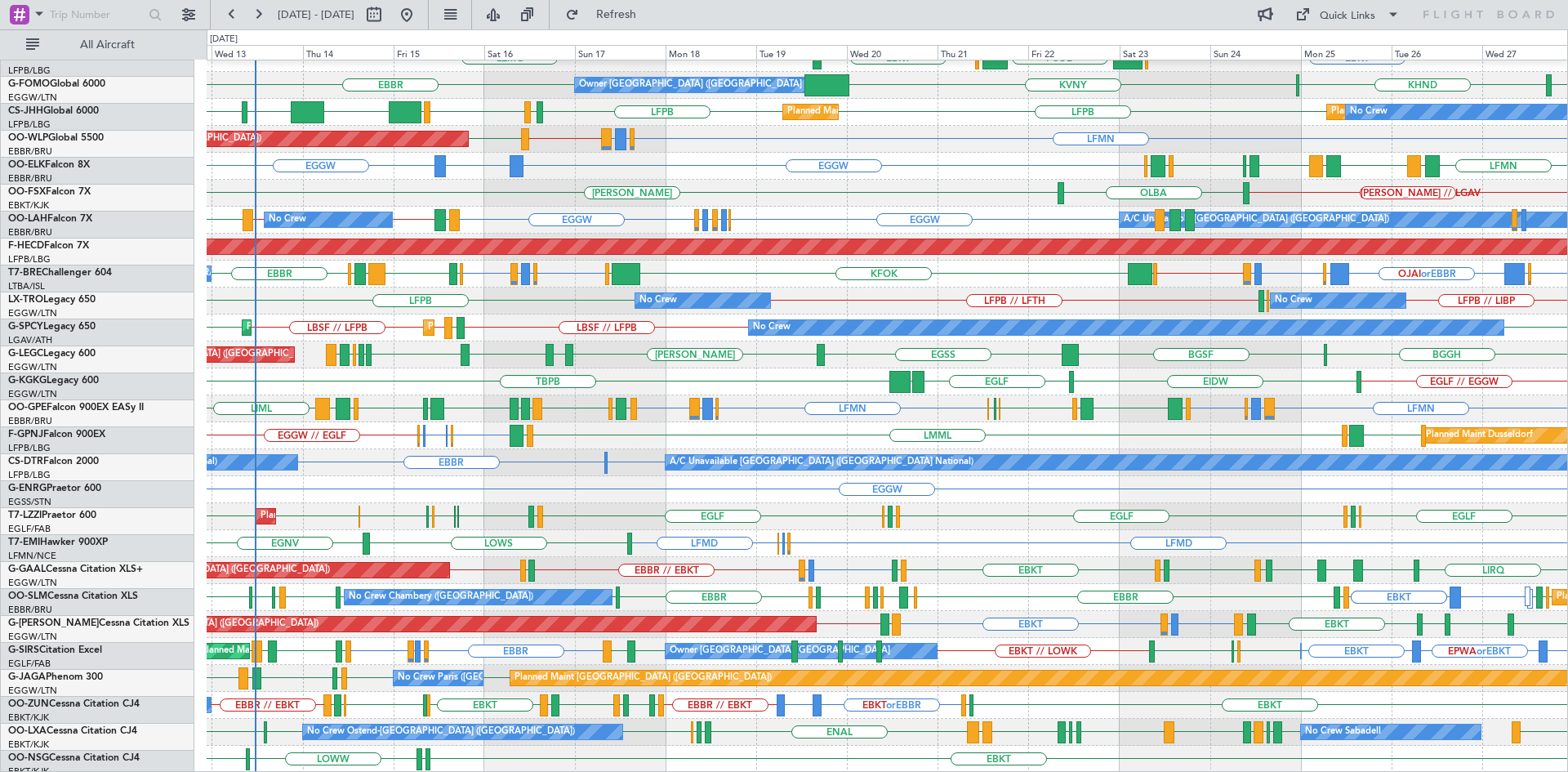
scroll to position [177, 0]
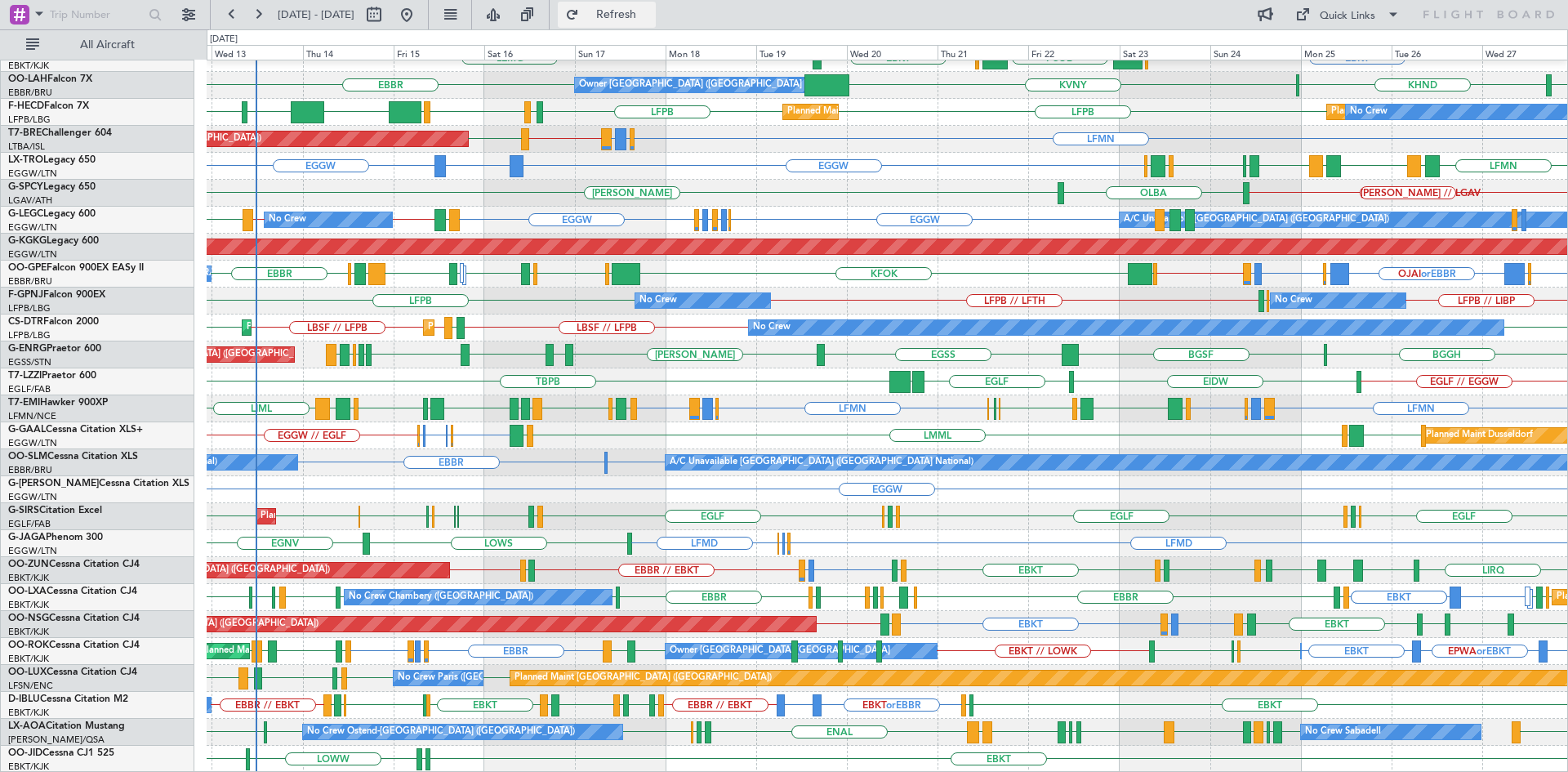
click at [642, 18] on span "Refresh" at bounding box center [617, 15] width 69 height 11
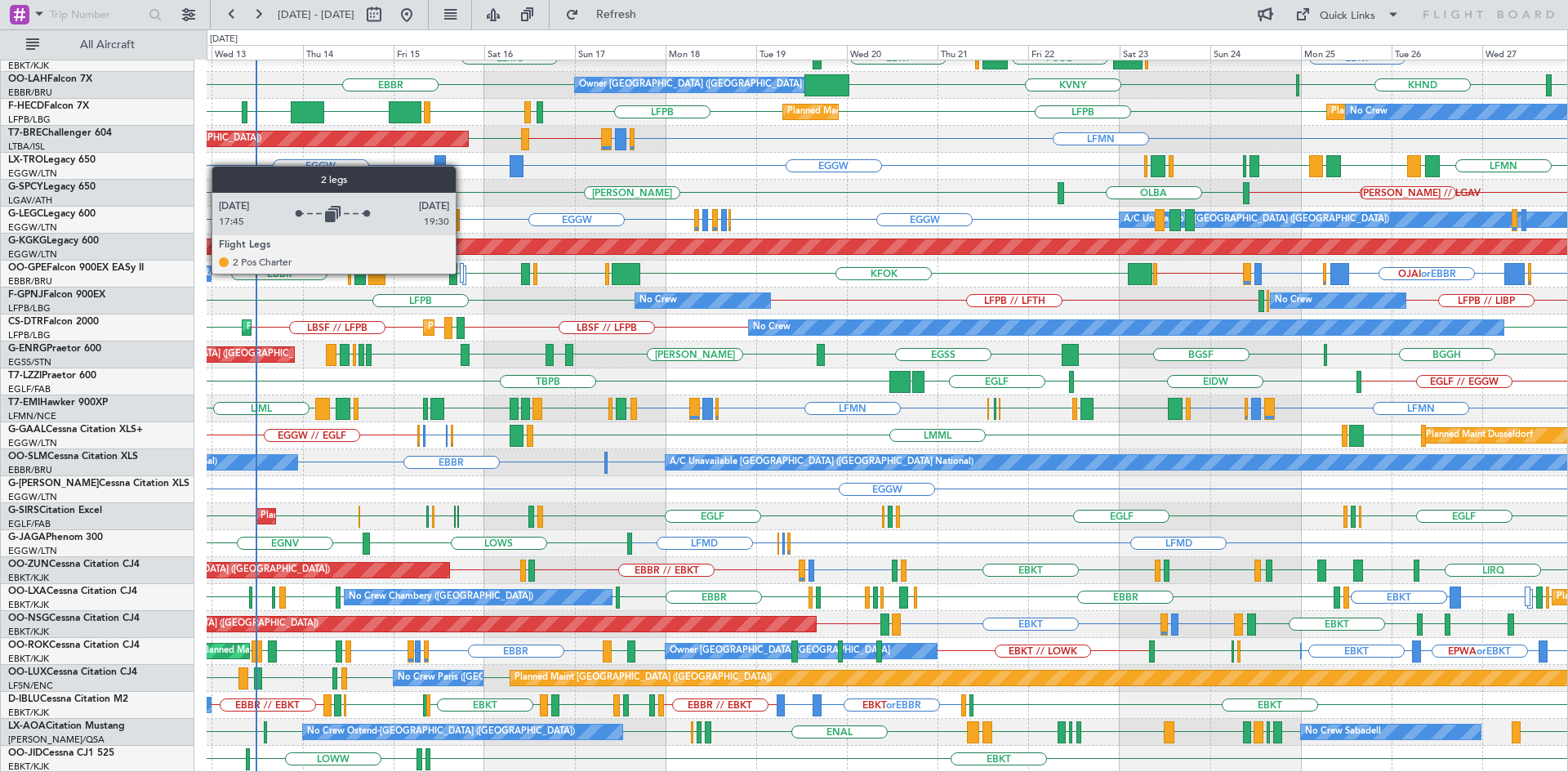
click at [463, 273] on div at bounding box center [462, 273] width 5 height 20
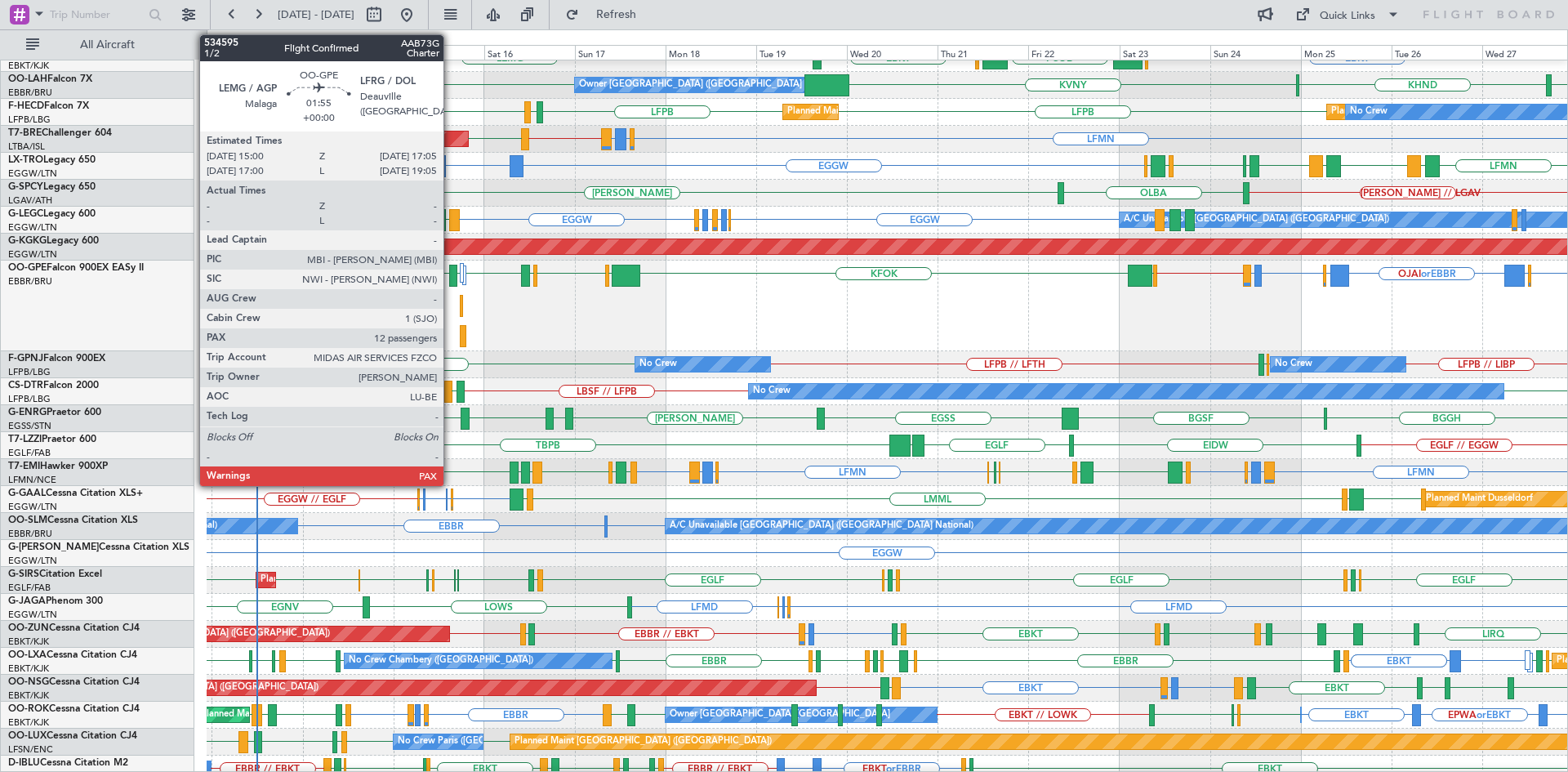
click at [451, 279] on div at bounding box center [453, 275] width 8 height 22
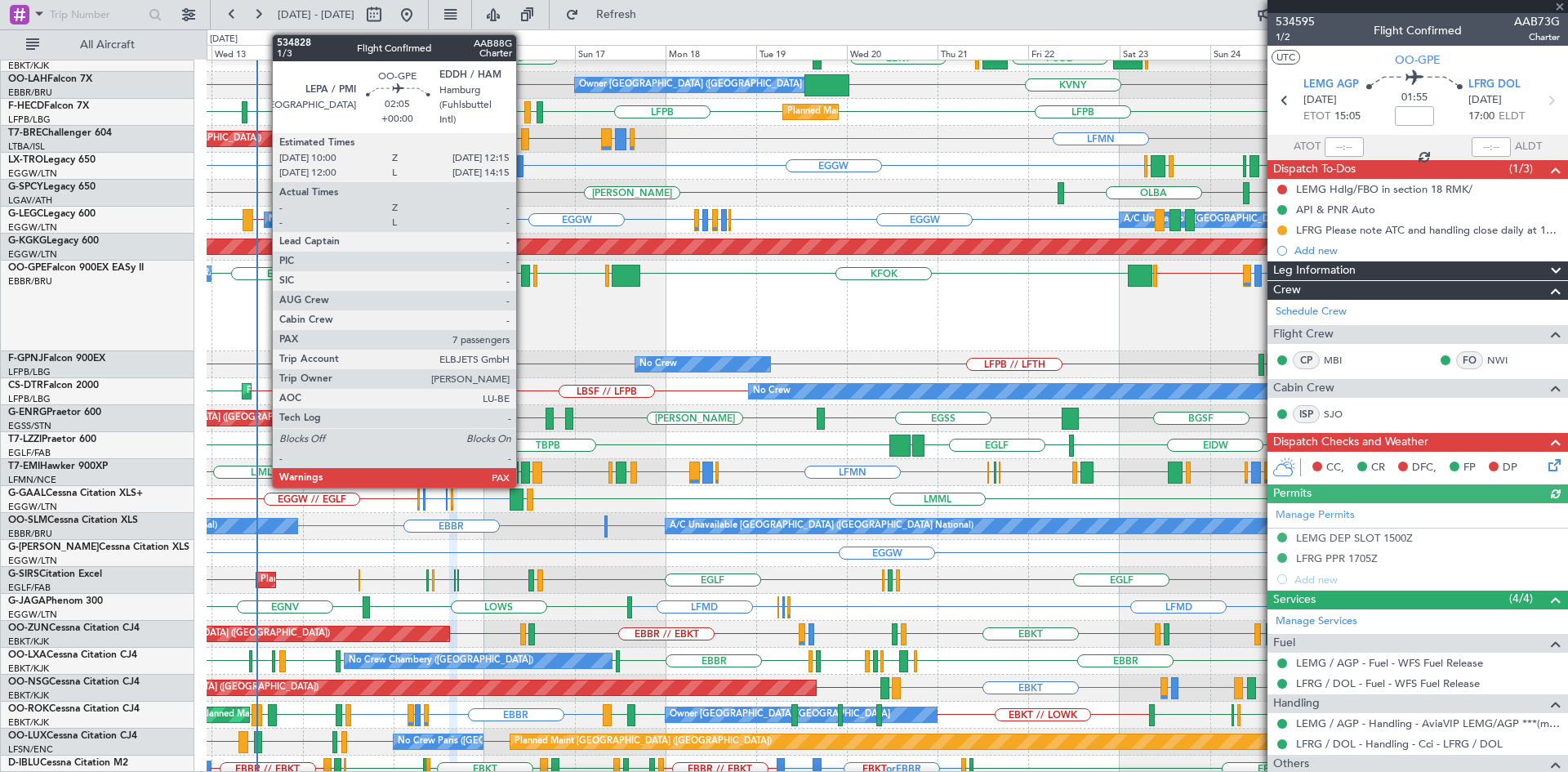
click at [524, 282] on div at bounding box center [525, 275] width 9 height 22
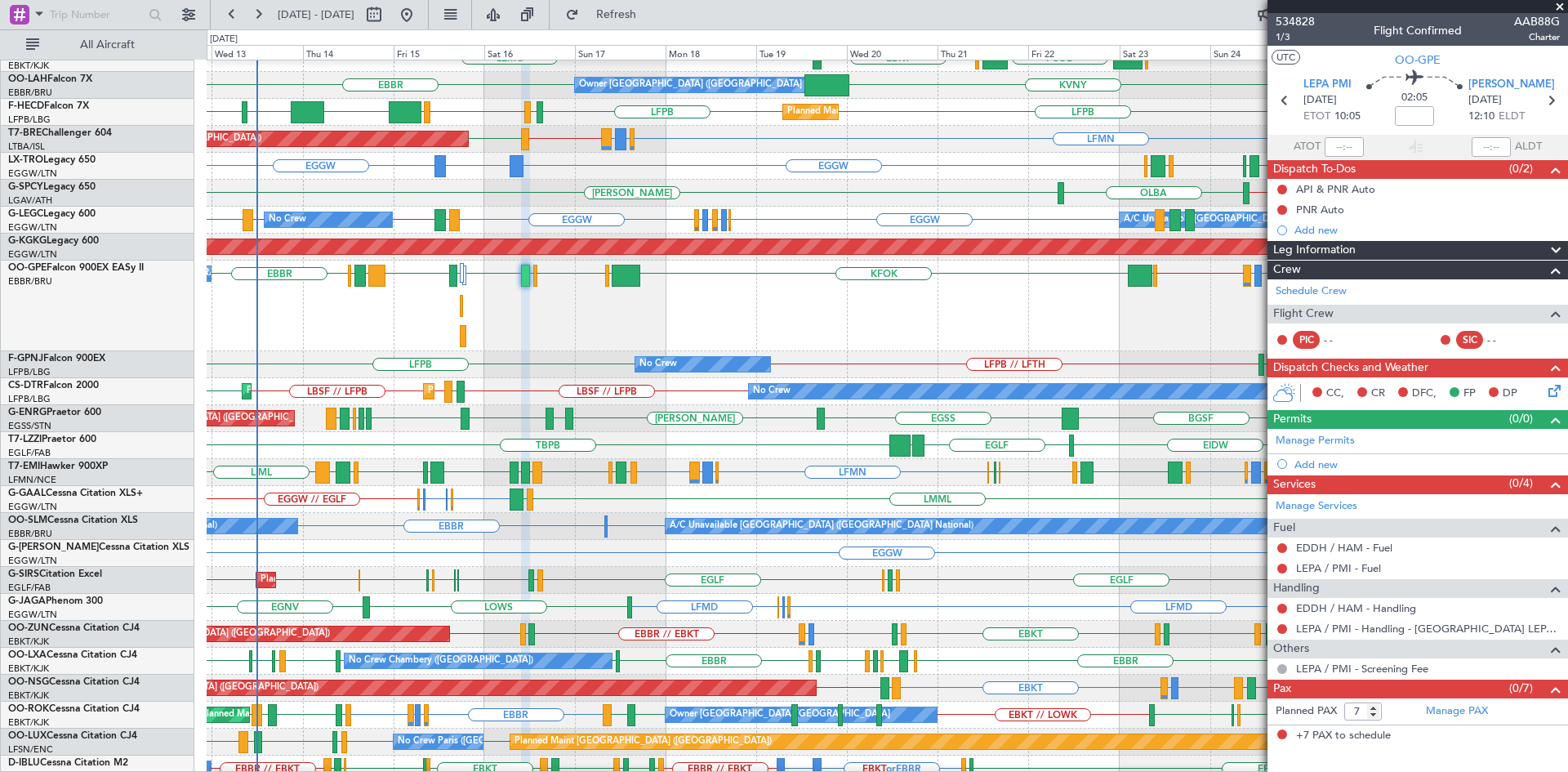
click at [1557, 10] on span at bounding box center [1560, 7] width 16 height 15
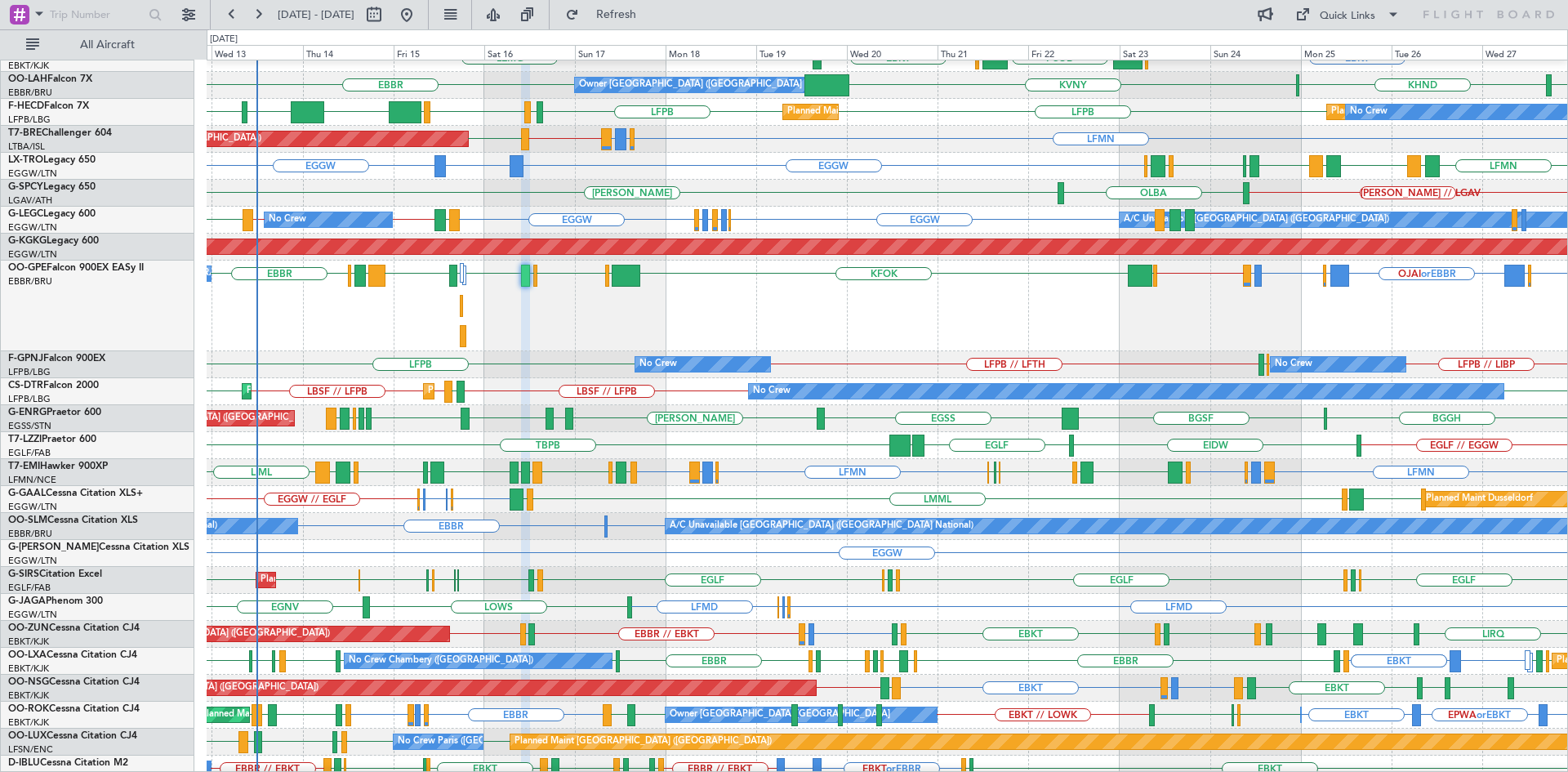
type input "0"
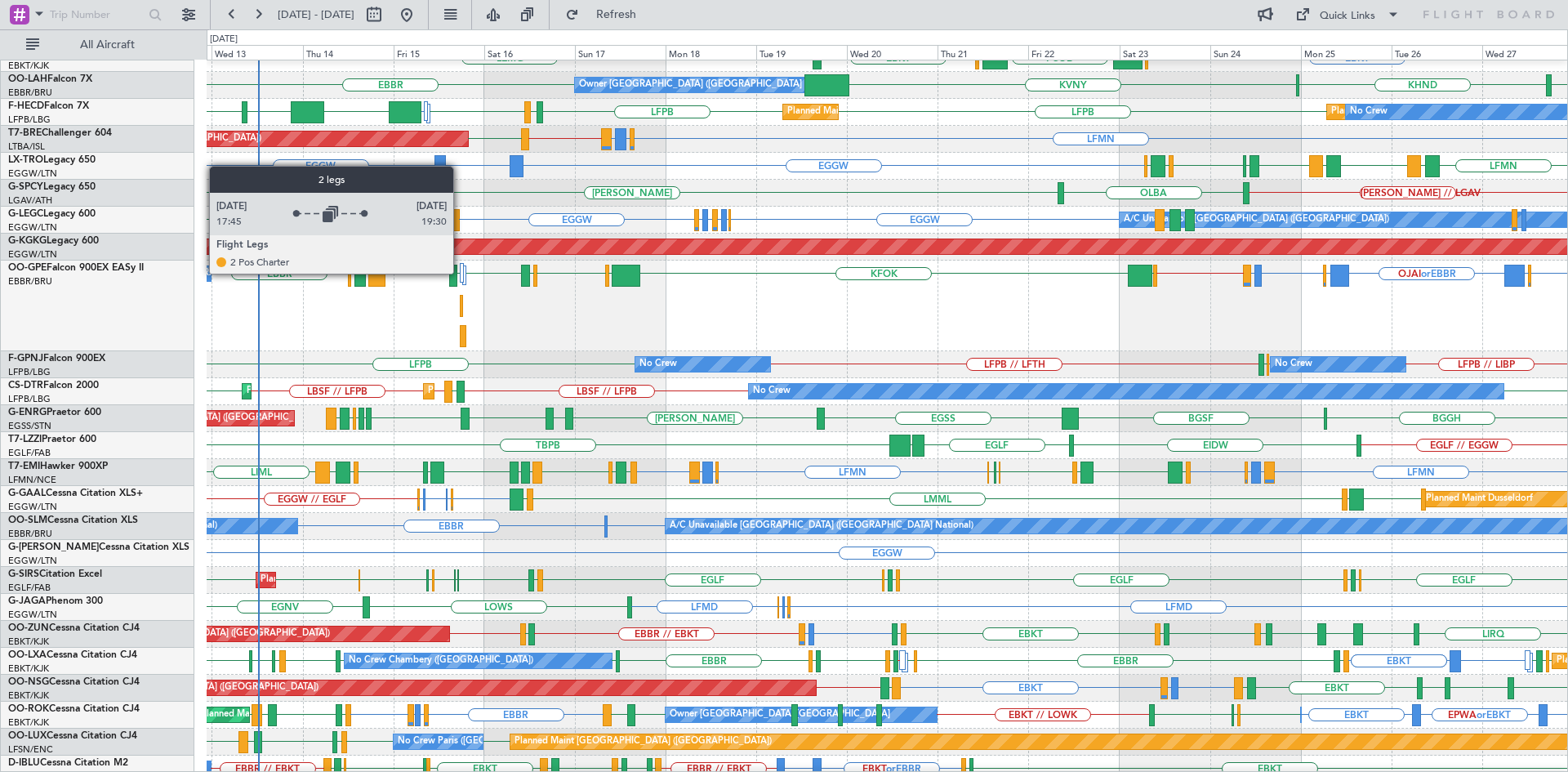
click at [461, 273] on div at bounding box center [462, 273] width 5 height 20
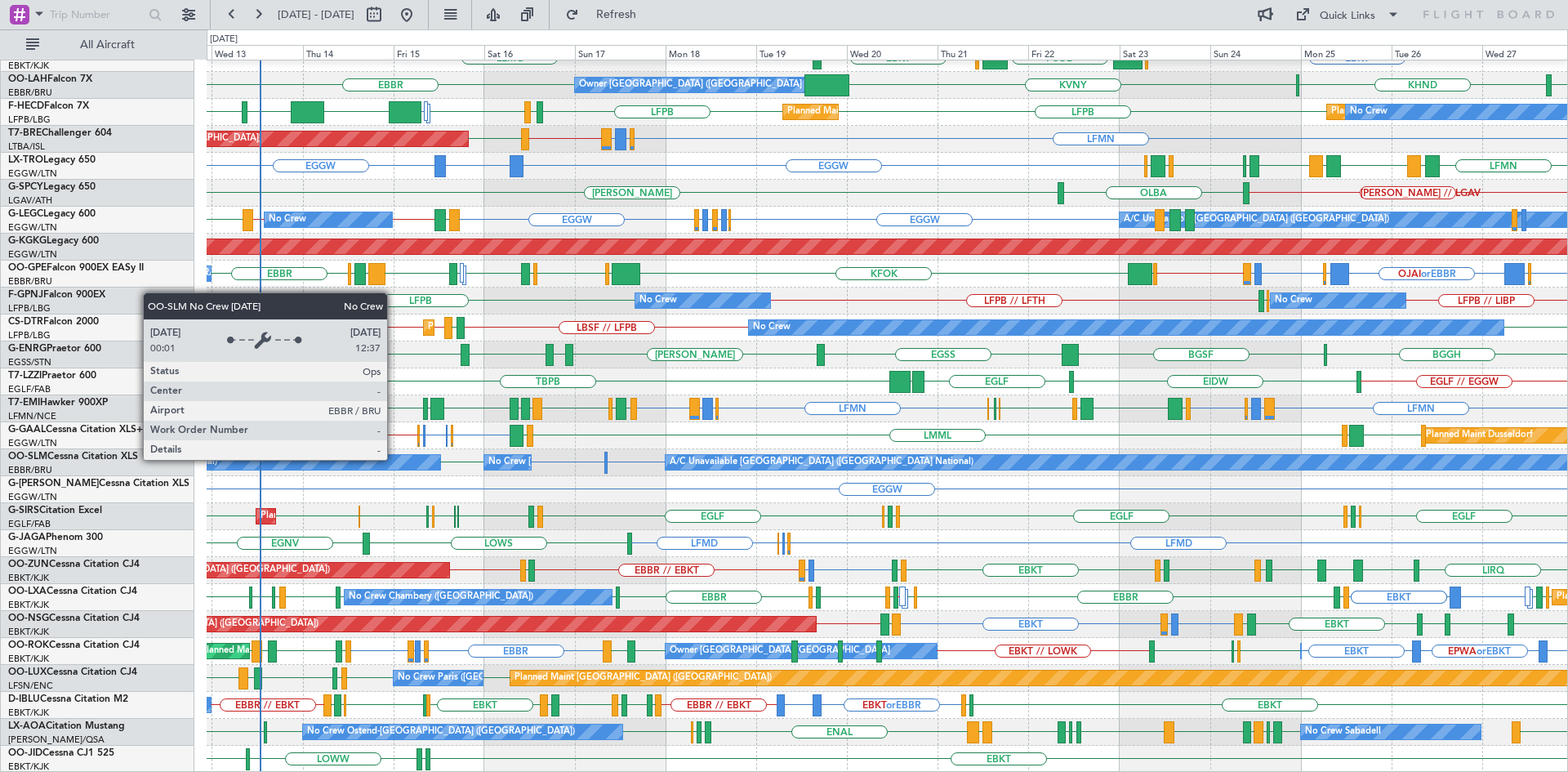
click at [394, 459] on div "No Crew [GEOGRAPHIC_DATA] ([GEOGRAPHIC_DATA] National)" at bounding box center [189, 462] width 500 height 15
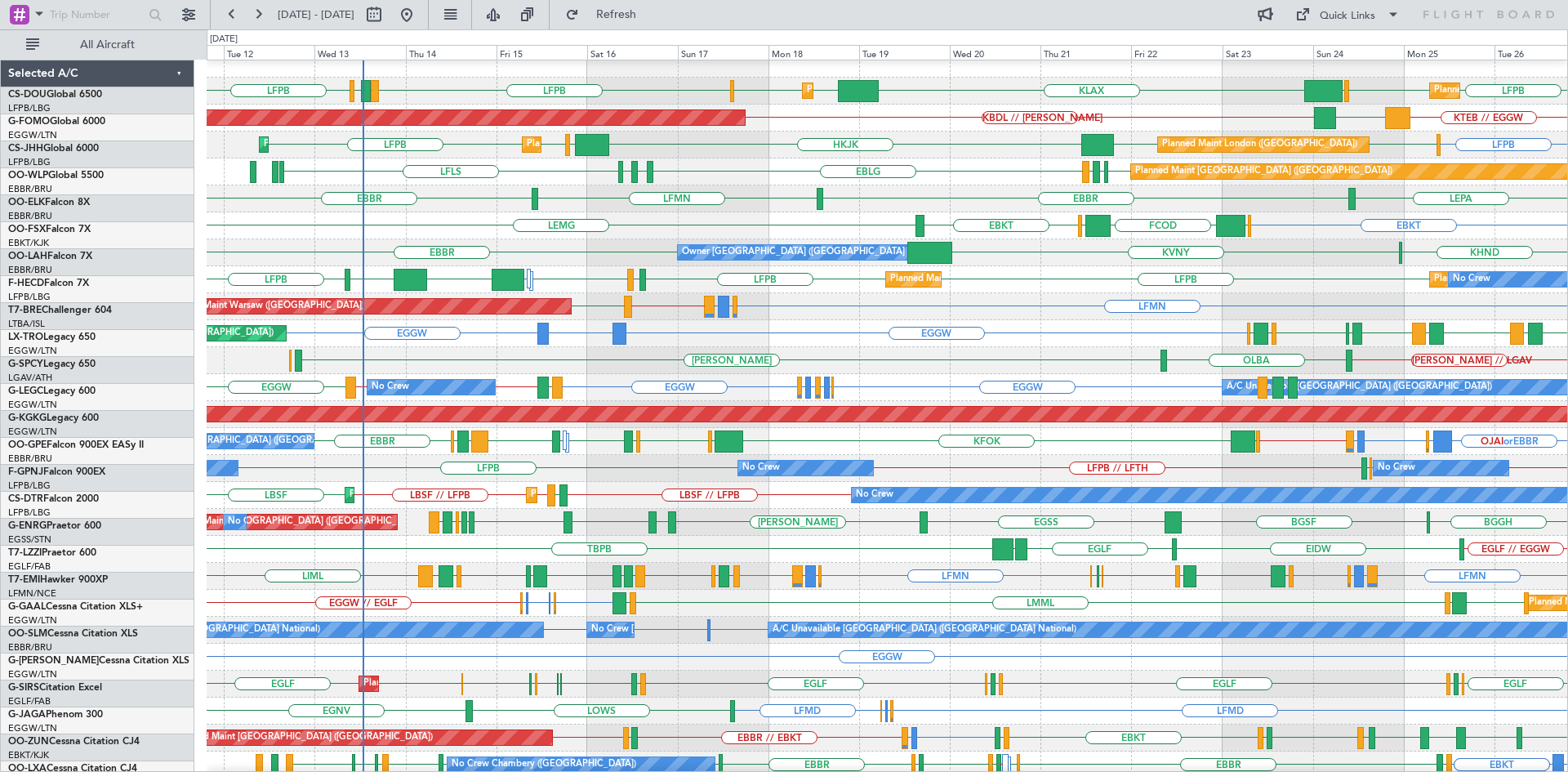
scroll to position [10, 0]
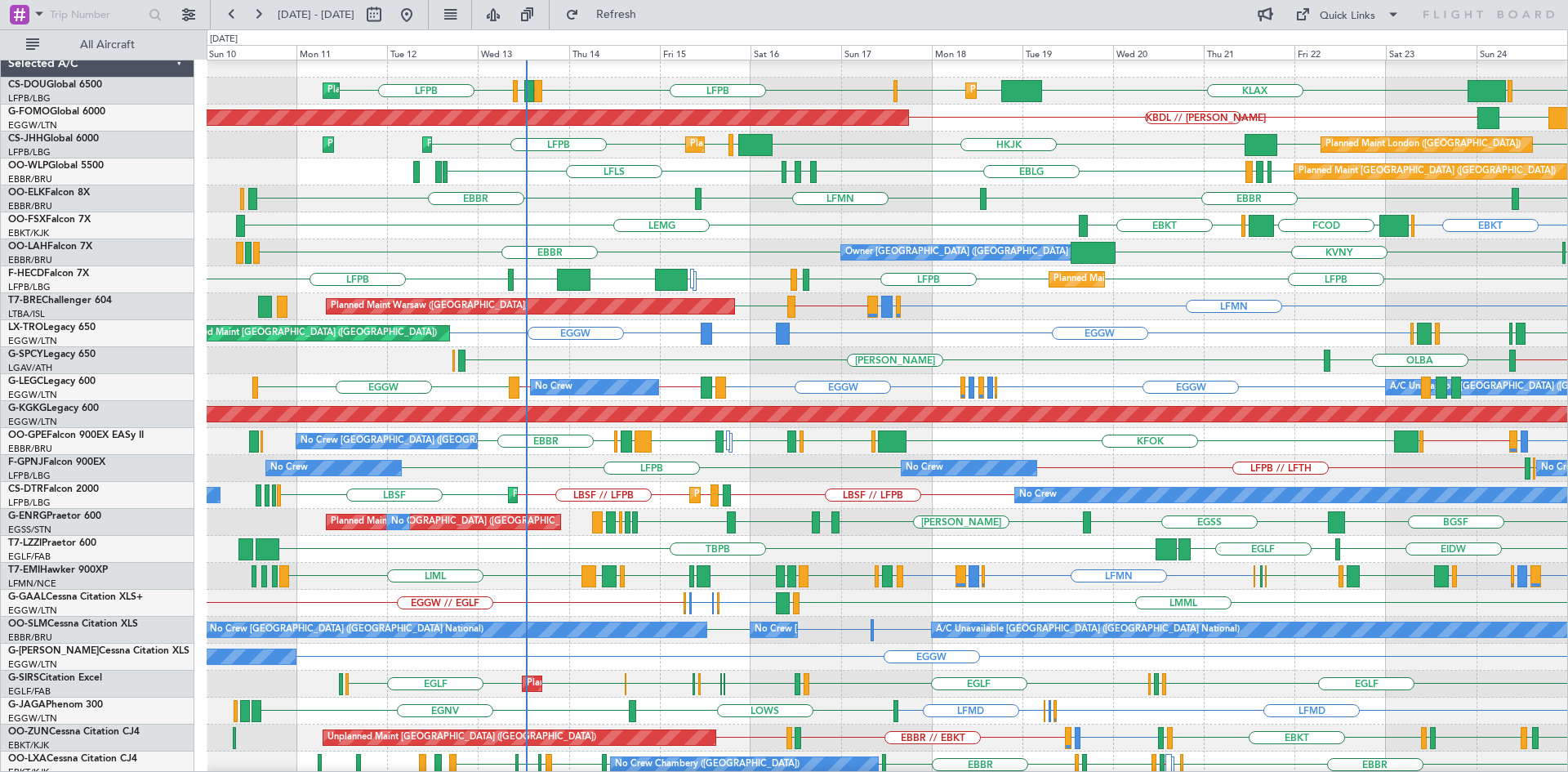
click at [1131, 388] on div "EGGW EGLF or EGGW EGPE or EGGW EGLF or EGGW EGPE or EGGW EGGW EGGW // LEMG LEMG…" at bounding box center [887, 387] width 1361 height 27
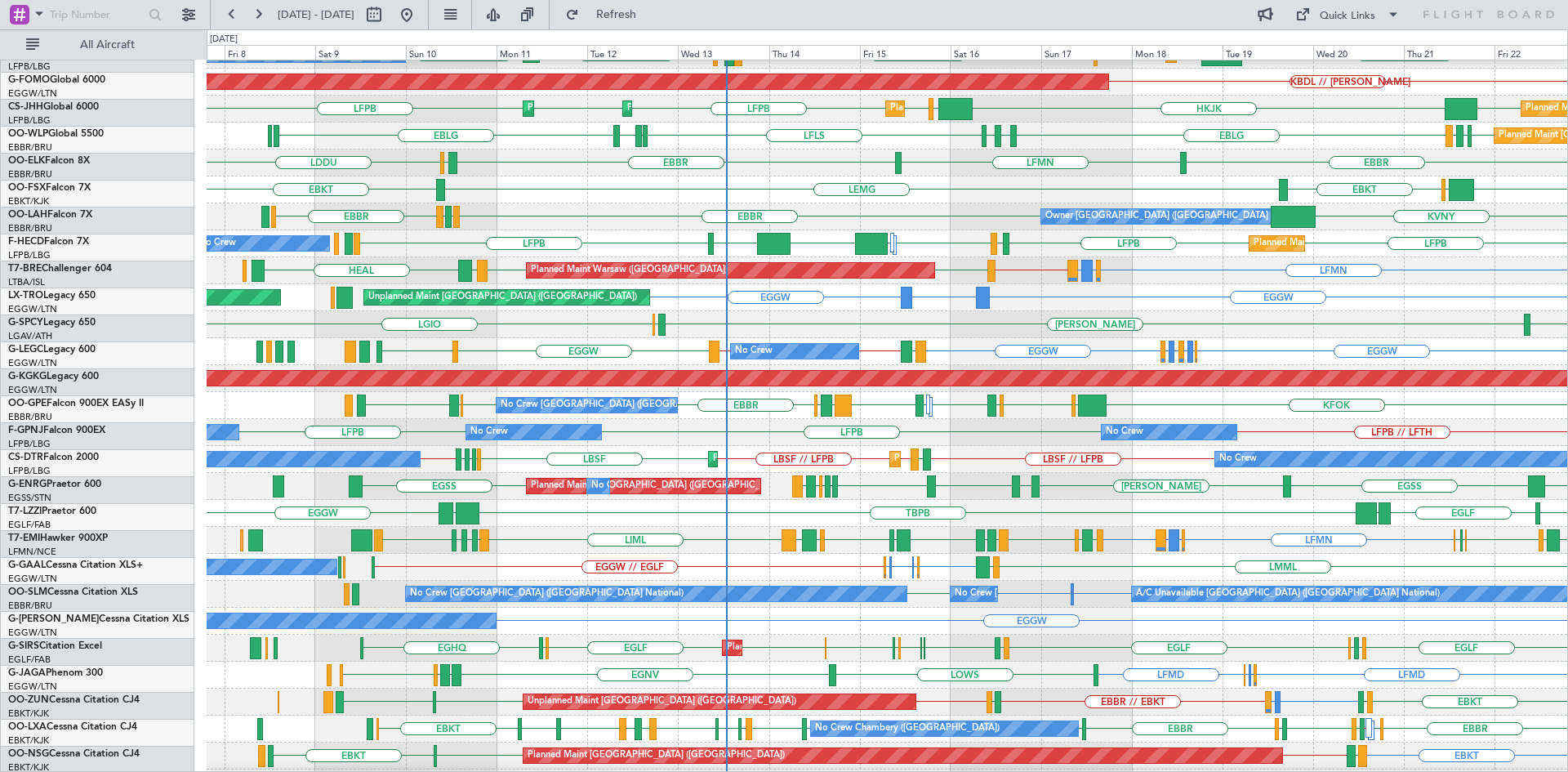
scroll to position [46, 0]
click at [701, 553] on div "LFMN LIRQ or LFMN ENGM or LFMN LFMN LDZD LIMZ BIKF LIML LGAV LYTV LIEO LFMN HEA…" at bounding box center [887, 540] width 1361 height 27
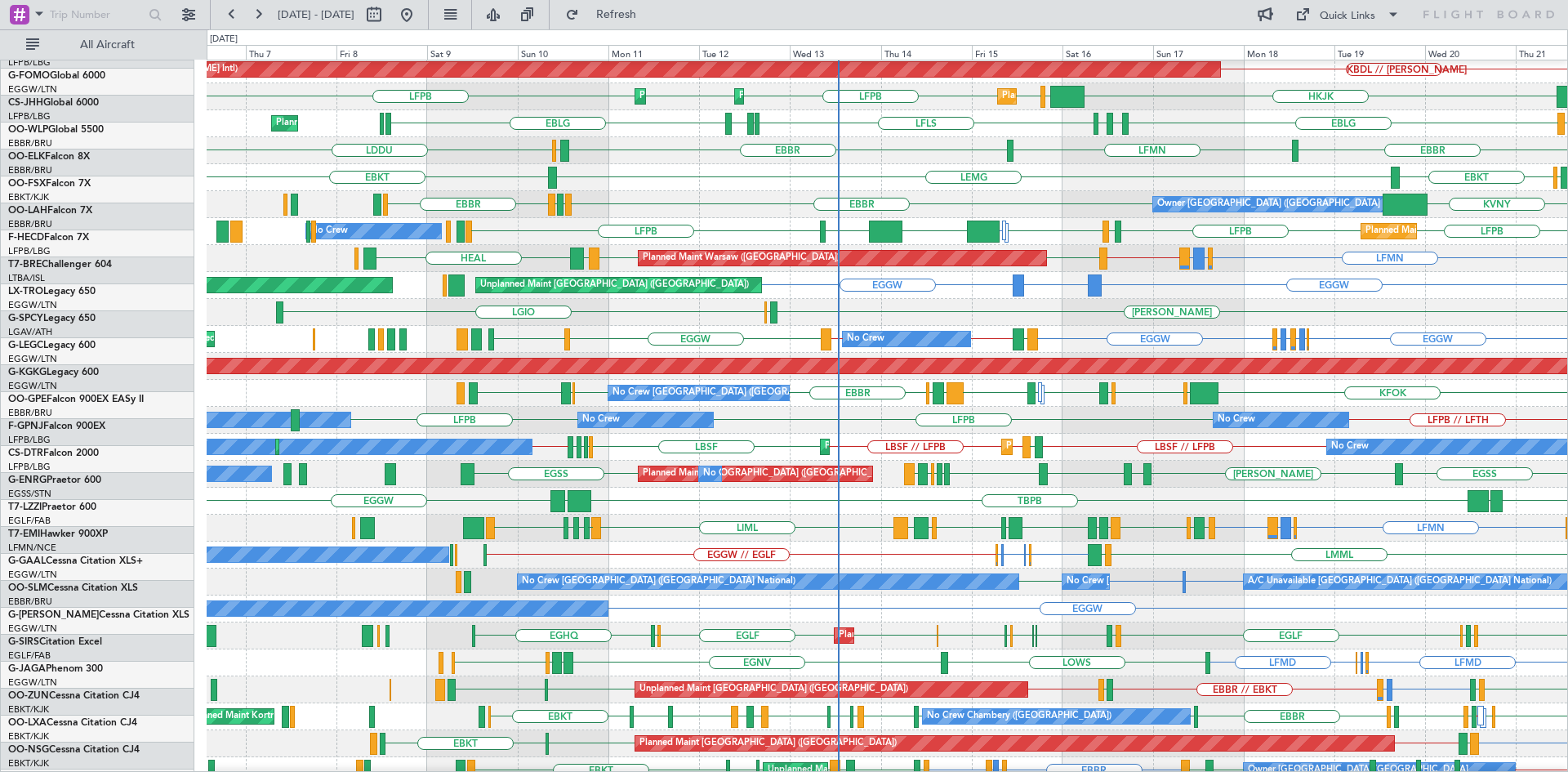
click at [707, 602] on div "Owner EGGW" at bounding box center [887, 608] width 1361 height 27
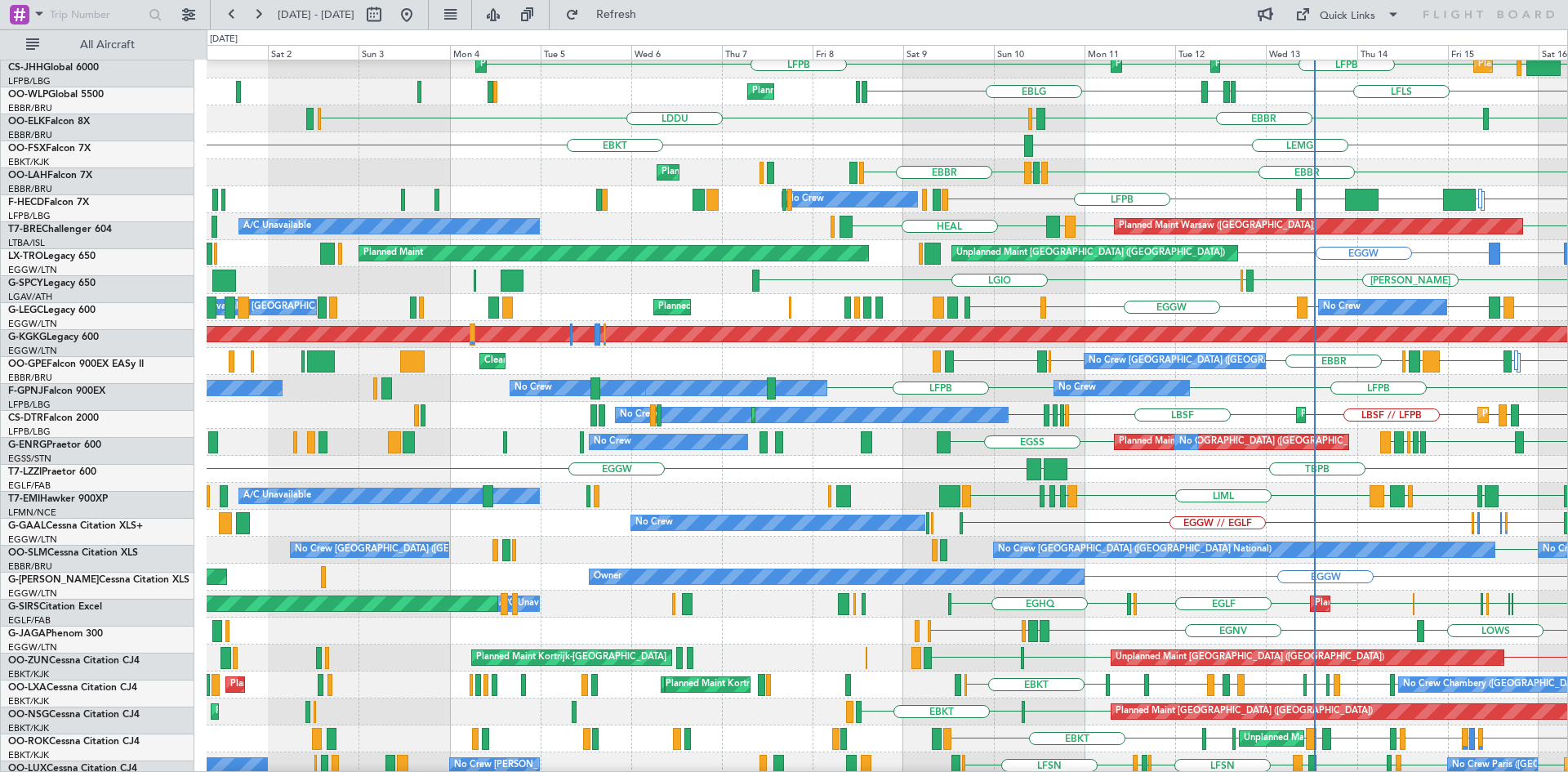
scroll to position [97, 0]
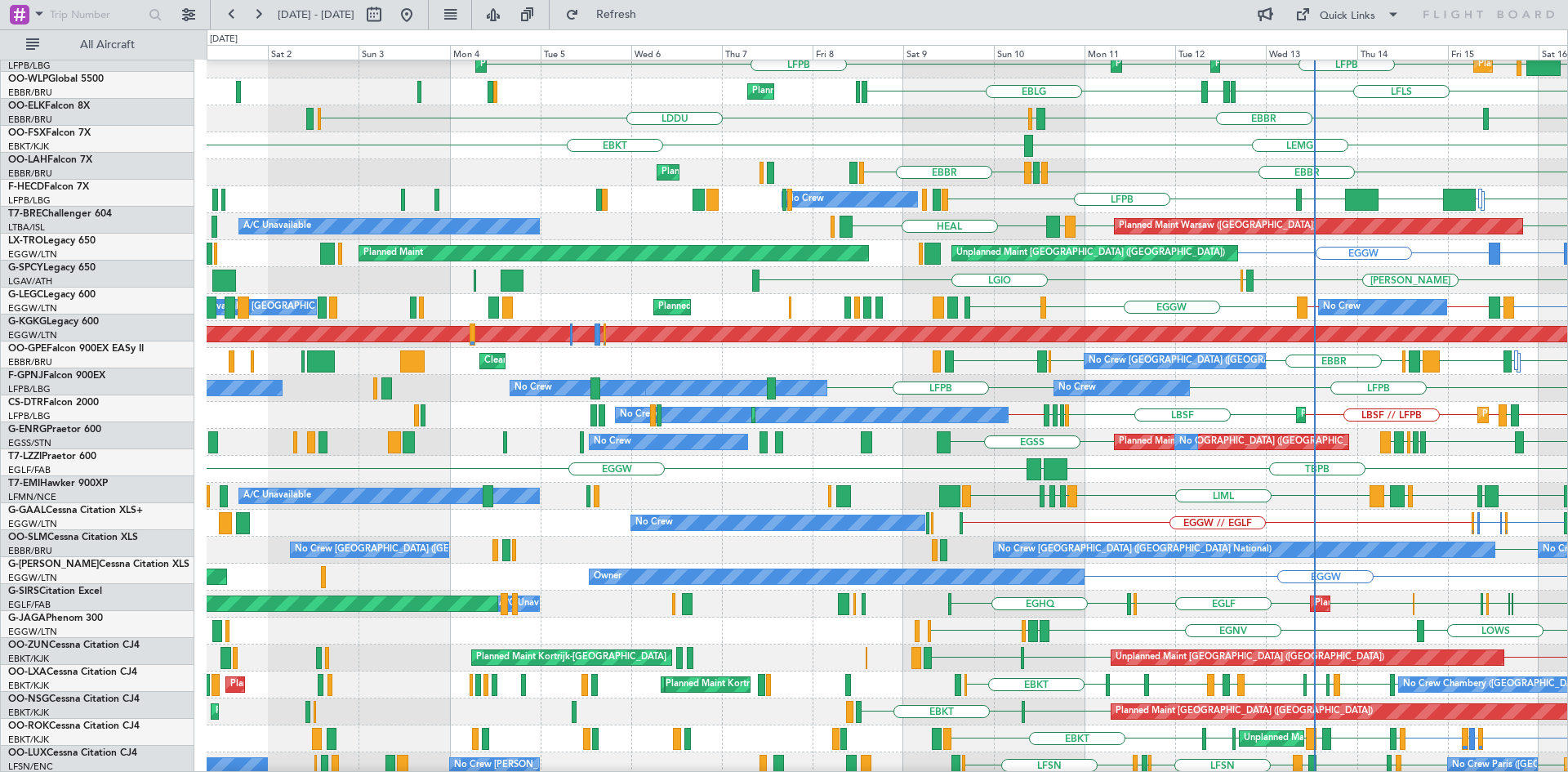
click at [1124, 513] on div "No Crew EGWU or EGGW EGGW // EGLF EGGW EGWU or EGGW EGSH or EGGW LGAV LMML" at bounding box center [887, 523] width 1361 height 27
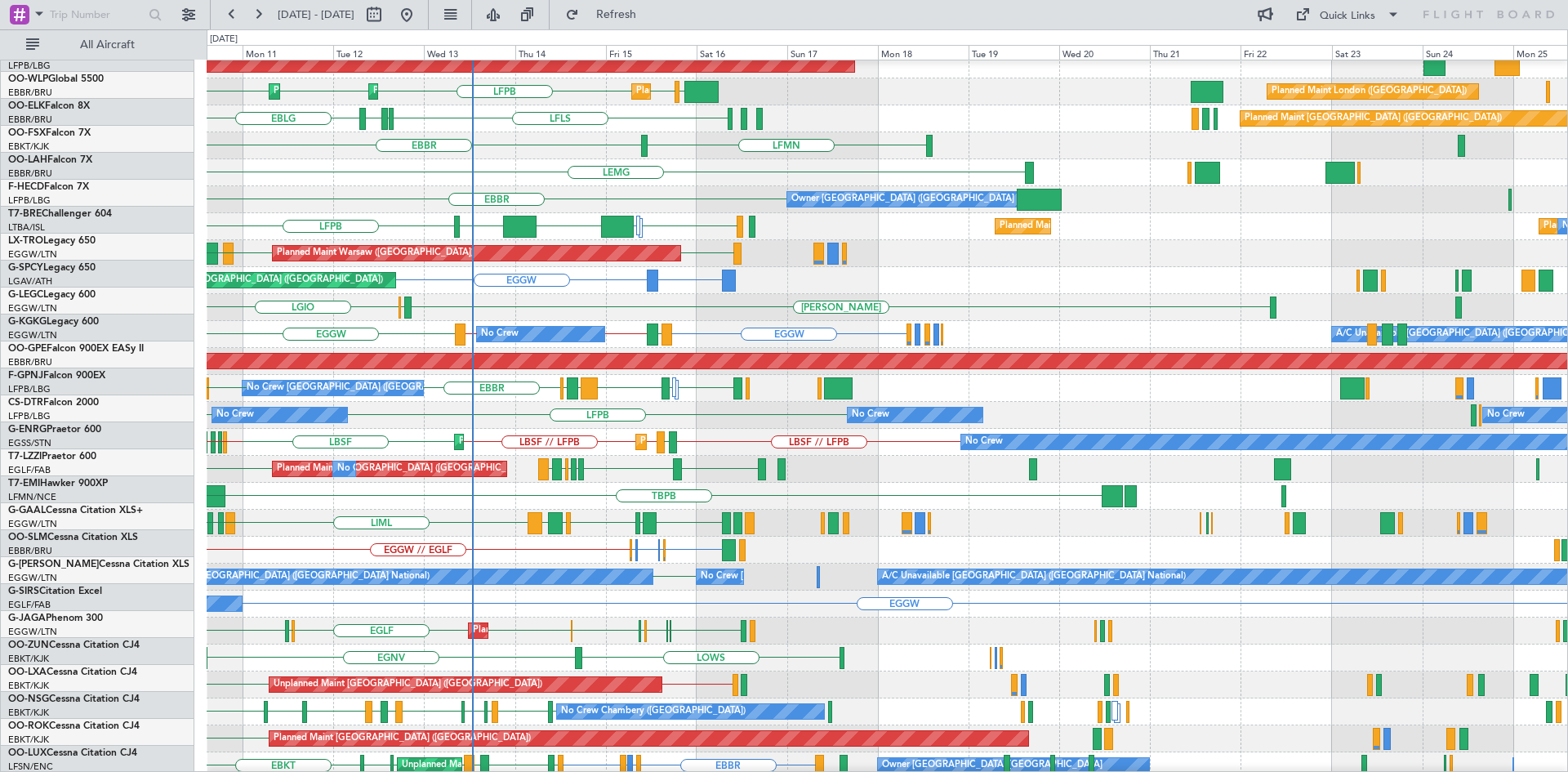
scroll to position [60, 0]
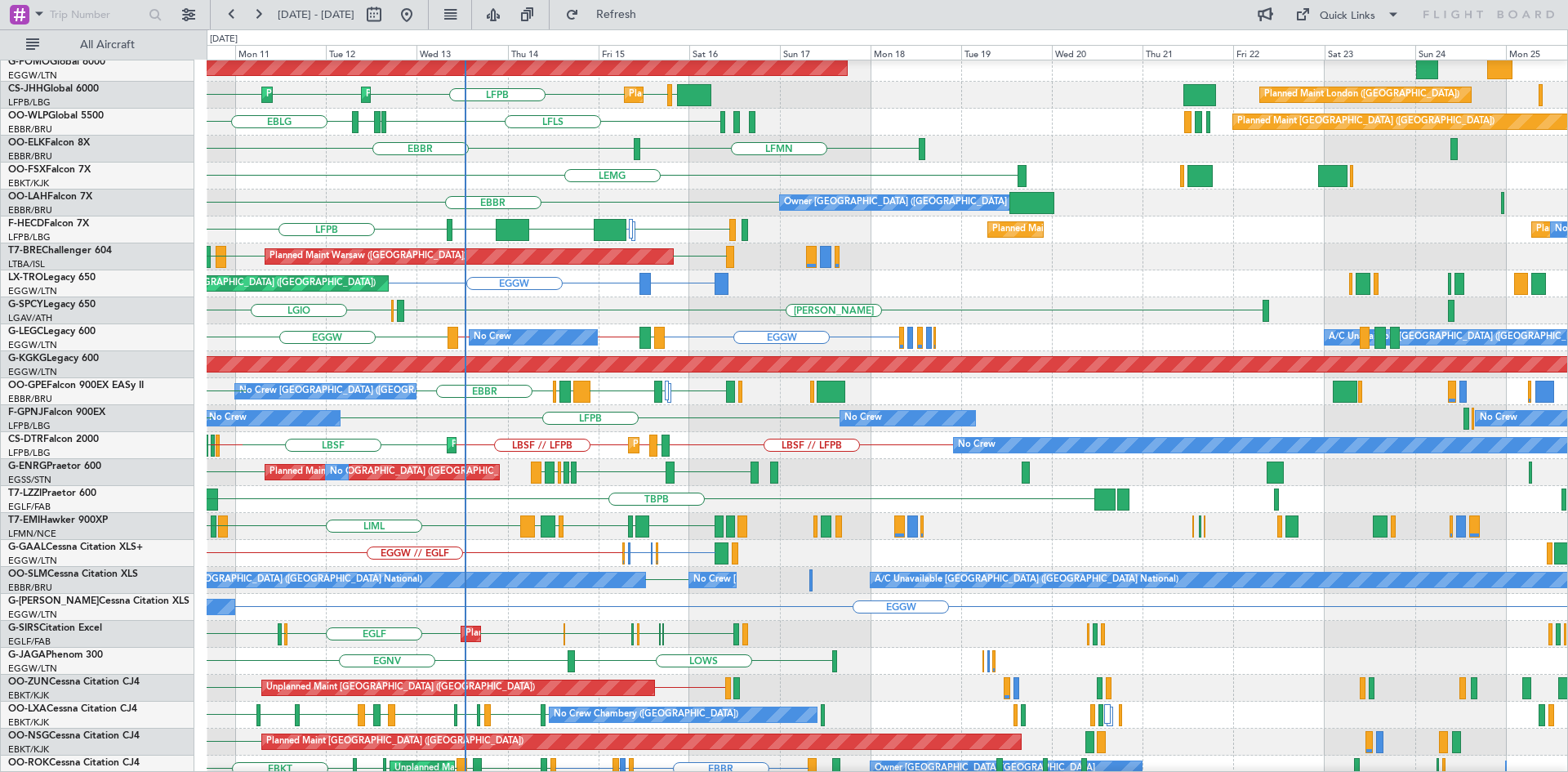
click at [289, 529] on div "LDZD LIMZ BIKF LIML LGAV LYTV HEAL LSGG LIEO LFMN" at bounding box center [887, 526] width 1361 height 27
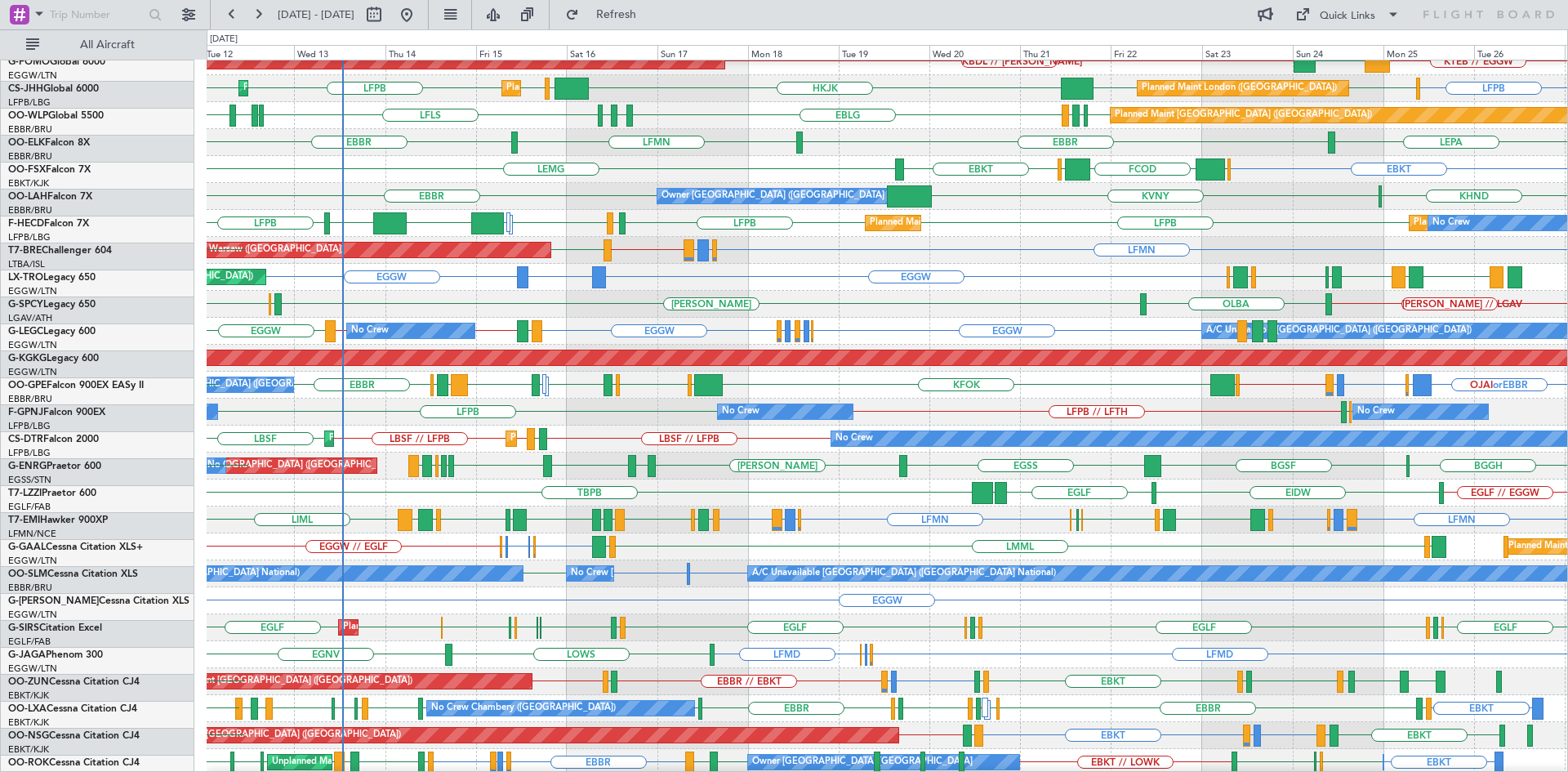
scroll to position [71, 0]
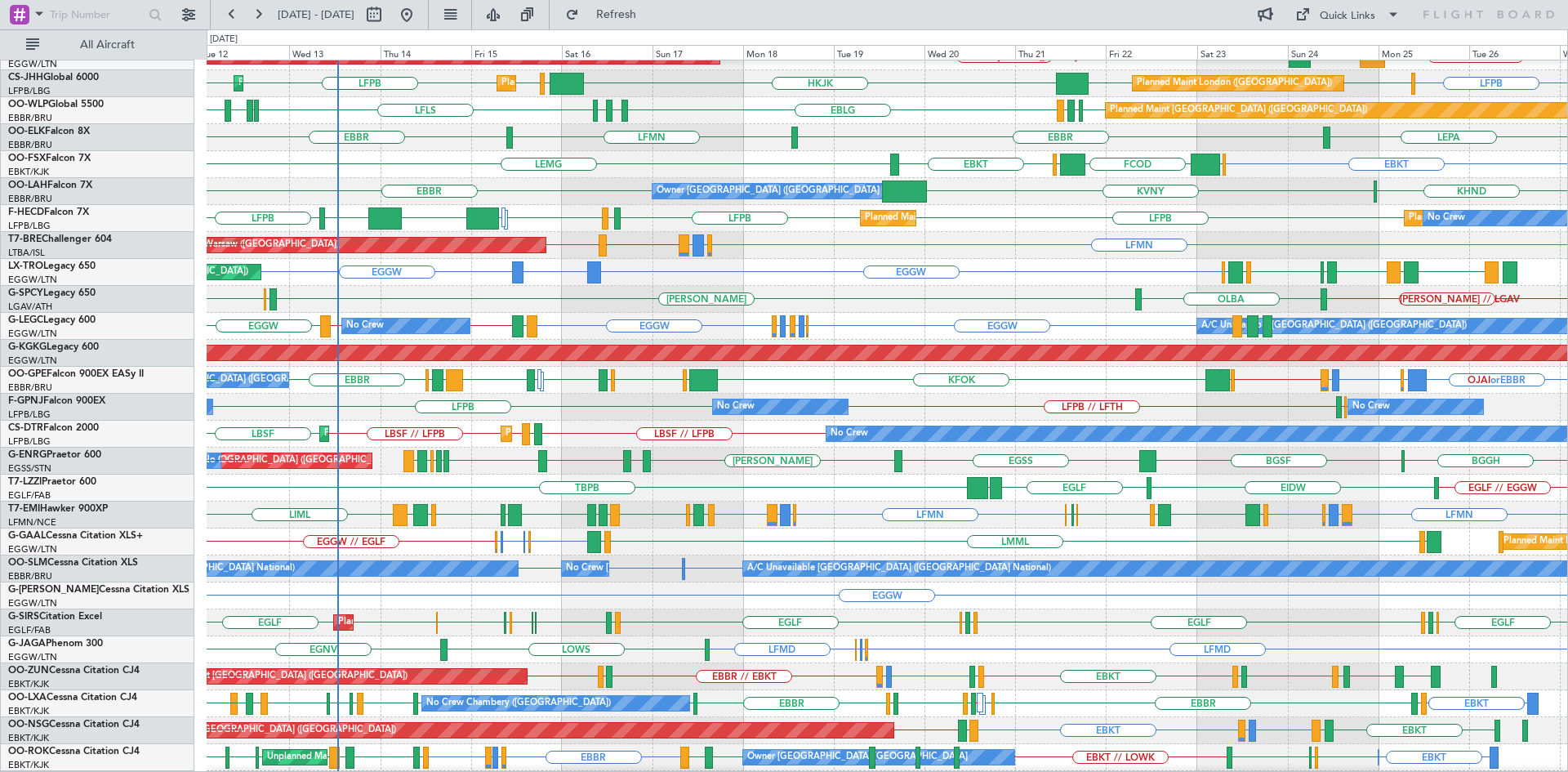
click at [801, 255] on div "Planned Maint Warsaw (Modlin) LFMN LEIB or LFMN LGKO or LFMN LFMN // EPMO EPMO …" at bounding box center [887, 245] width 1361 height 27
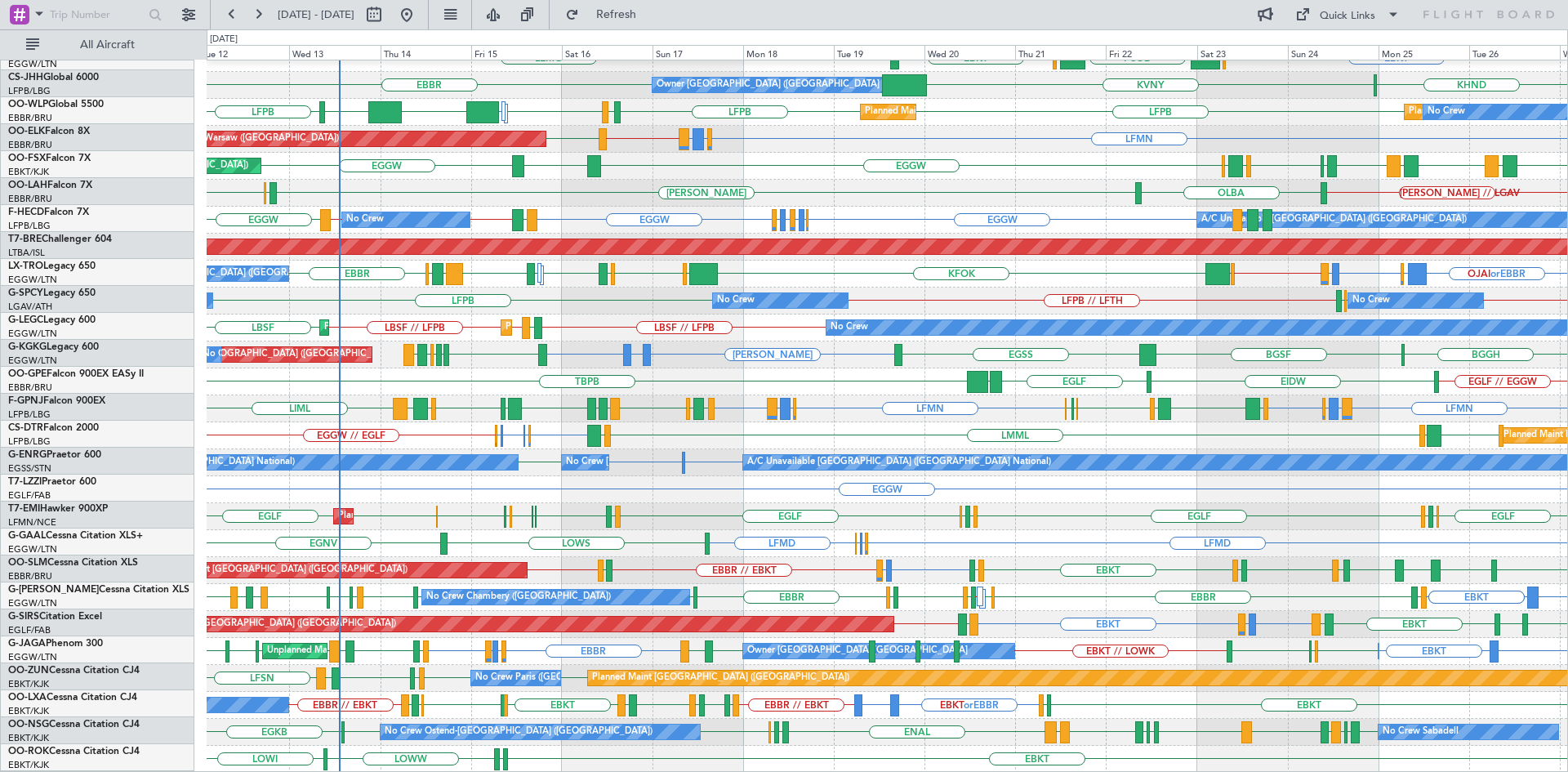
scroll to position [177, 0]
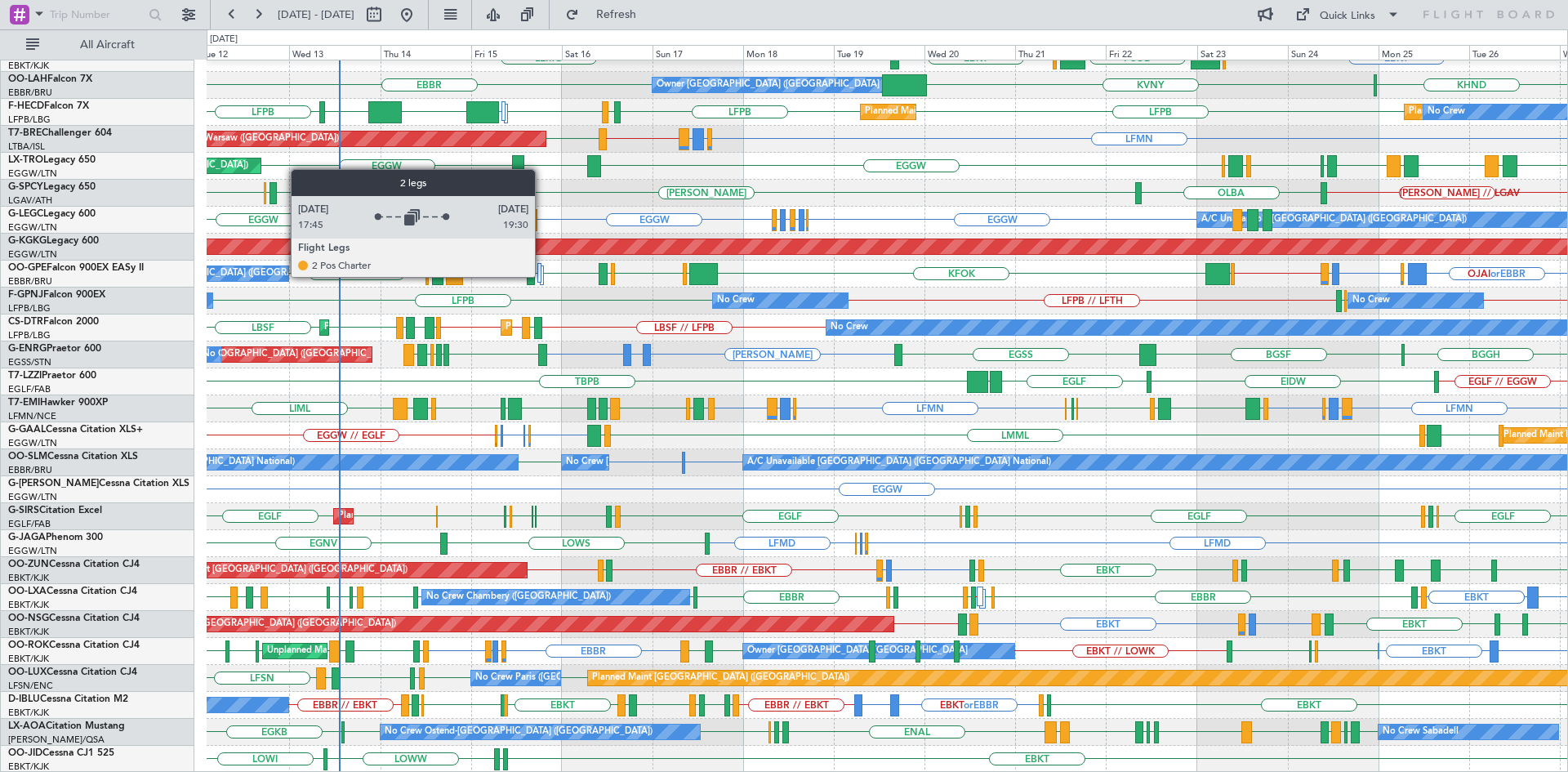
click at [543, 276] on div at bounding box center [543, 275] width 5 height 20
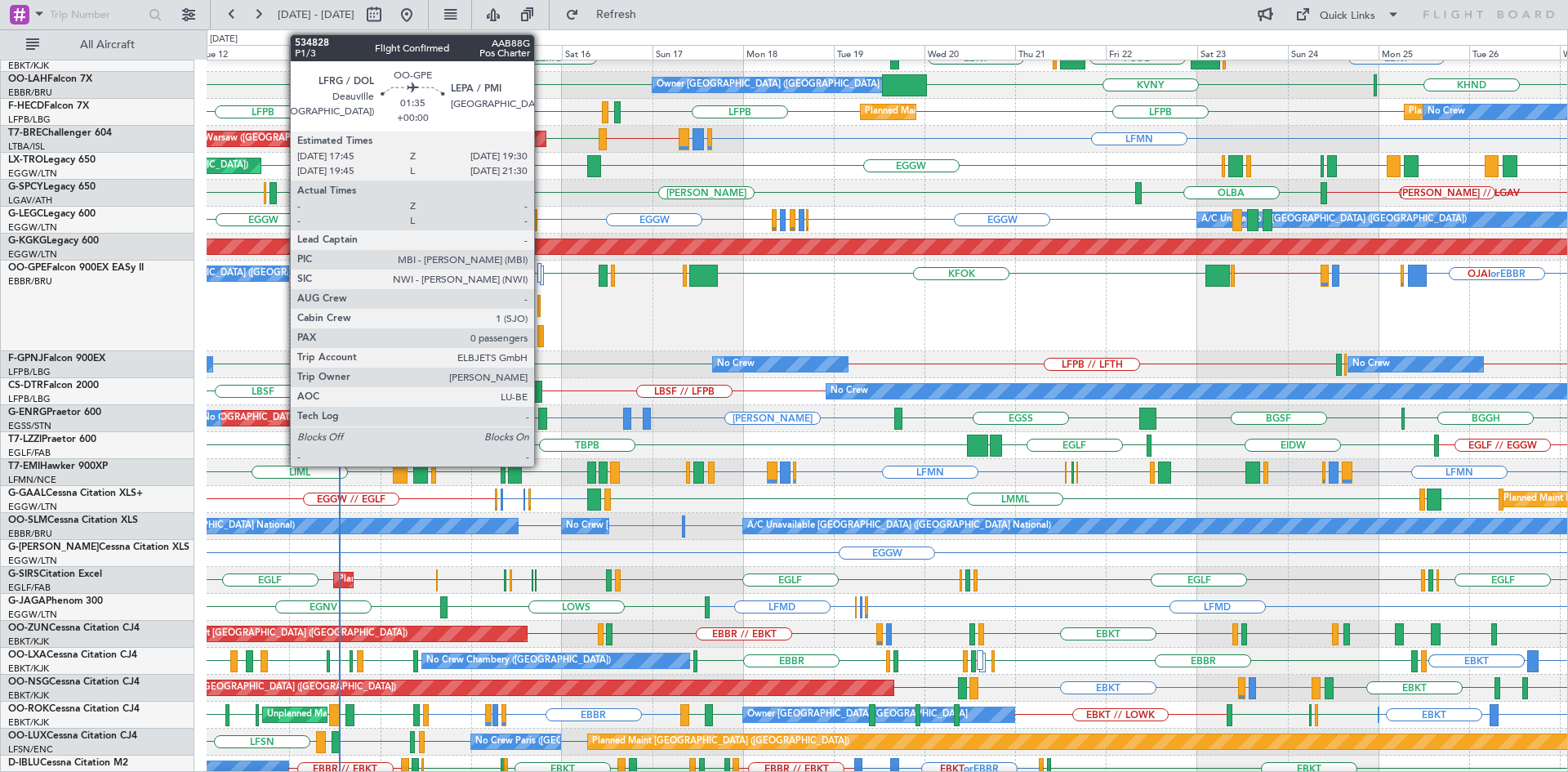
click at [542, 334] on div at bounding box center [541, 336] width 7 height 22
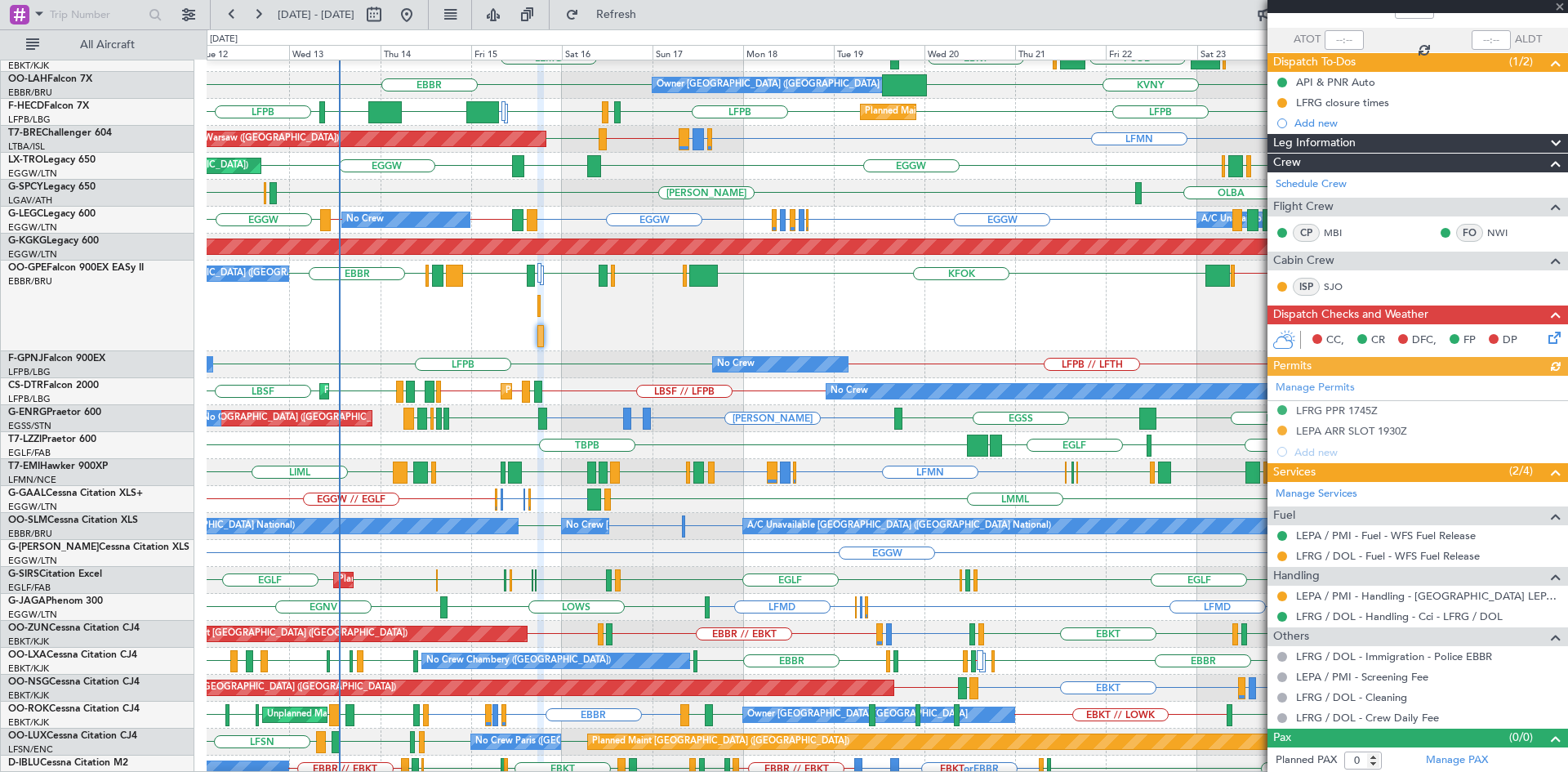
scroll to position [109, 0]
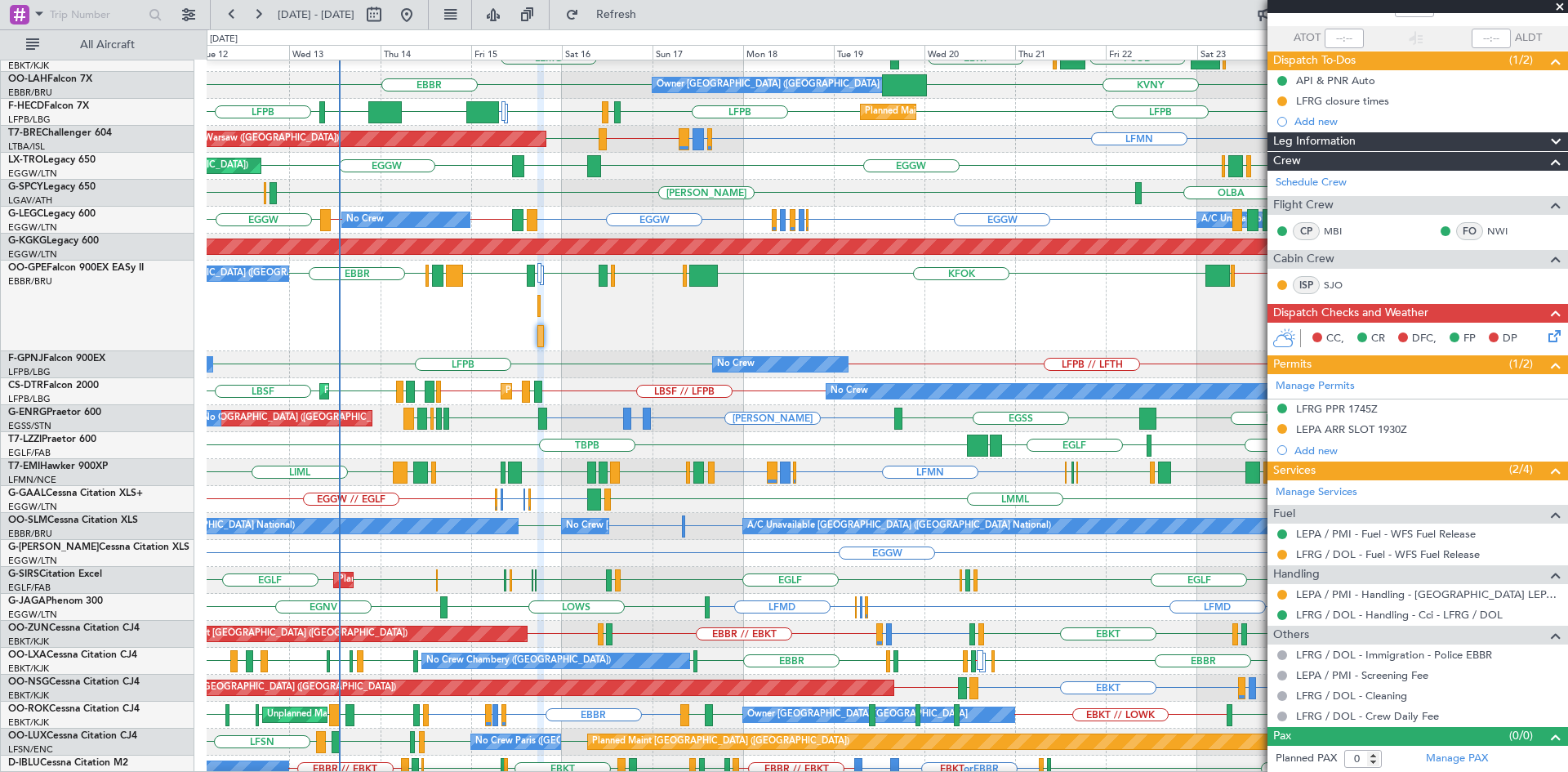
click at [1557, 9] on span at bounding box center [1560, 7] width 16 height 15
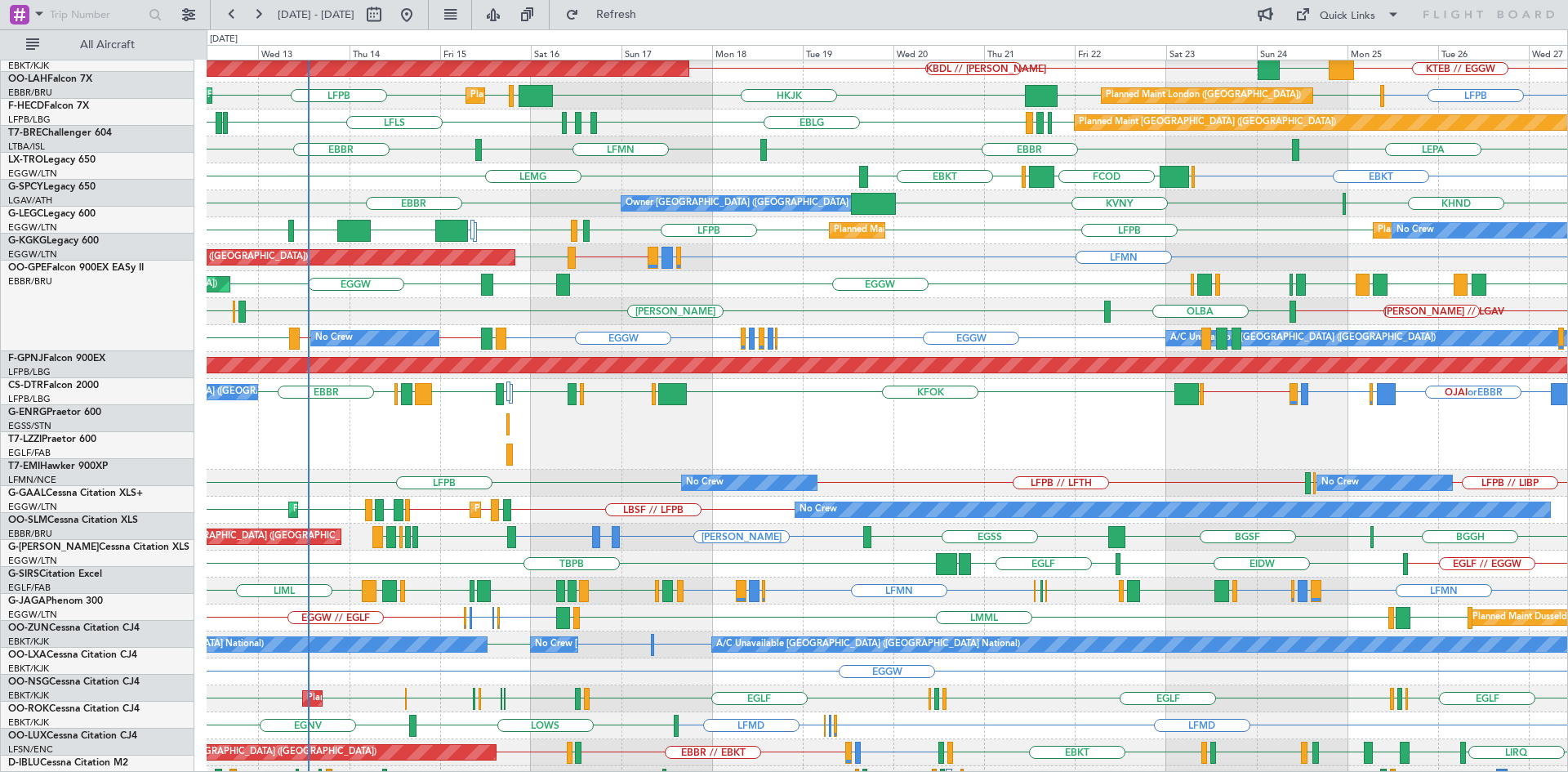
scroll to position [0, 0]
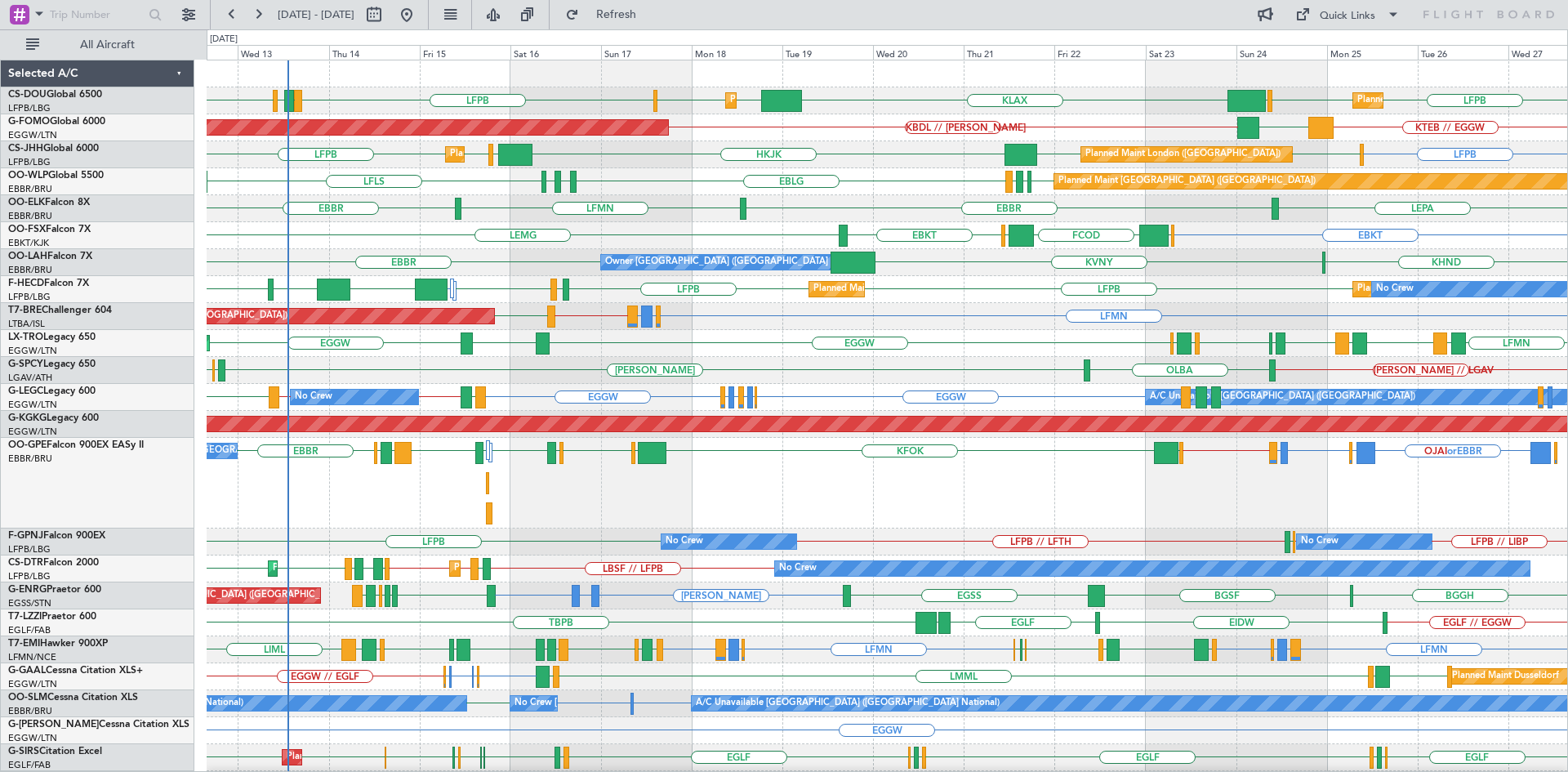
click at [1068, 515] on div "LFPB LPFR EGGD LFPB LFPB EGGW KLAX LFPB EGGW EGGW Planned Maint Paris (Le Bourg…" at bounding box center [887, 537] width 1361 height 953
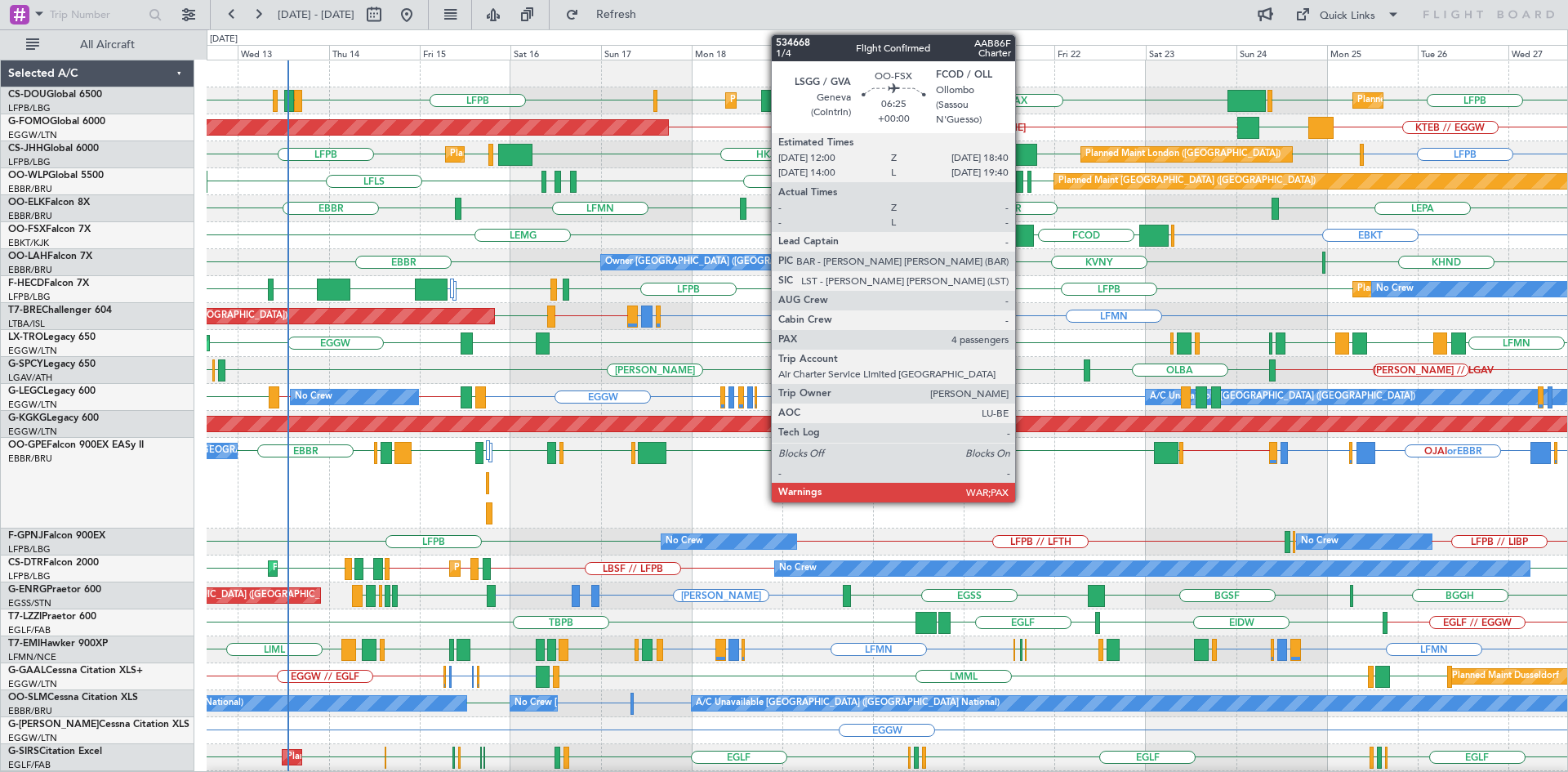
click at [1023, 232] on div at bounding box center [1021, 235] width 25 height 22
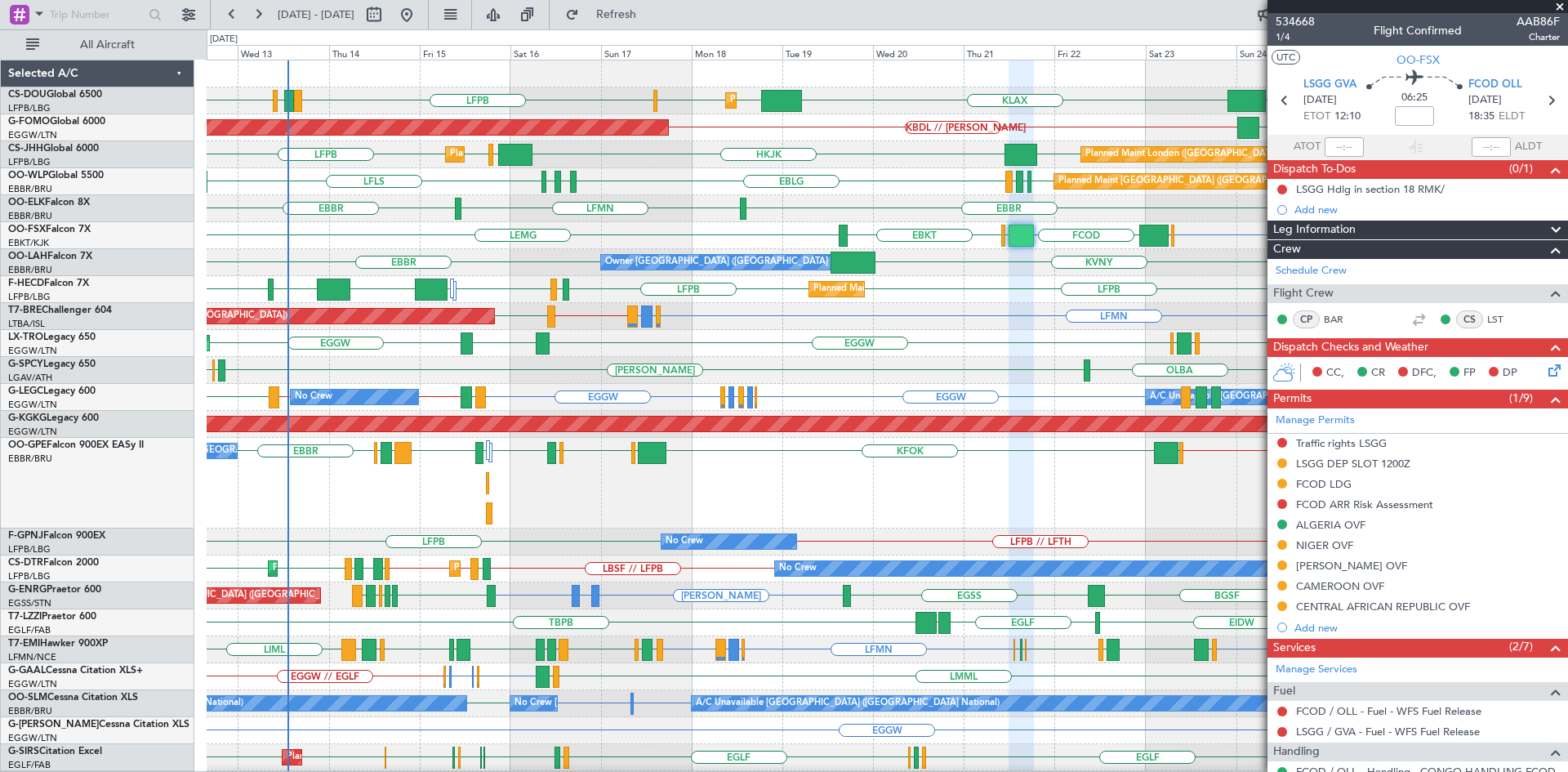
click at [1562, 4] on span at bounding box center [1560, 7] width 16 height 15
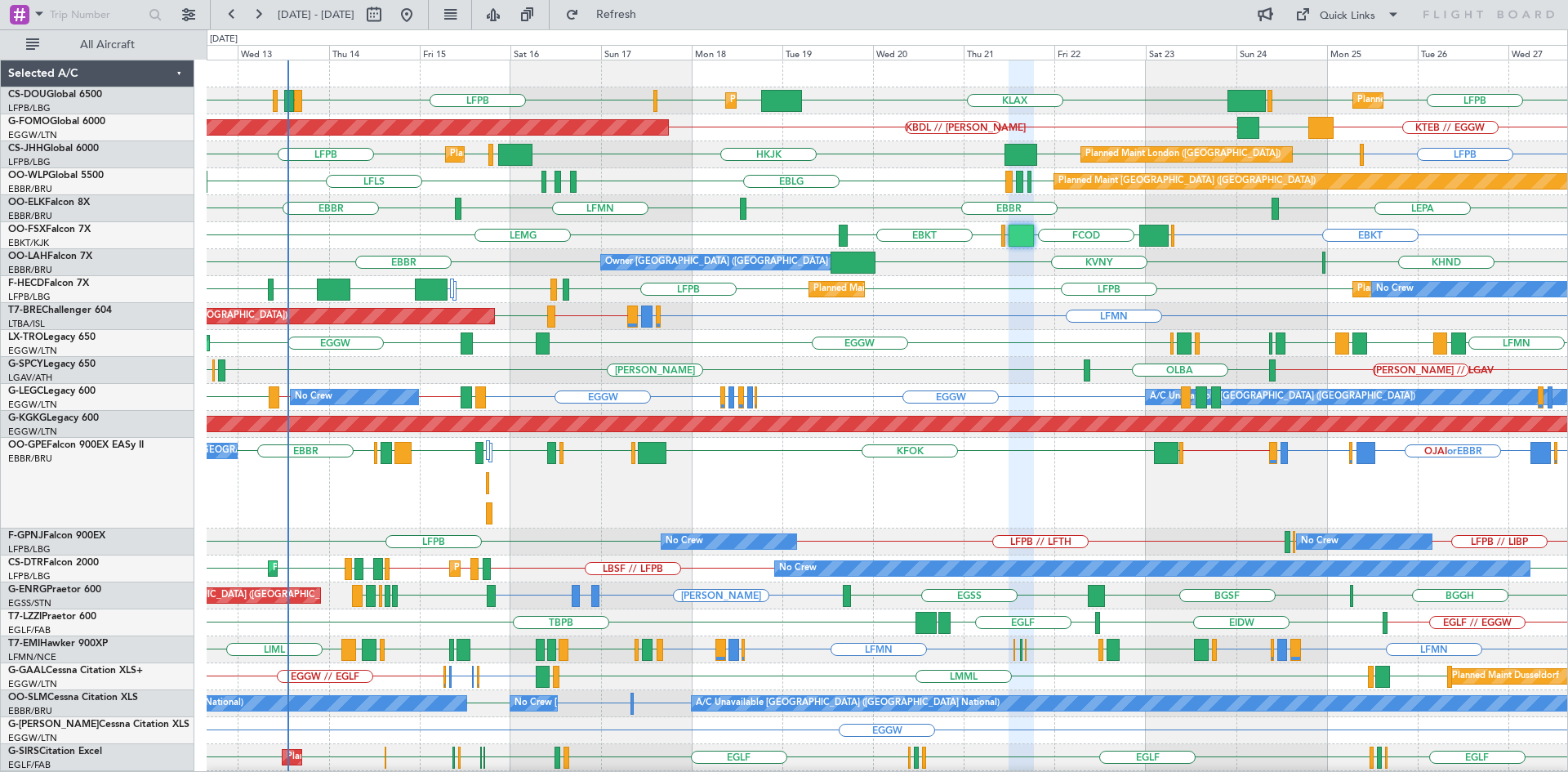
type input "0"
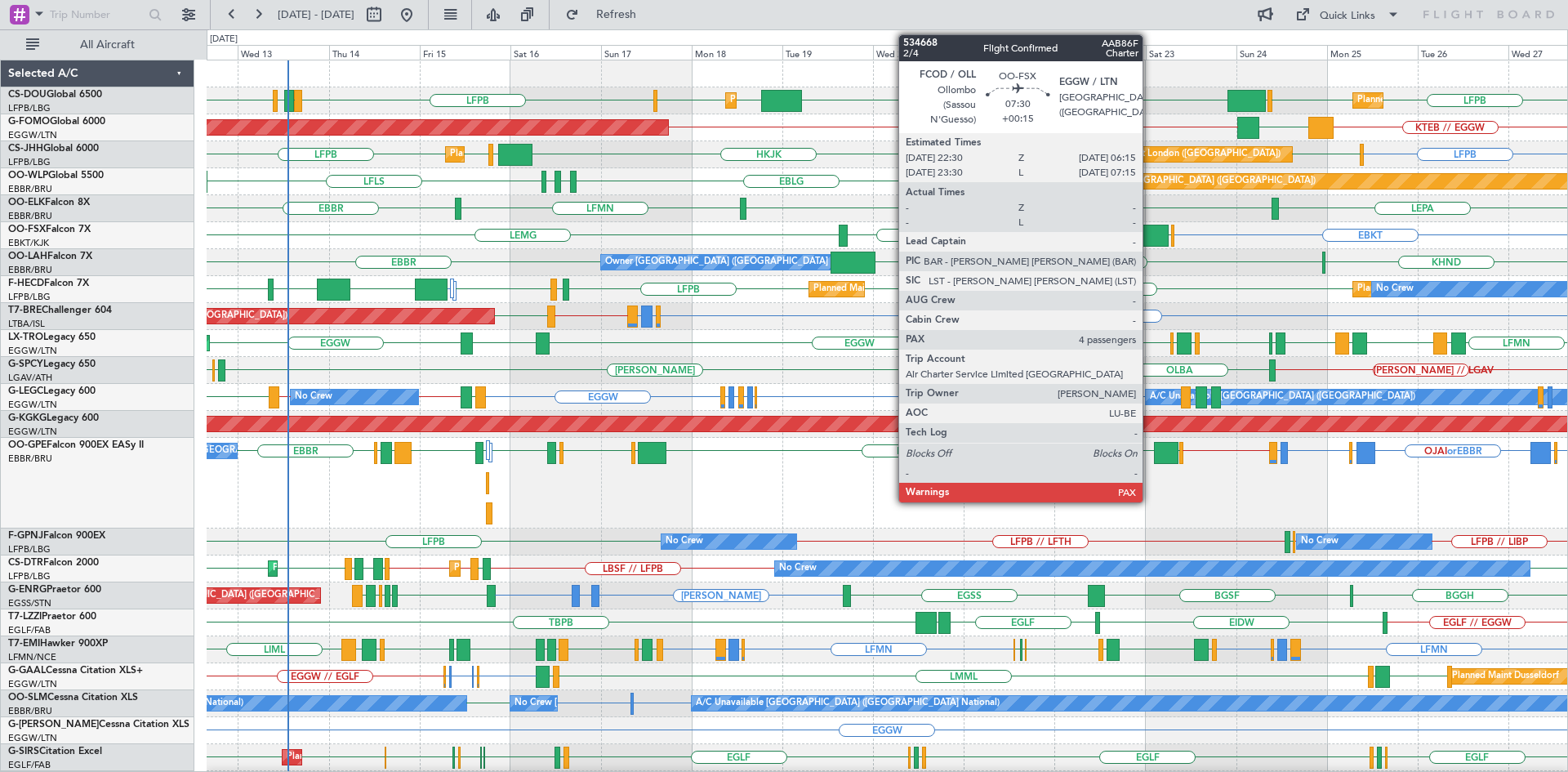
click at [1150, 234] on div at bounding box center [1154, 235] width 30 height 22
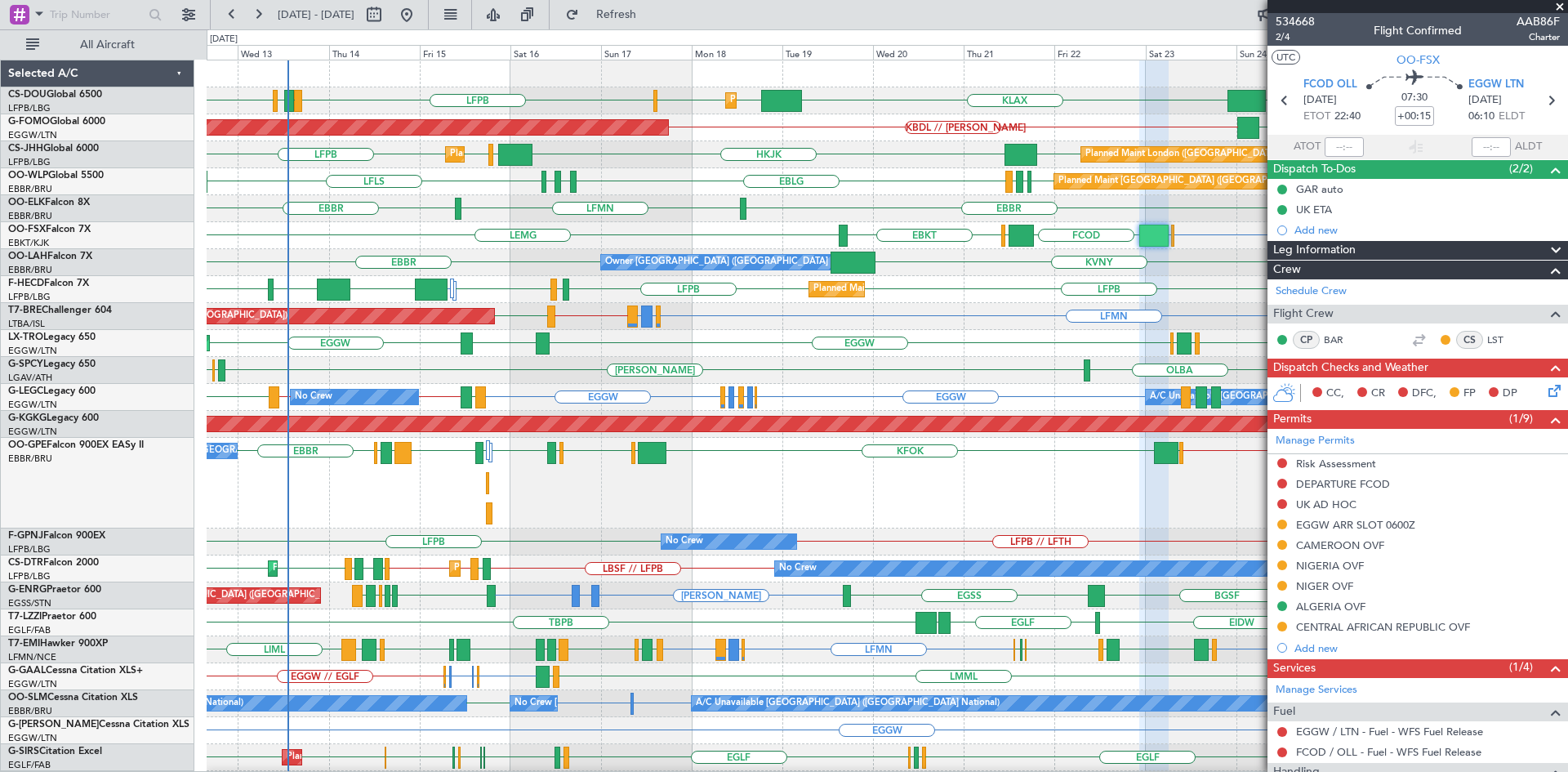
click at [1561, 5] on span at bounding box center [1560, 7] width 16 height 15
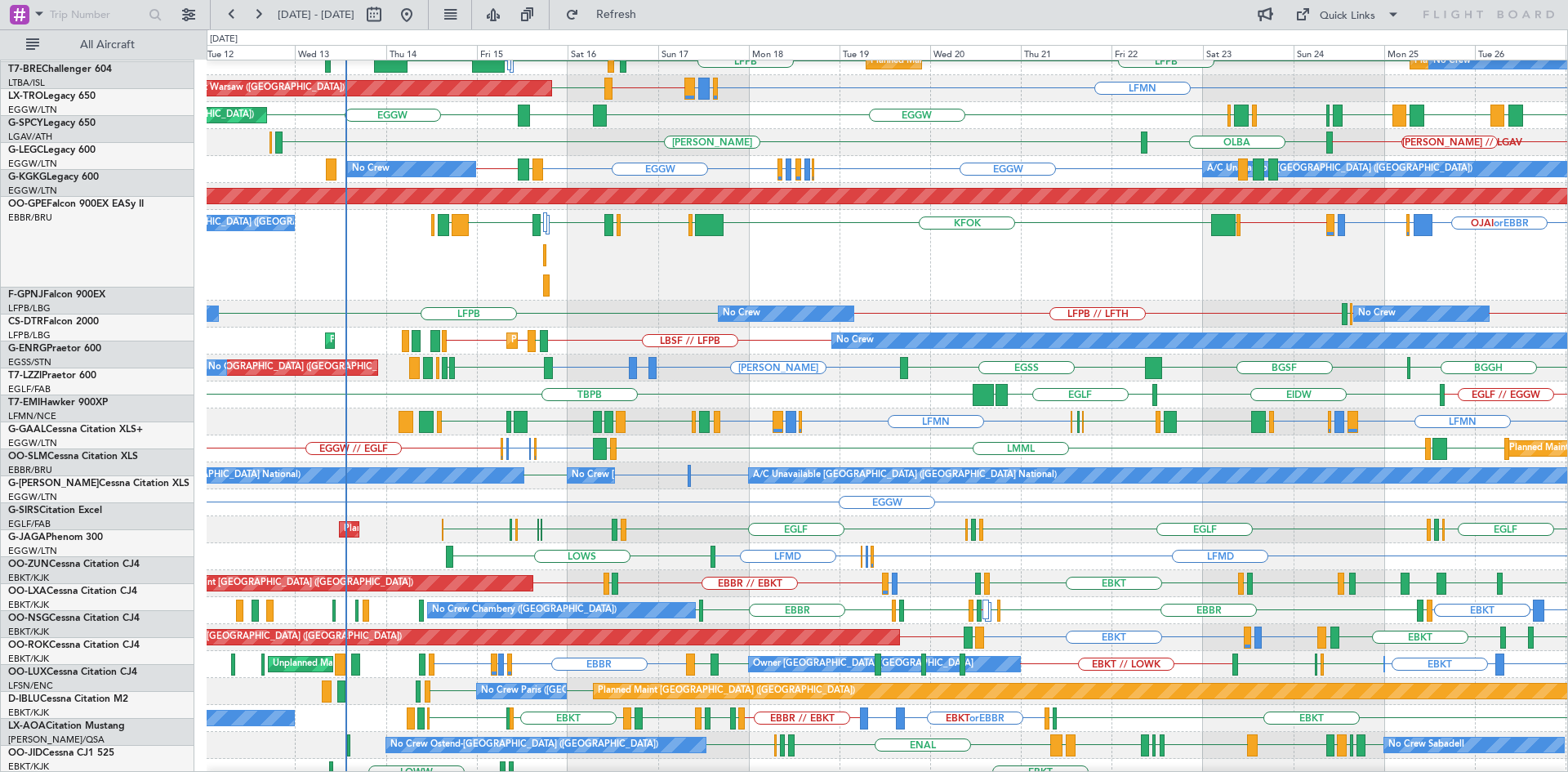
scroll to position [228, 0]
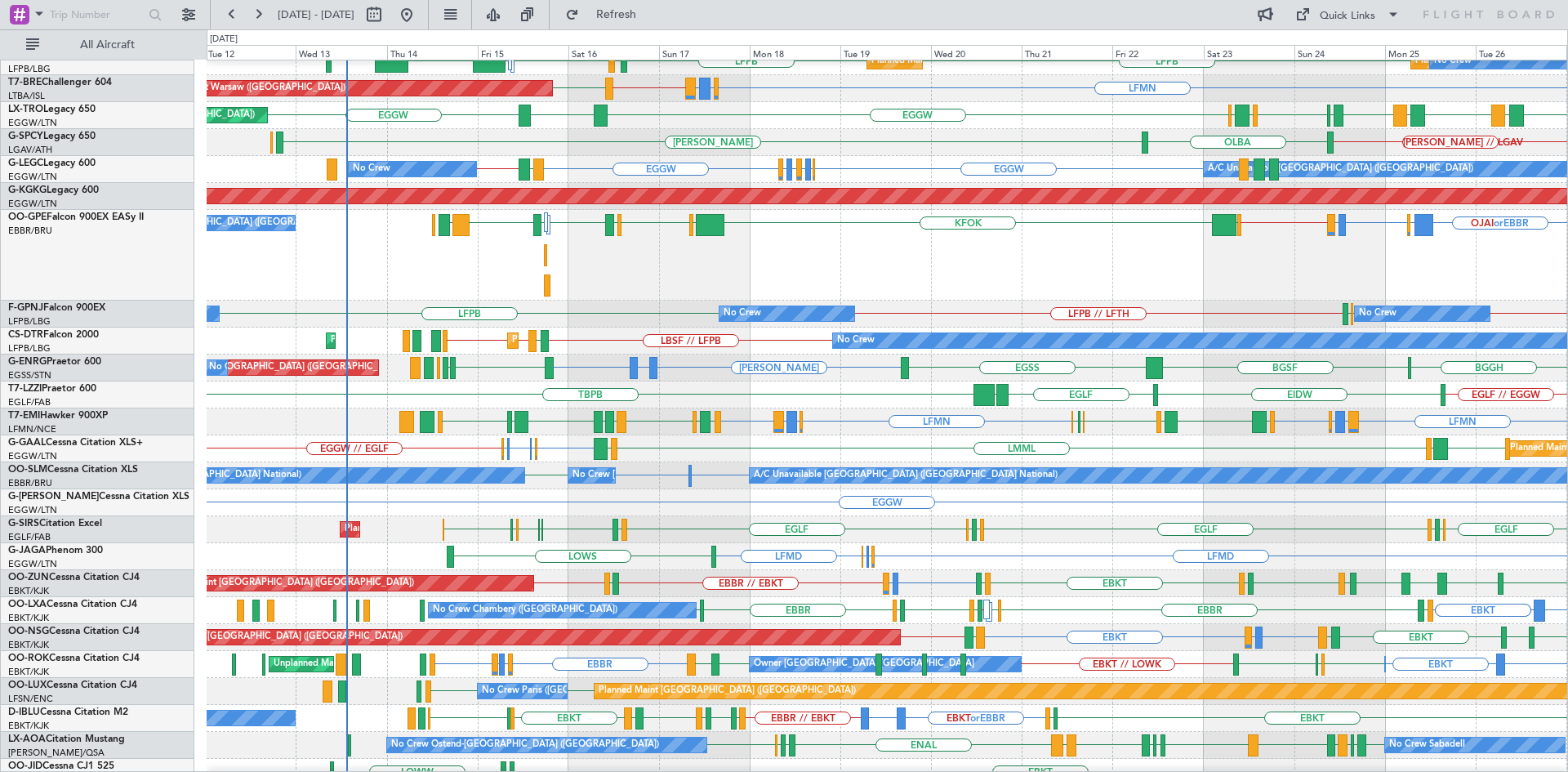
click at [938, 269] on div "OJAI or EBBR EGLF or EBBR EBLG or EBBR LIRA or EBBR EBBR // EGLF KFOK EGLF EBBR…" at bounding box center [887, 255] width 1361 height 91
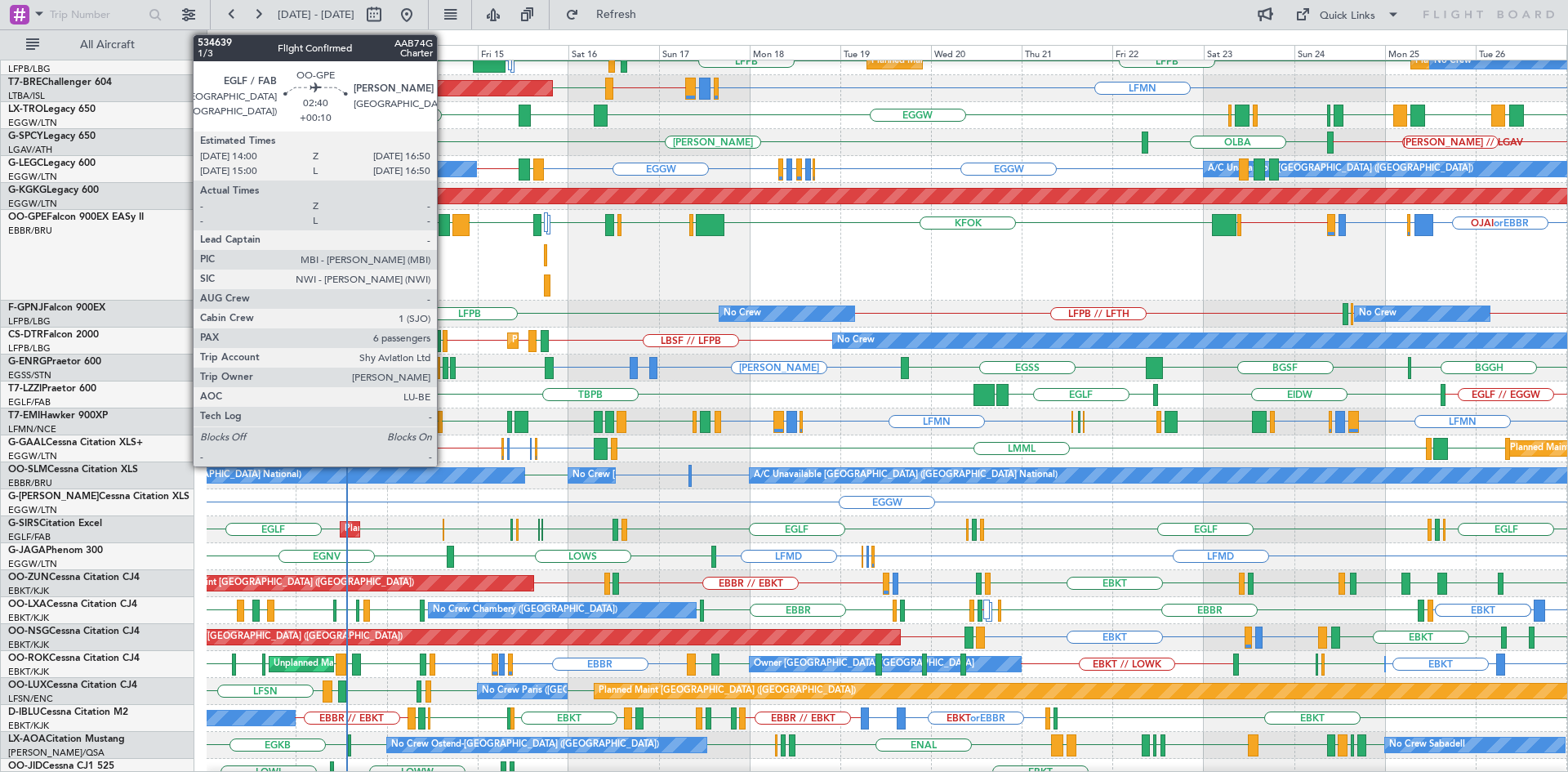
click at [444, 224] on div at bounding box center [444, 225] width 11 height 22
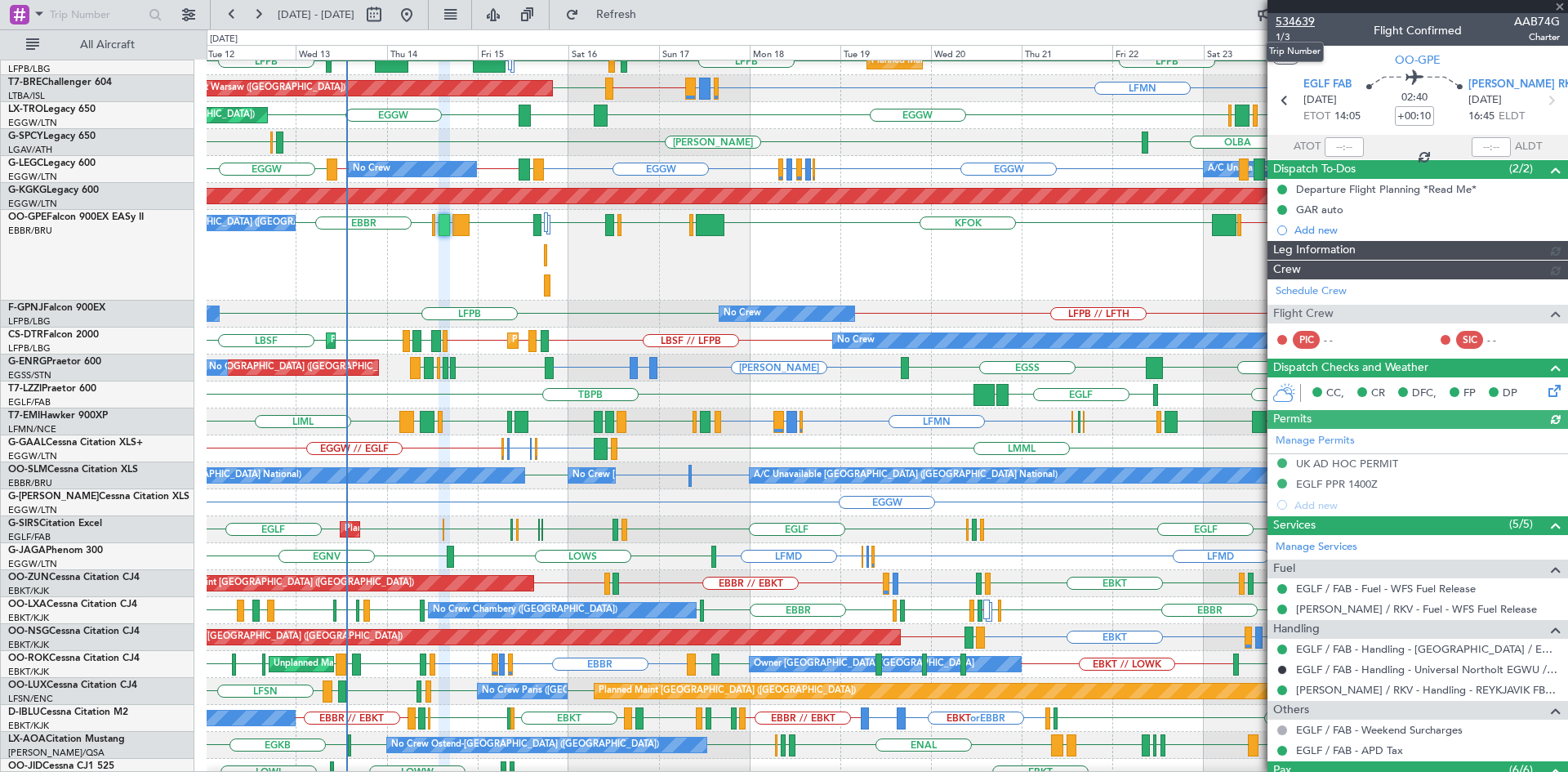
click at [1302, 27] on span "534639" at bounding box center [1296, 21] width 39 height 17
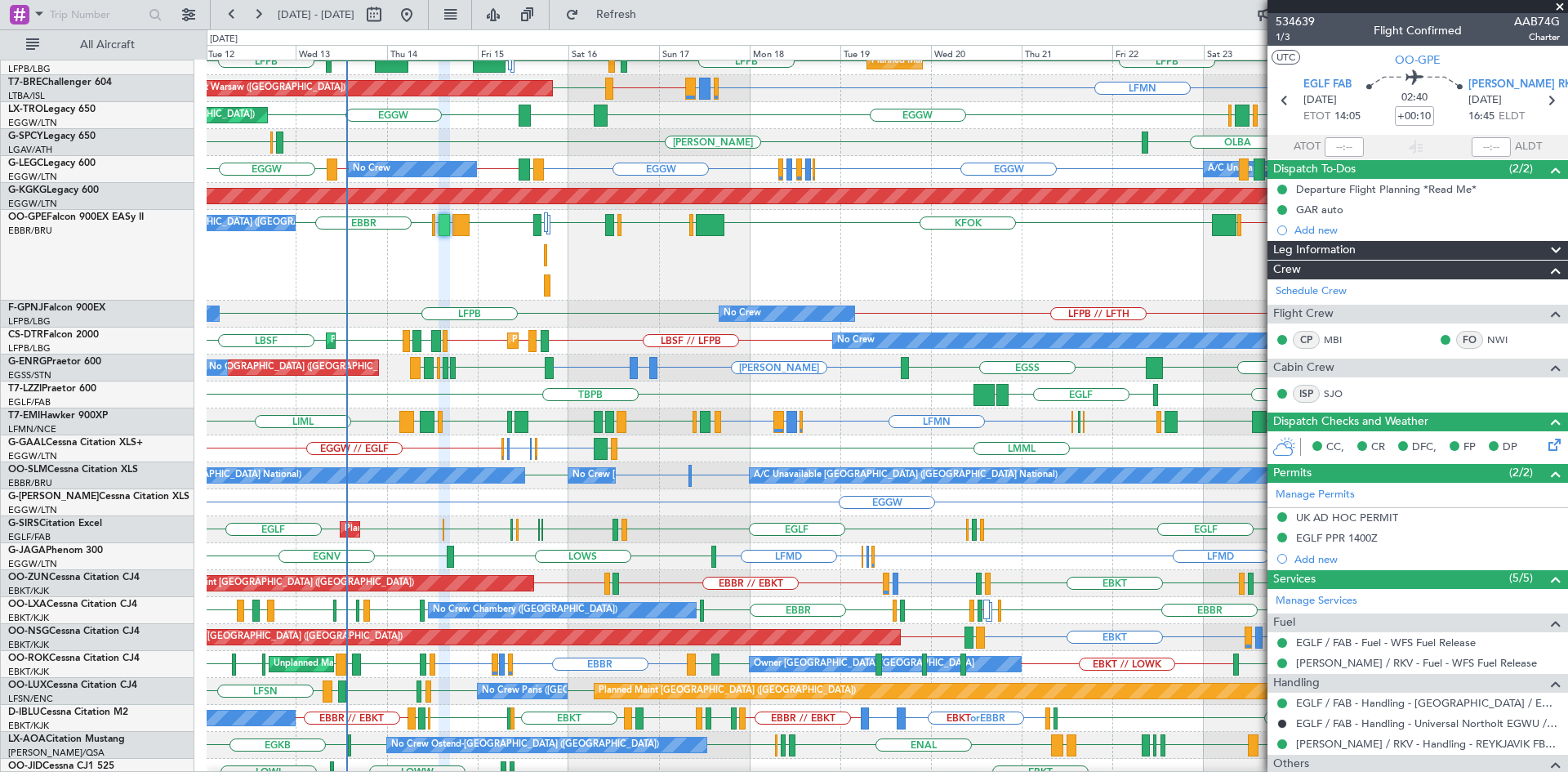
click at [1557, 5] on span at bounding box center [1560, 7] width 16 height 15
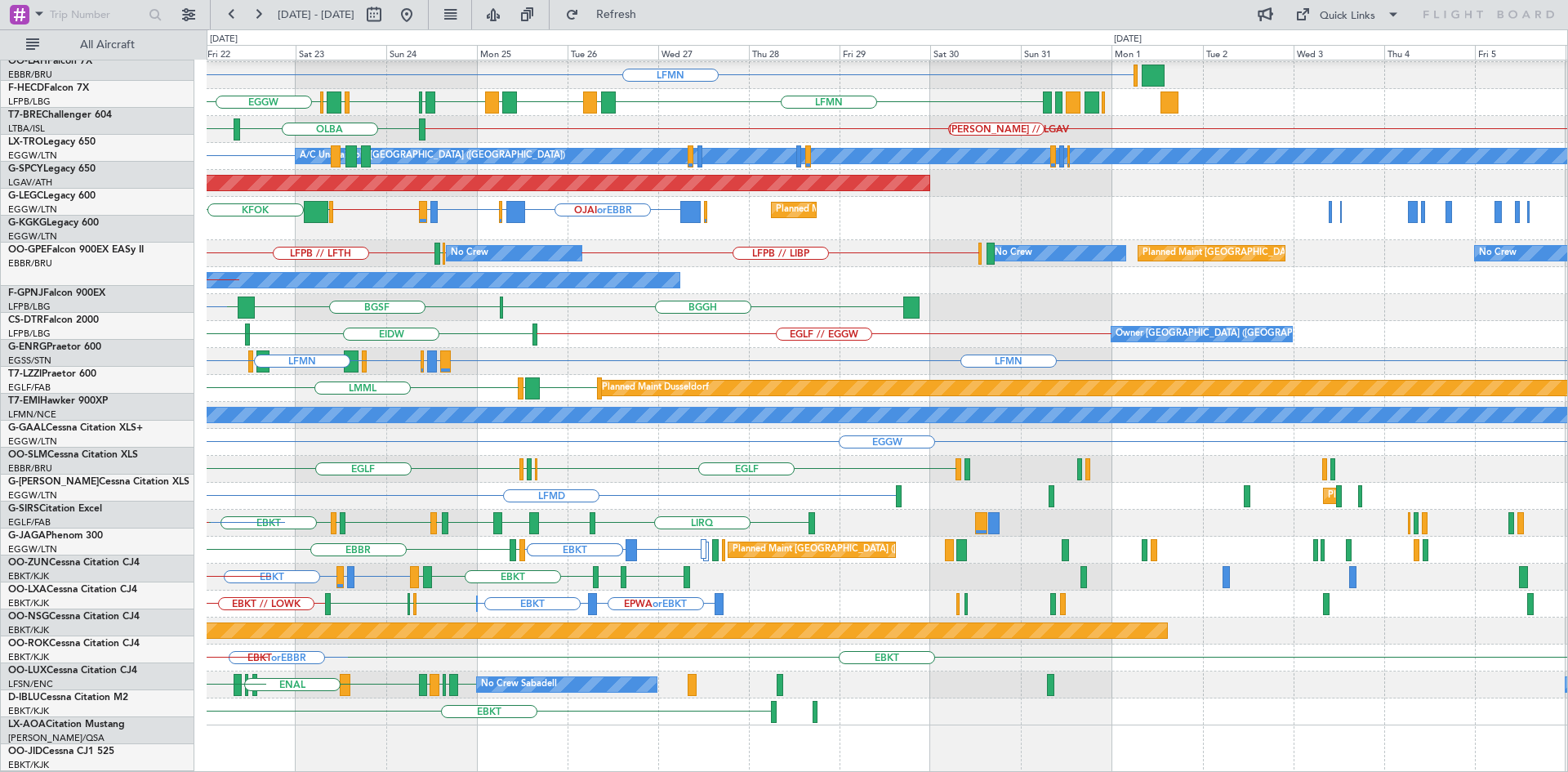
scroll to position [193, 0]
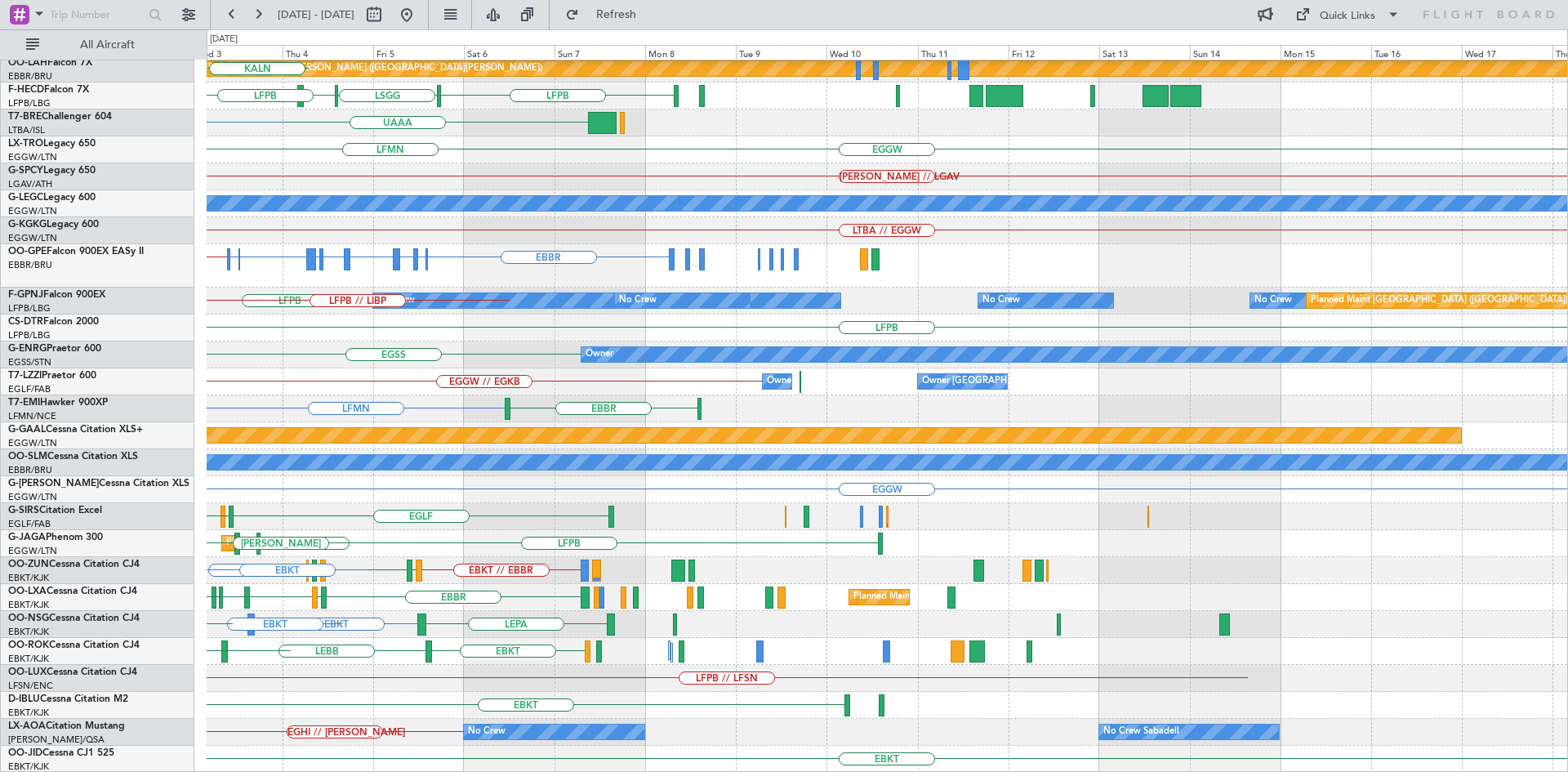
click at [0, 249] on div "EBMB or EBKT LSZH or EBKT EBKT Planned Maint Kortrijk-Wevelgem EBBR or EBKT LIR…" at bounding box center [784, 401] width 1568 height 742
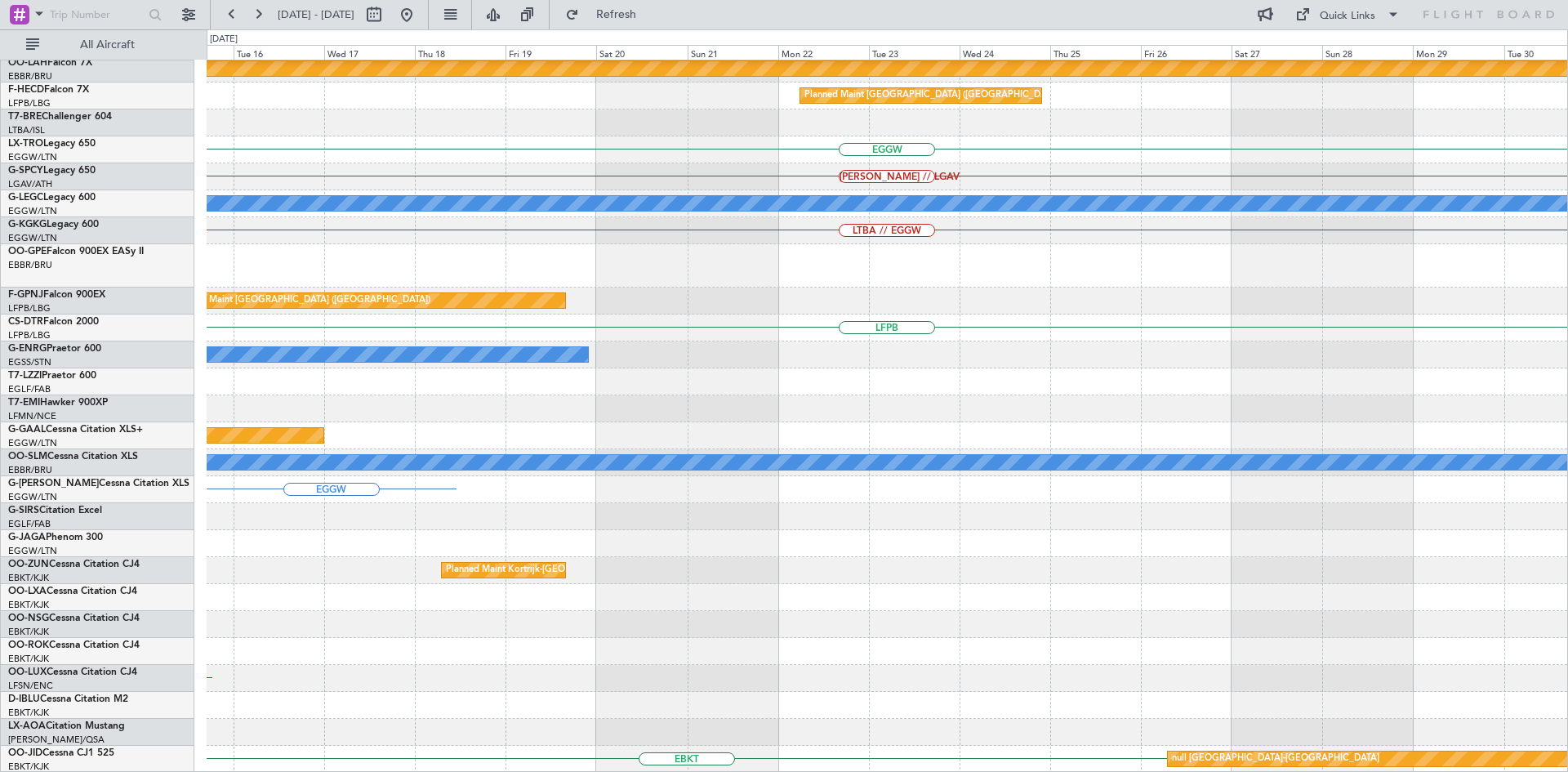
click at [0, 241] on div "Planned Maint Alton-st Louis (St Louis Regl) Planned Maint Paris (Le Bourget) E…" at bounding box center [784, 401] width 1568 height 742
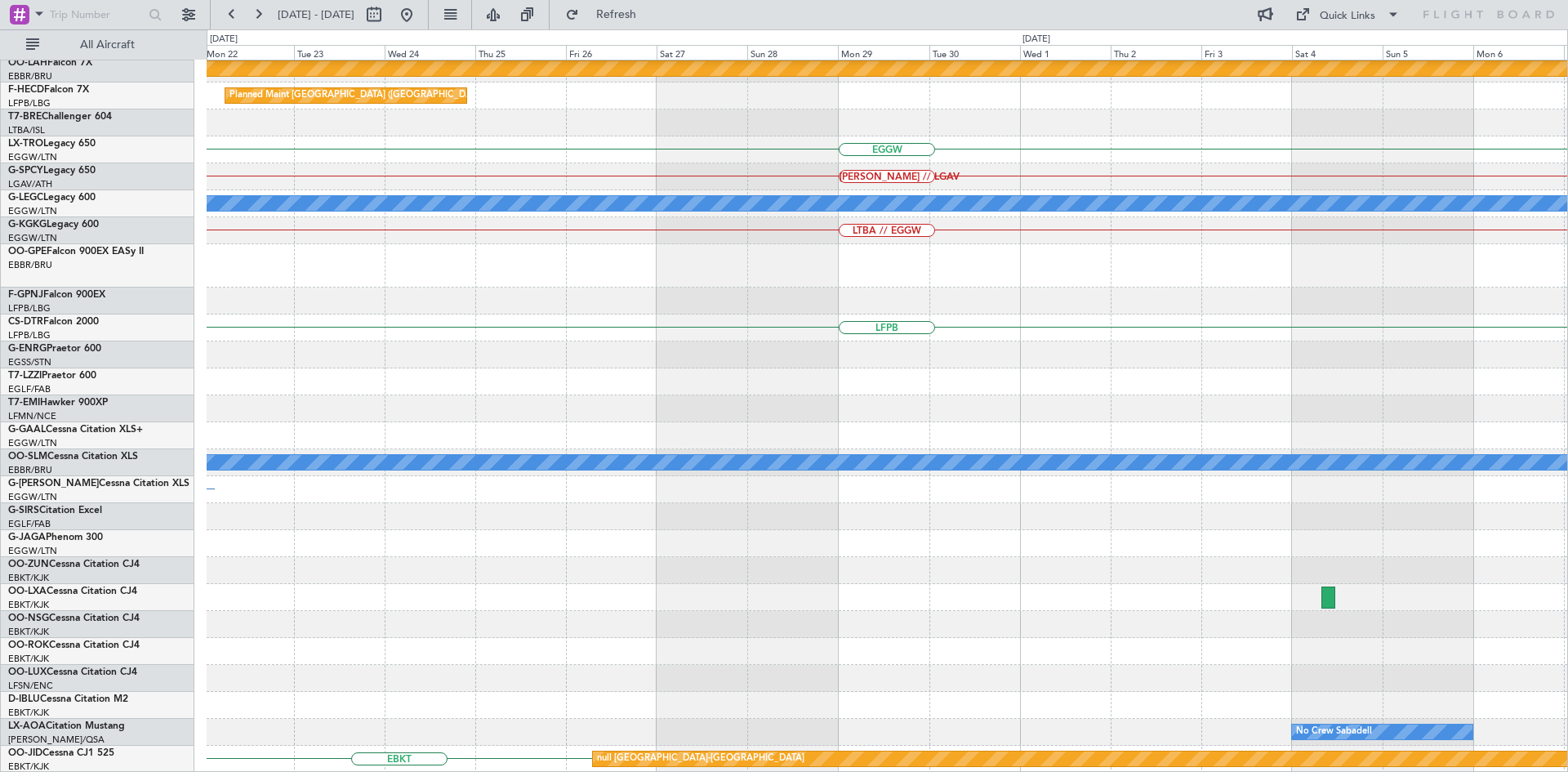
click at [551, 334] on div "Planned Maint Alton-st Louis (St Louis Regl) Planned Maint Paris (Le Bourget) E…" at bounding box center [887, 320] width 1361 height 906
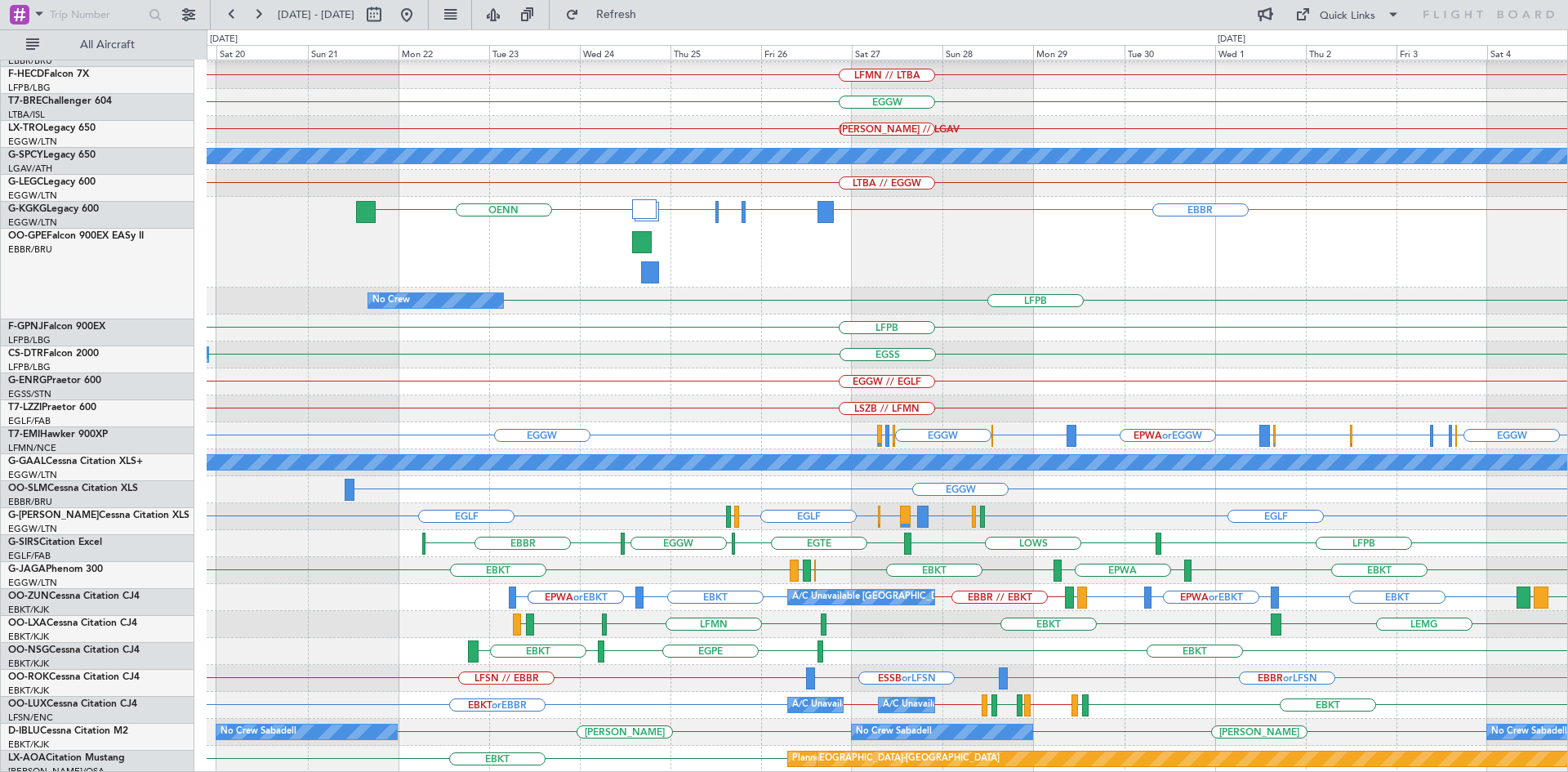
scroll to position [241, 0]
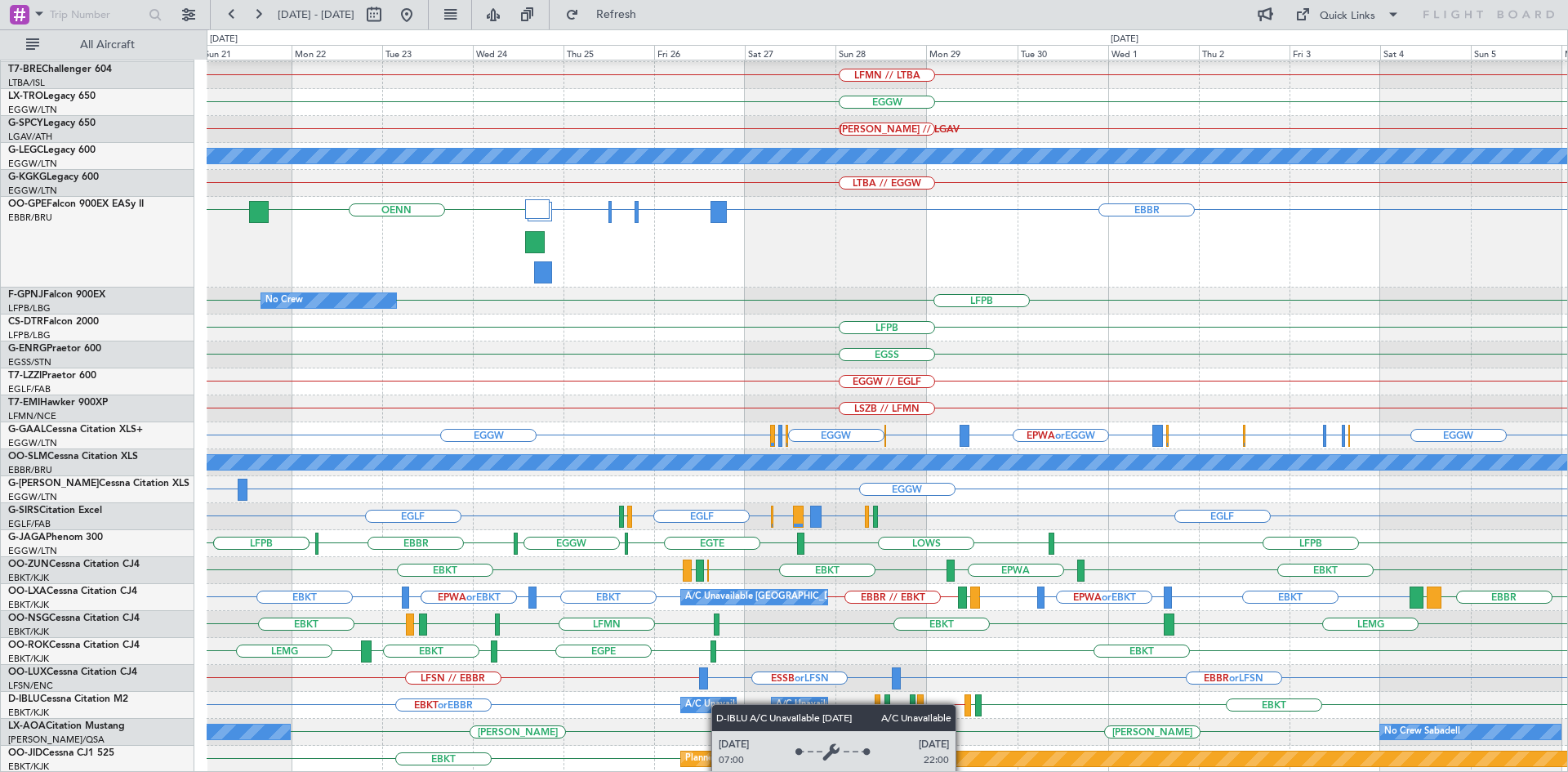
click at [702, 702] on div "Planned Maint Paris (Le Bourget) No Crew LFPB LFKF or LFPB LFPB EGTK or LFPB LT…" at bounding box center [887, 296] width 1361 height 953
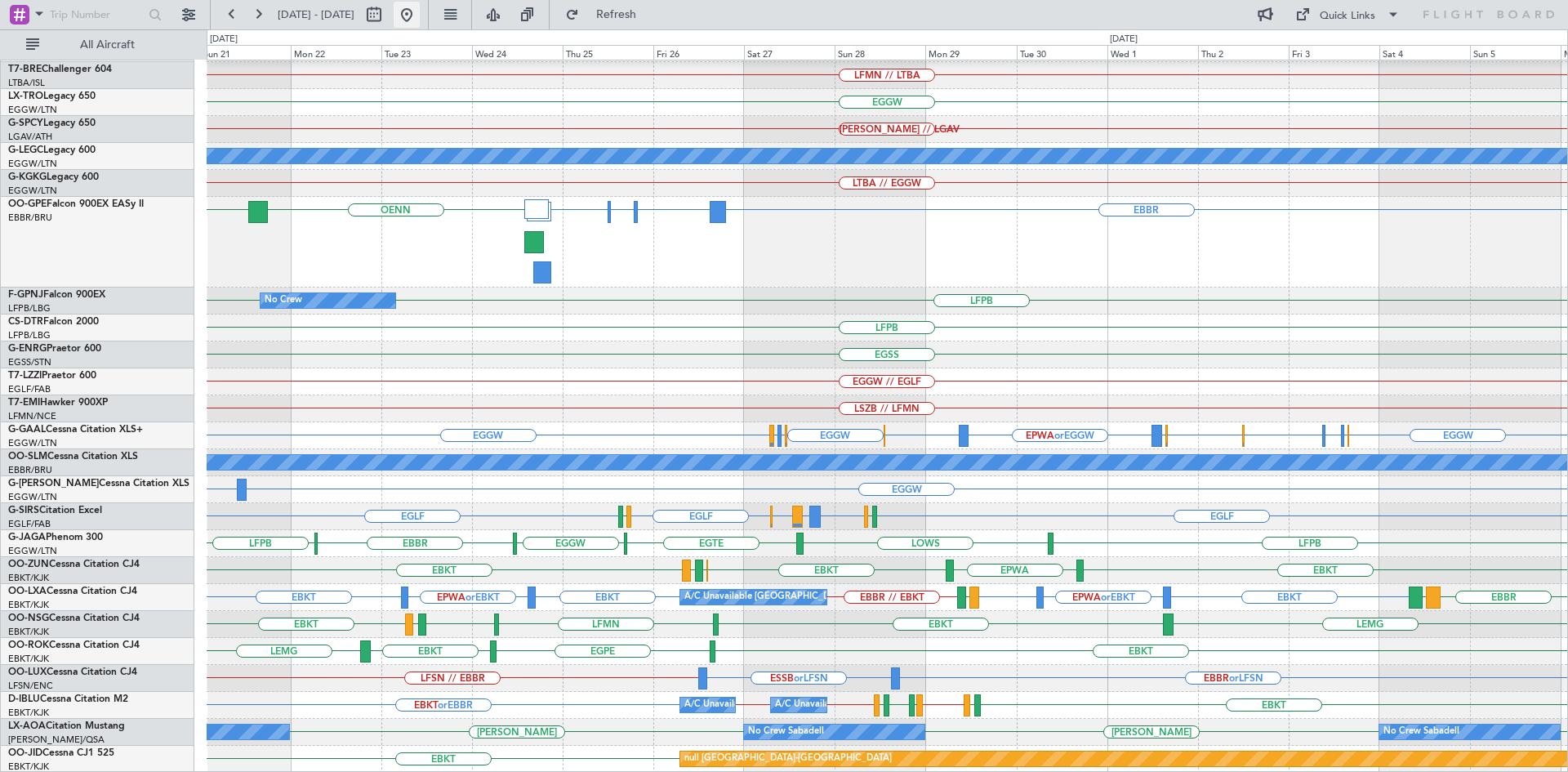
click at [420, 20] on button at bounding box center [407, 15] width 26 height 26
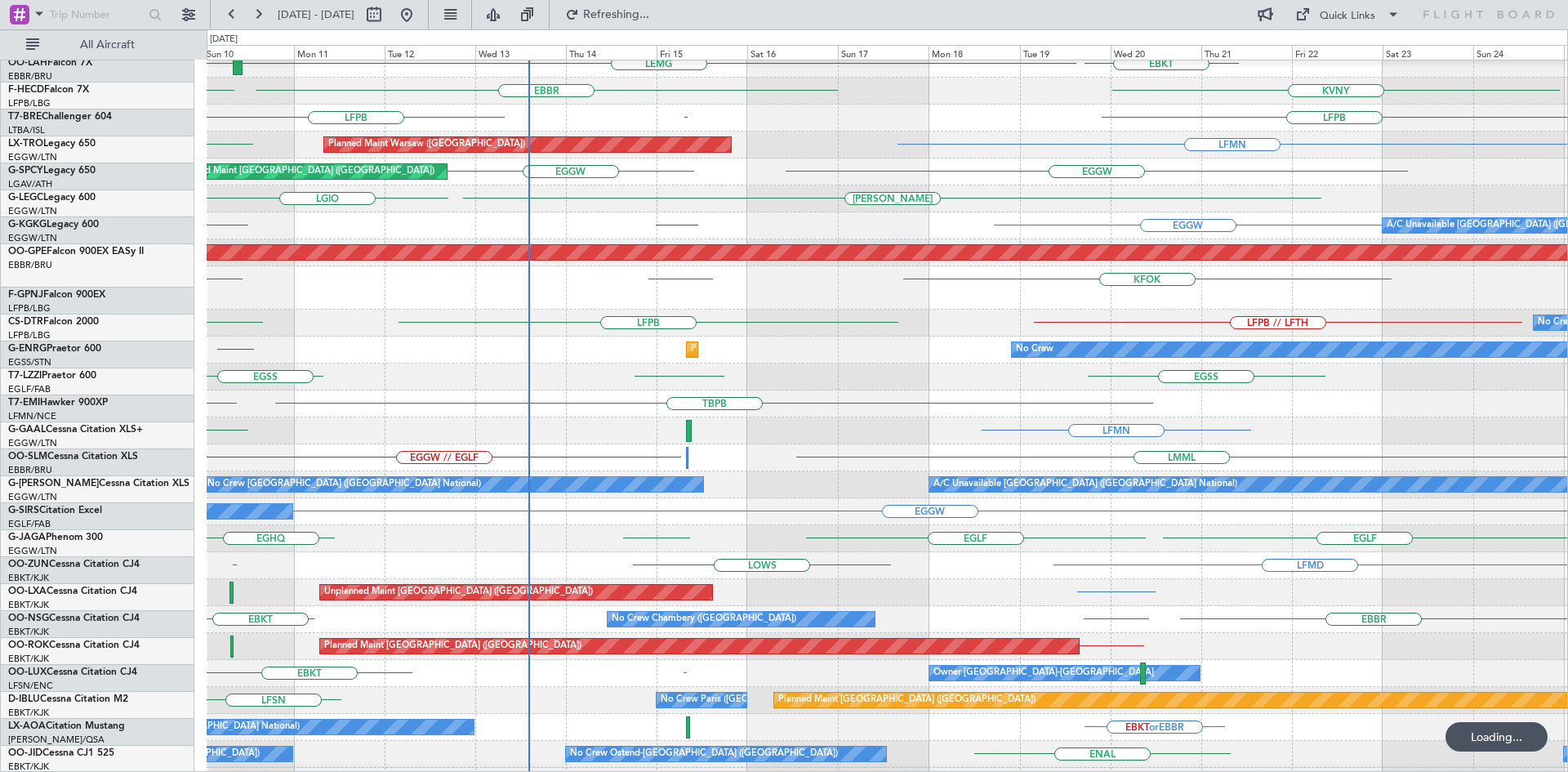
scroll to position [186, 0]
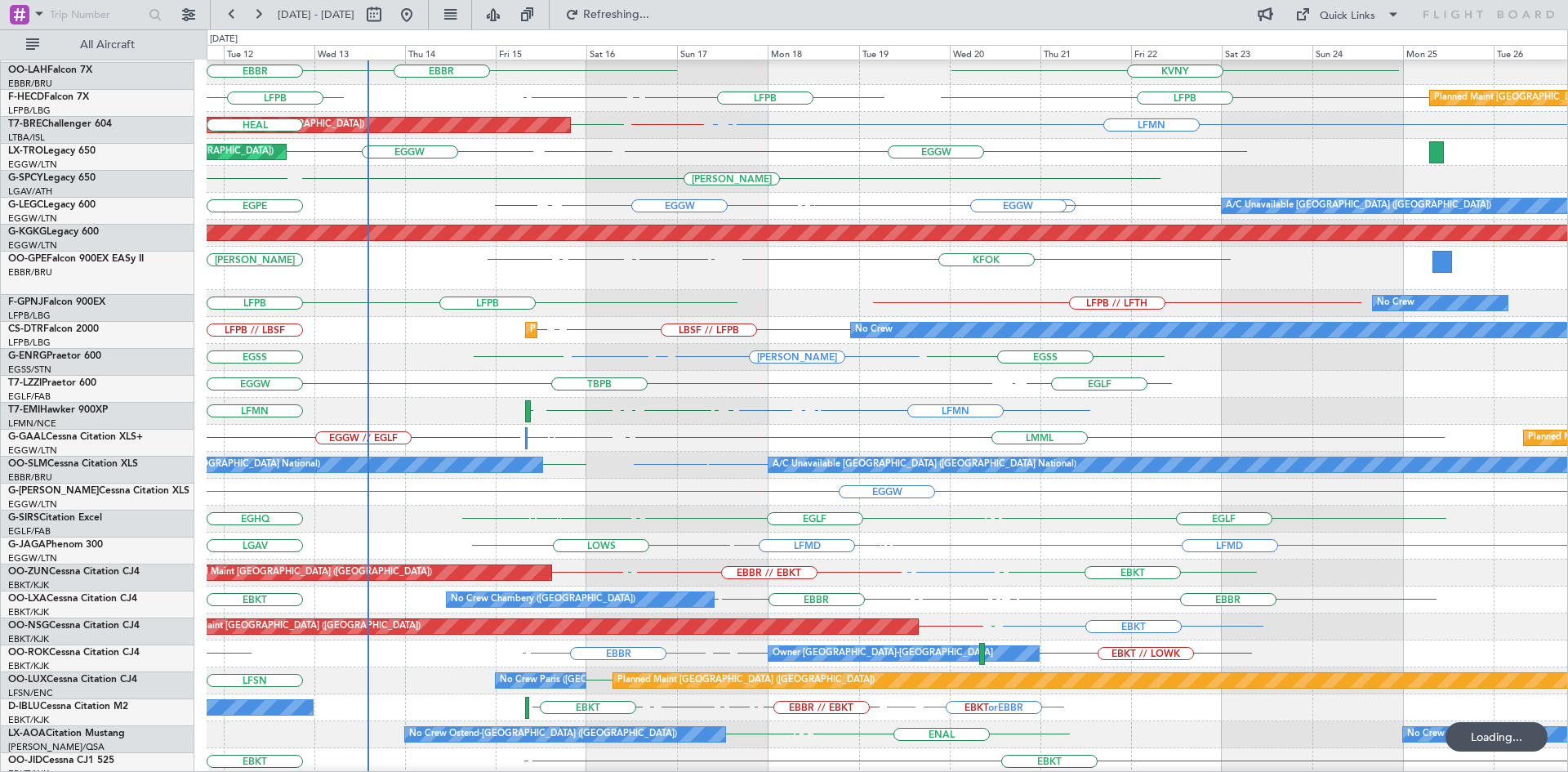
click at [375, 344] on div "LEMG EBKT EBKT EBBR KVNY EBBR Planned Maint Paris (Le Bourget) LFMN LFPB LFPB L…" at bounding box center [887, 322] width 1361 height 906
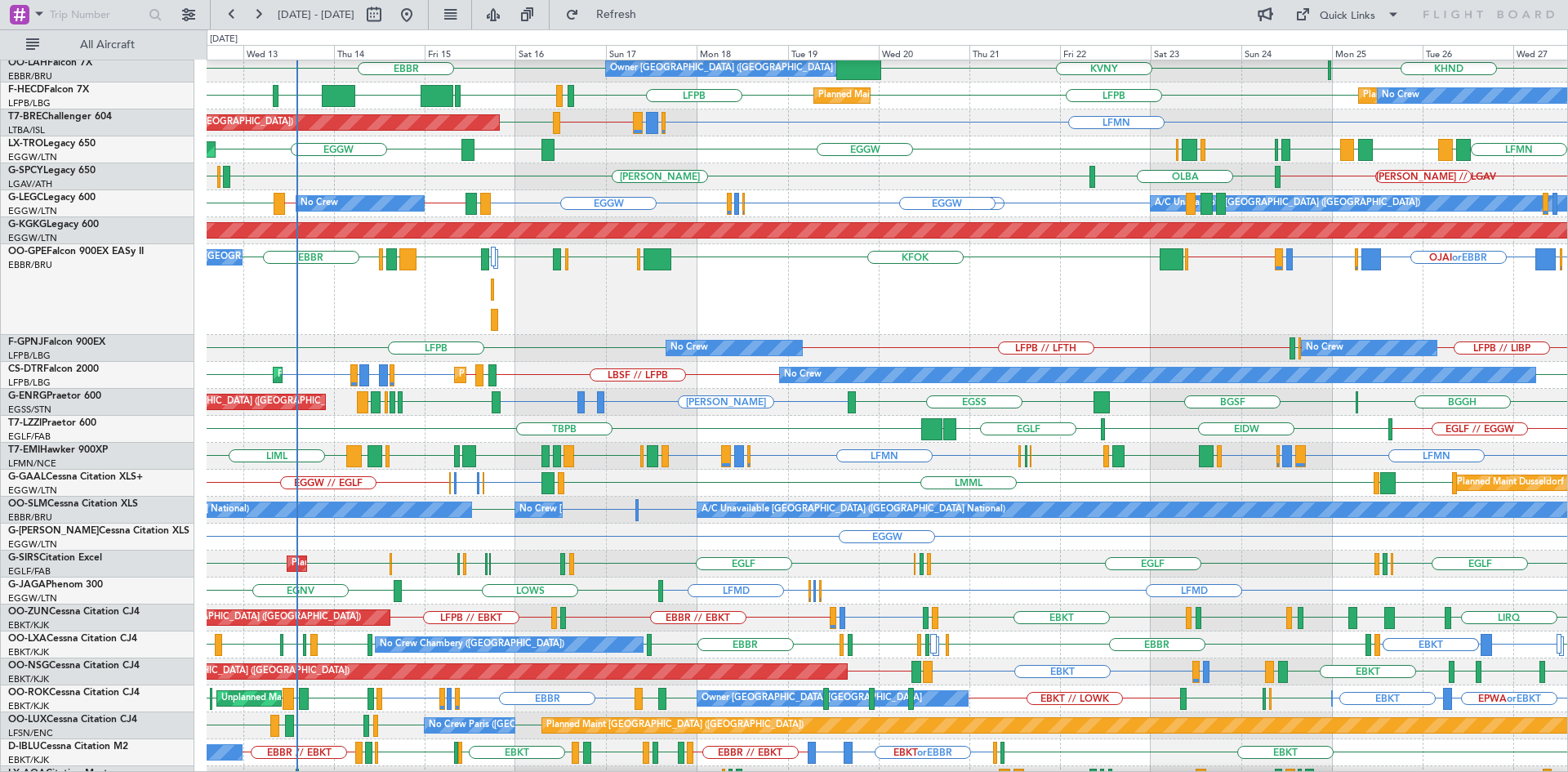
scroll to position [241, 0]
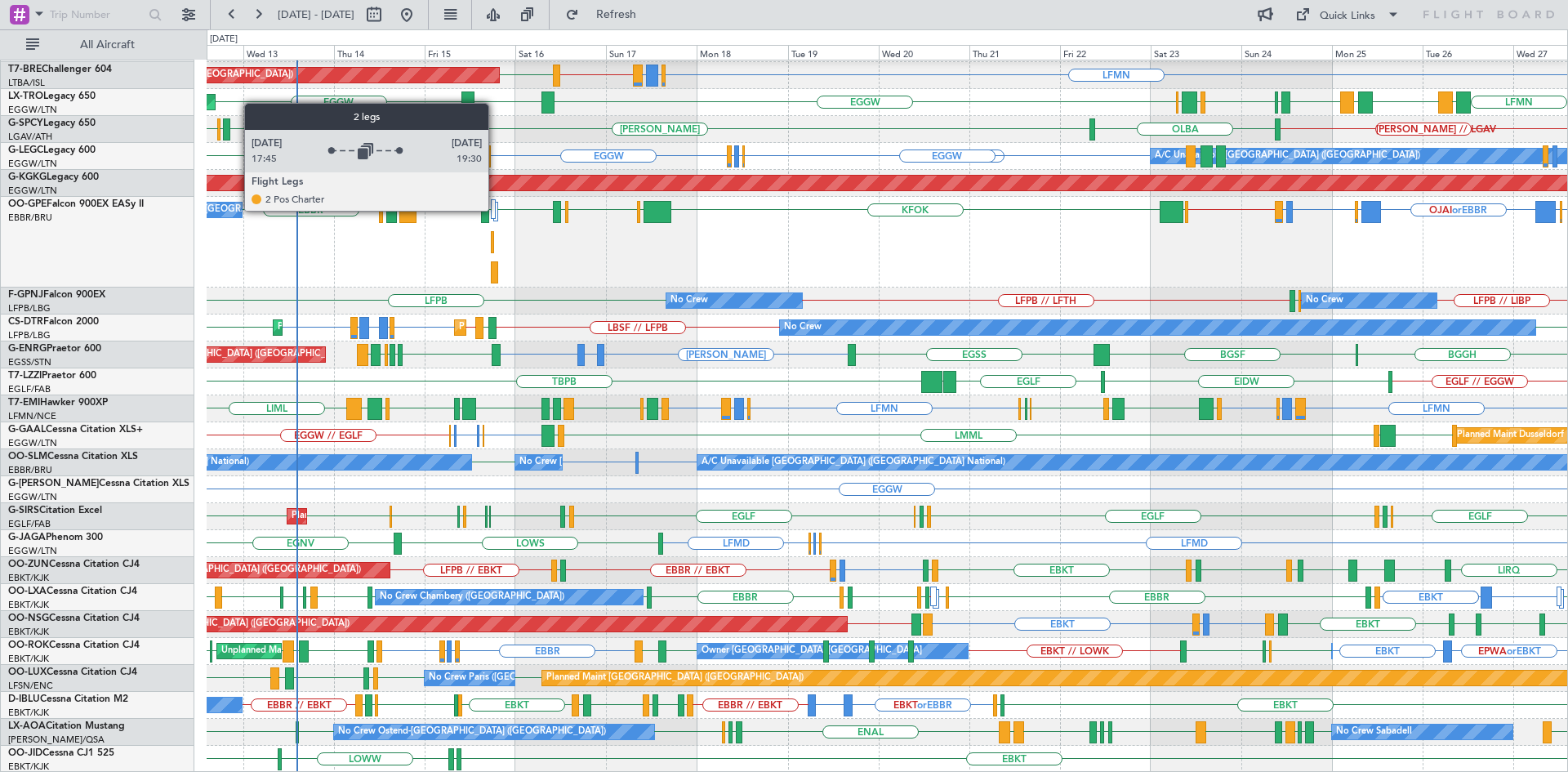
click at [496, 210] on div at bounding box center [496, 211] width 5 height 20
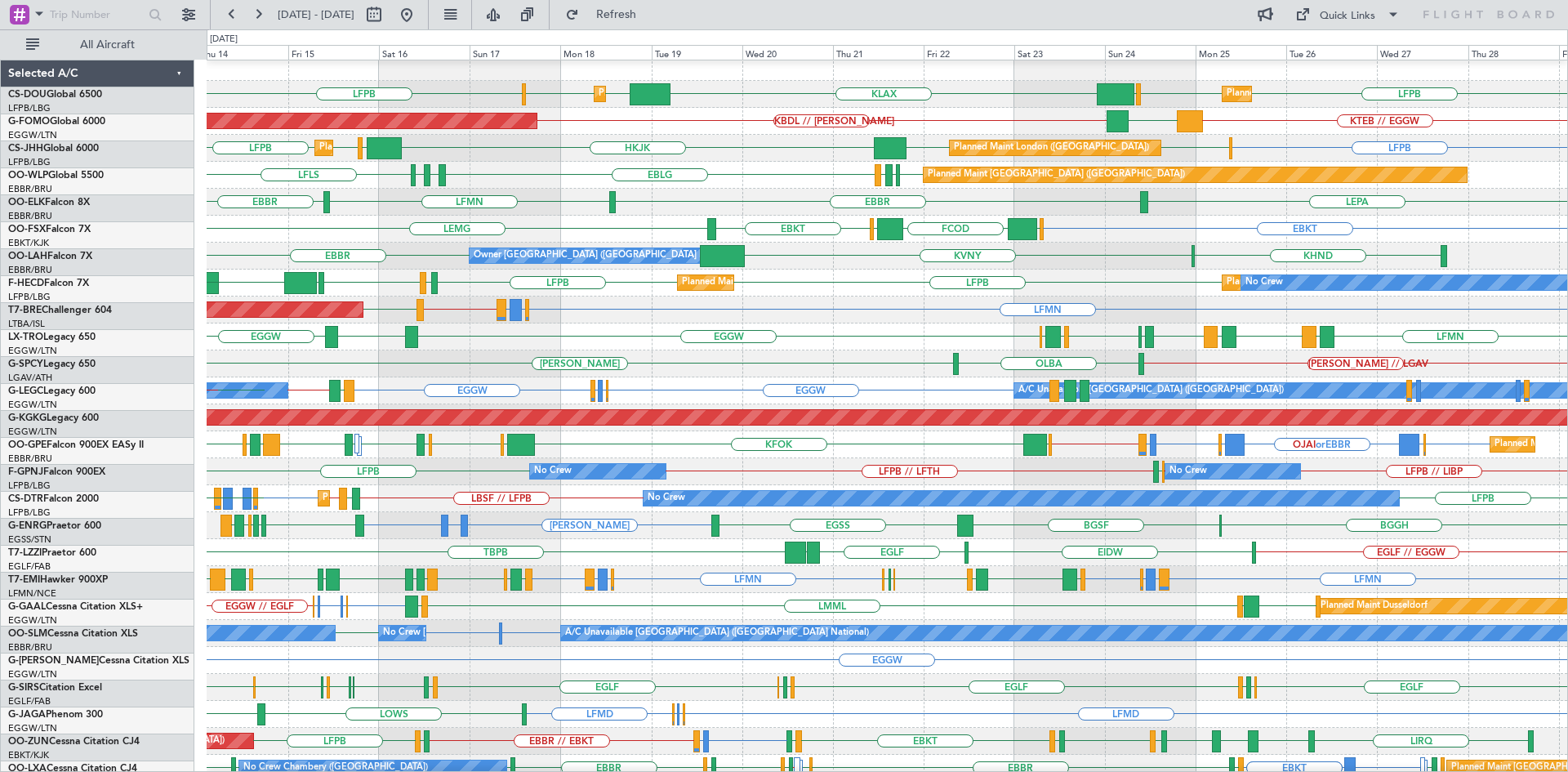
scroll to position [7, 0]
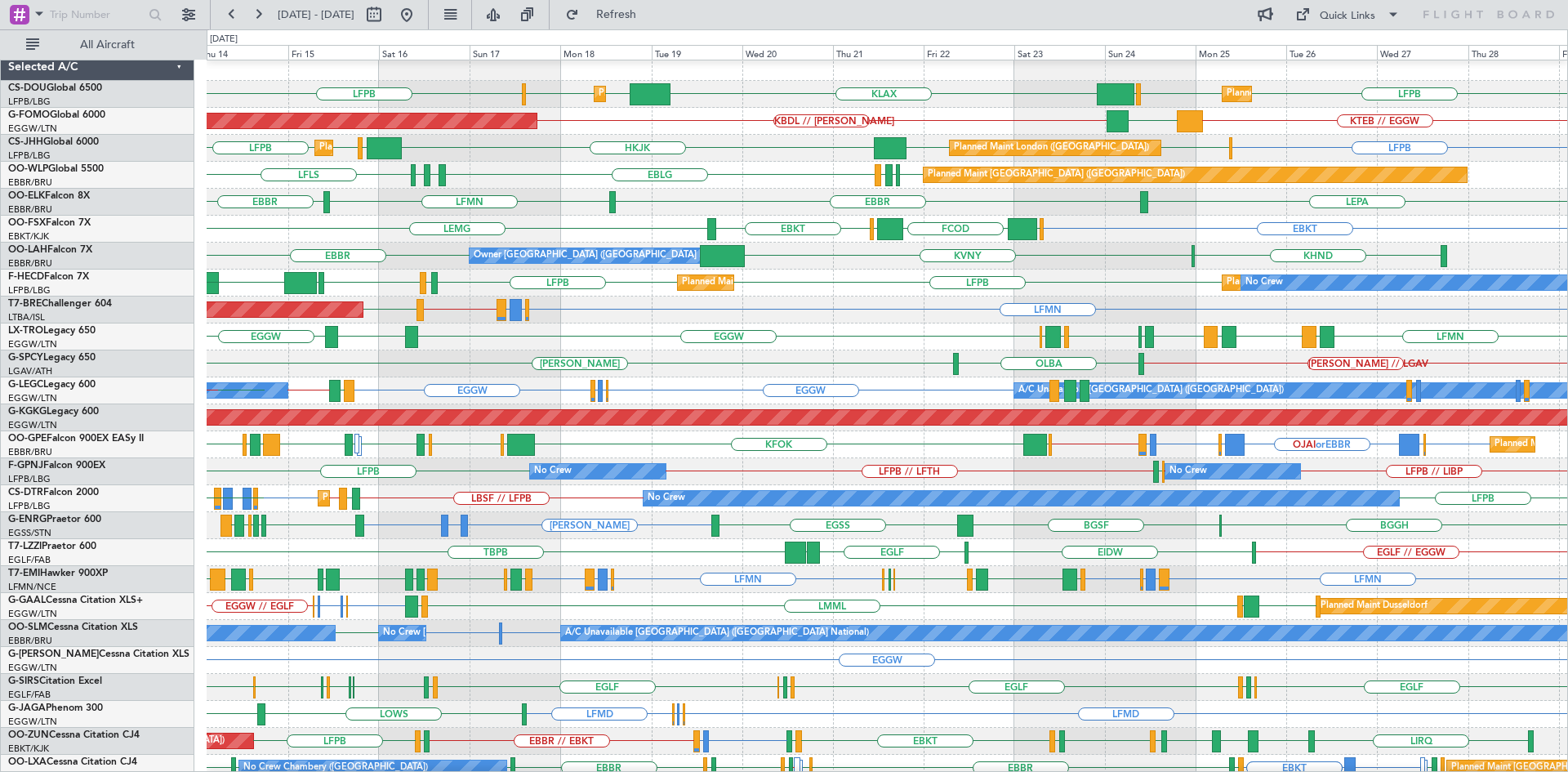
click at [809, 335] on div "LFMN LLBG LFMN EGGW LRCK EGGW LLBG LFMN LGAV LGTS LGIR EGFF Unplanned Maint Lon…" at bounding box center [887, 337] width 1361 height 27
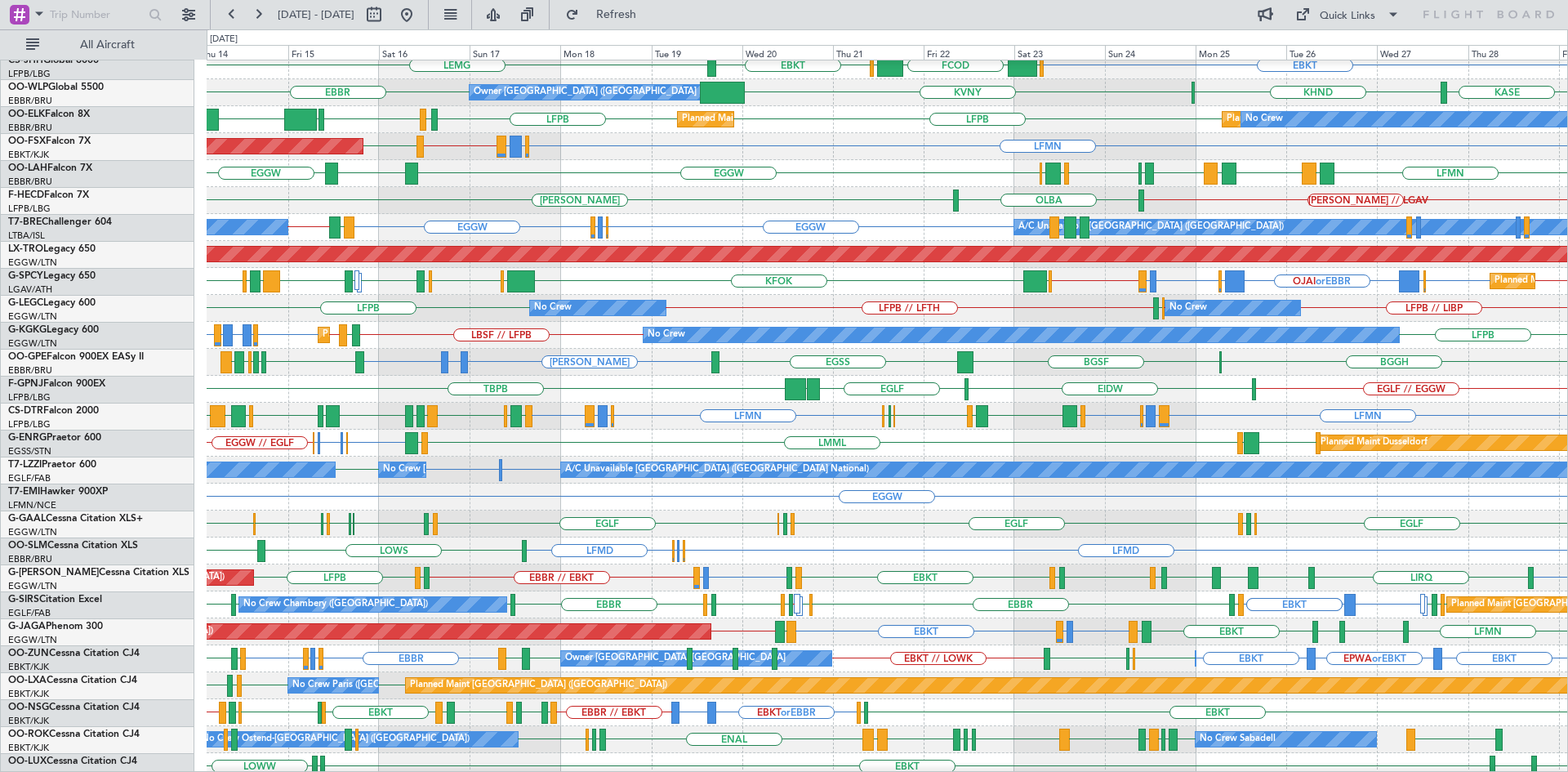
scroll to position [177, 0]
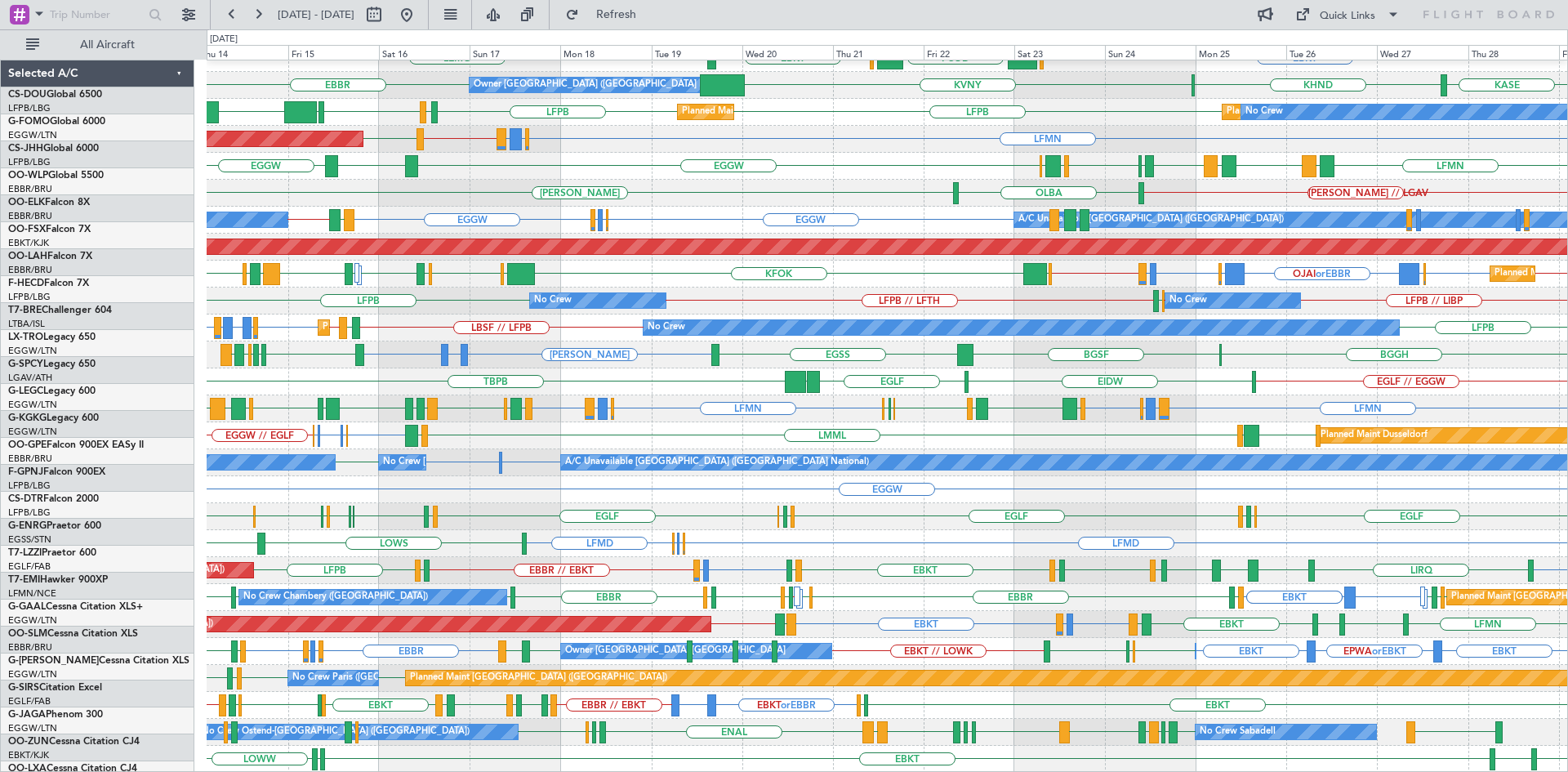
scroll to position [177, 0]
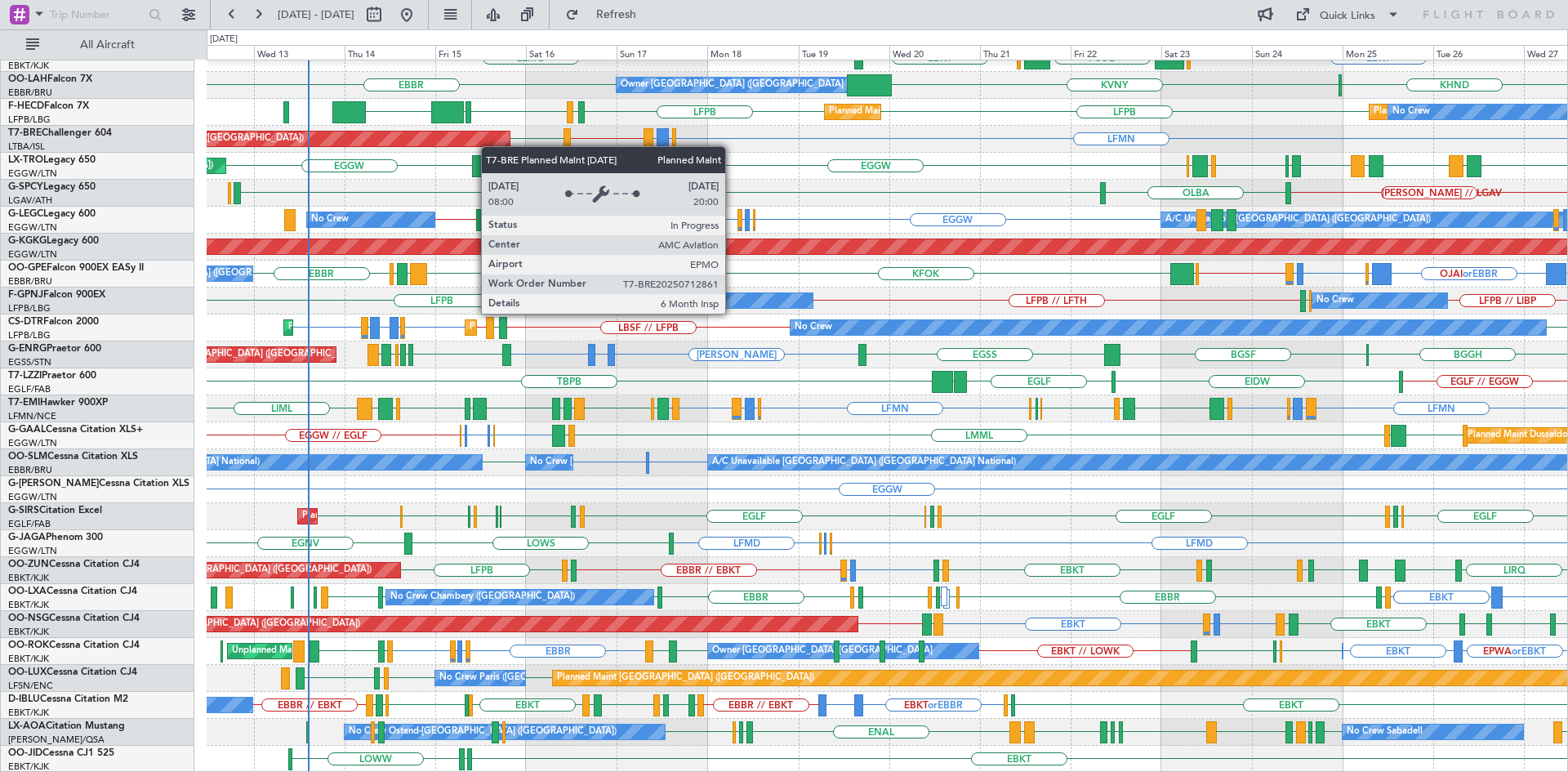
click at [489, 146] on div "EBBR [GEOGRAPHIC_DATA] LFMN LEPA EBKT [GEOGRAPHIC_DATA] EBKT EGGW FCOD [GEOGRAP…" at bounding box center [887, 327] width 1361 height 889
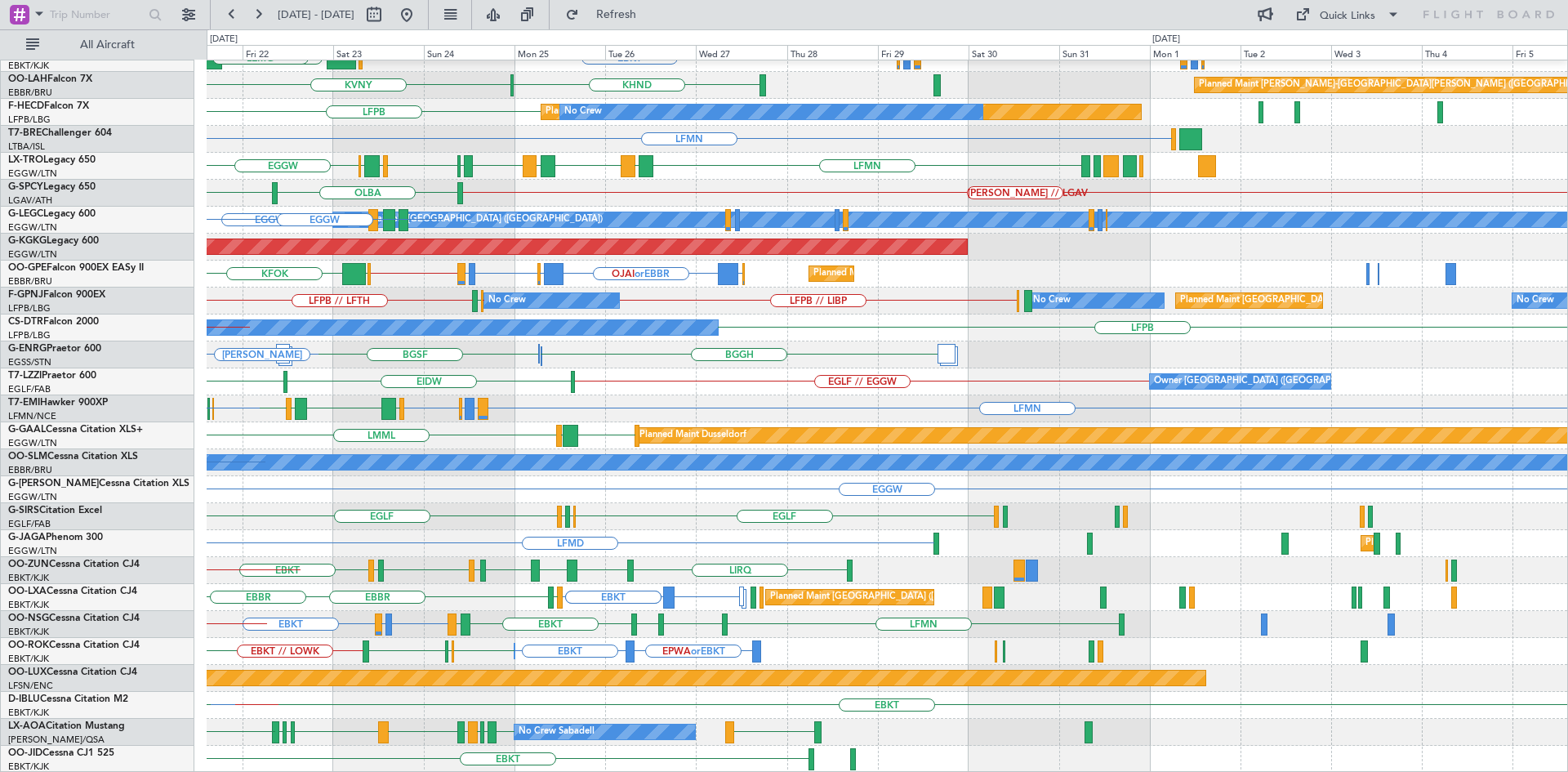
click at [32, 369] on div "EBBR LEPA Planned Maint [GEOGRAPHIC_DATA]-[GEOGRAPHIC_DATA] LFMN EBKT EGGW FCOD…" at bounding box center [784, 401] width 1568 height 742
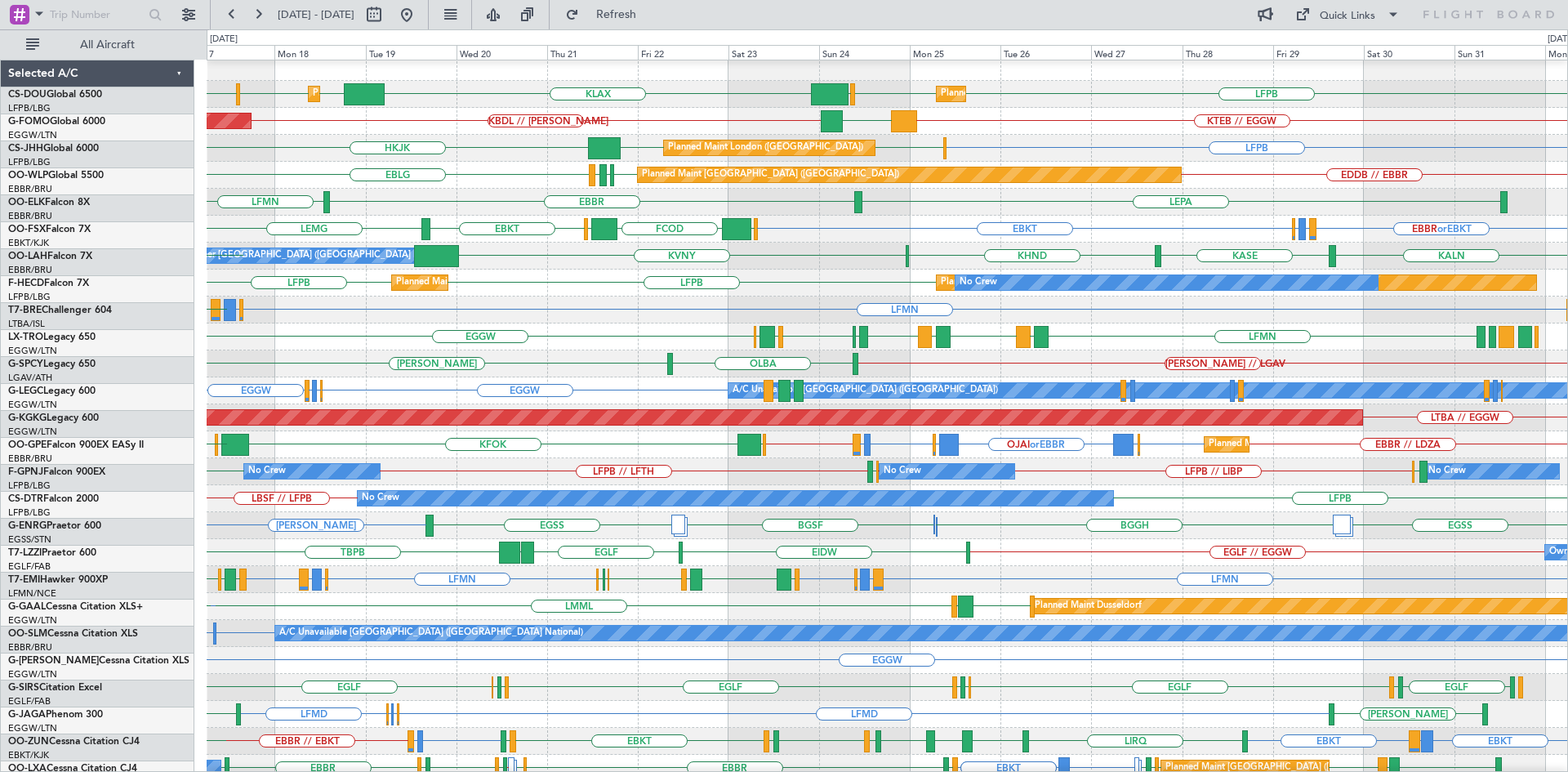
scroll to position [7, 0]
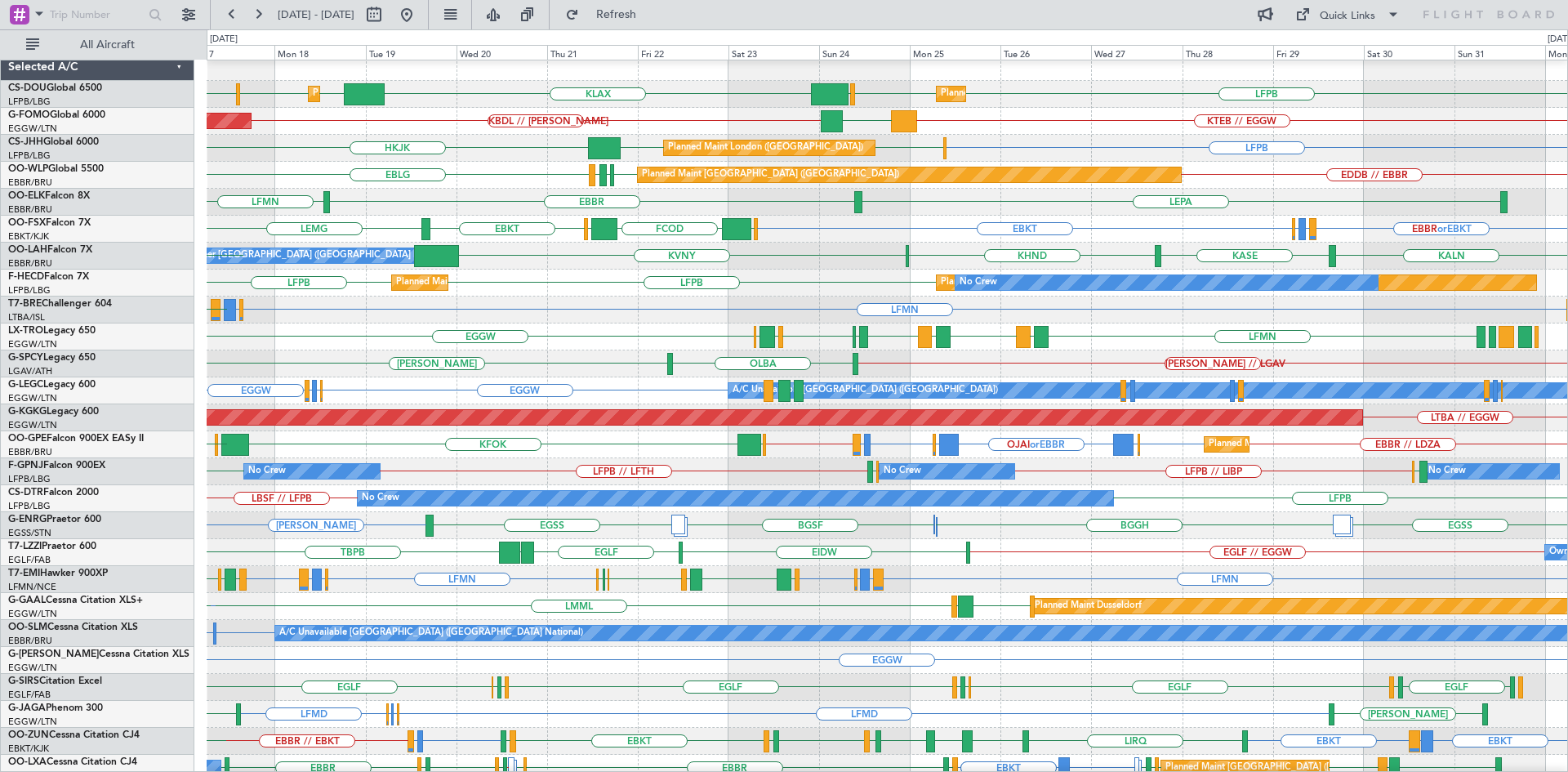
click at [601, 363] on div "[PERSON_NAME] [PERSON_NAME] // LGAV [GEOGRAPHIC_DATA]" at bounding box center [887, 364] width 1361 height 27
